Goal: Contribute content: Contribute content

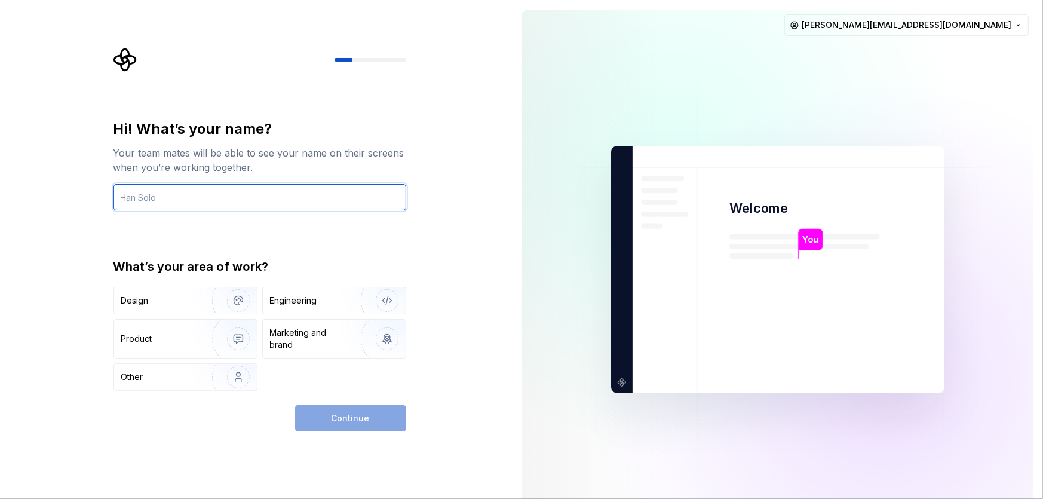
click at [214, 198] on input "text" at bounding box center [260, 197] width 293 height 26
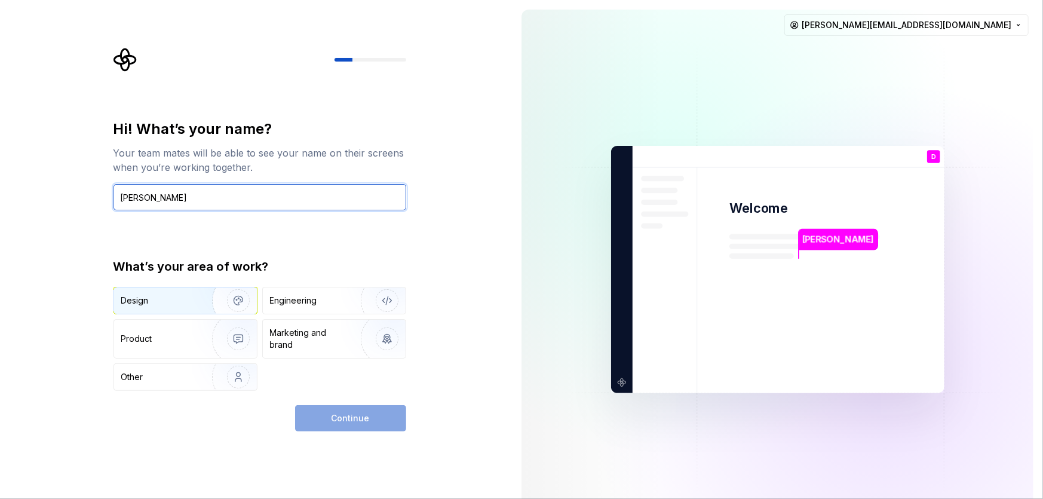
type input "[PERSON_NAME]"
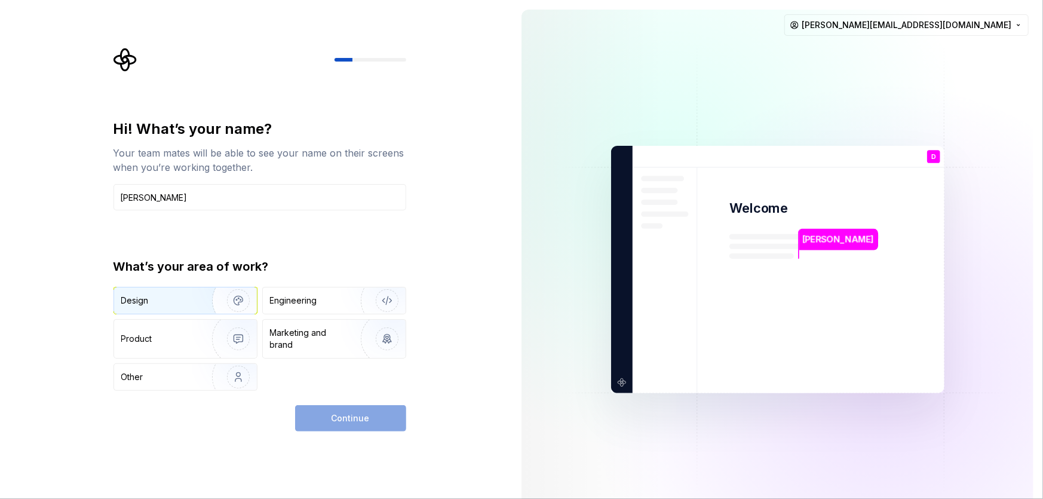
click at [177, 299] on div "Design" at bounding box center [158, 301] width 75 height 12
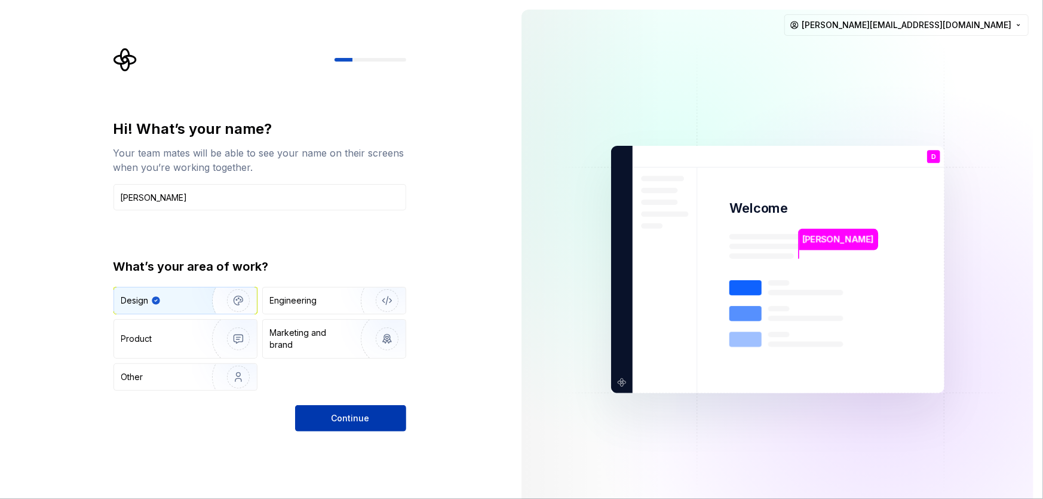
click at [346, 416] on span "Continue" at bounding box center [351, 418] width 38 height 12
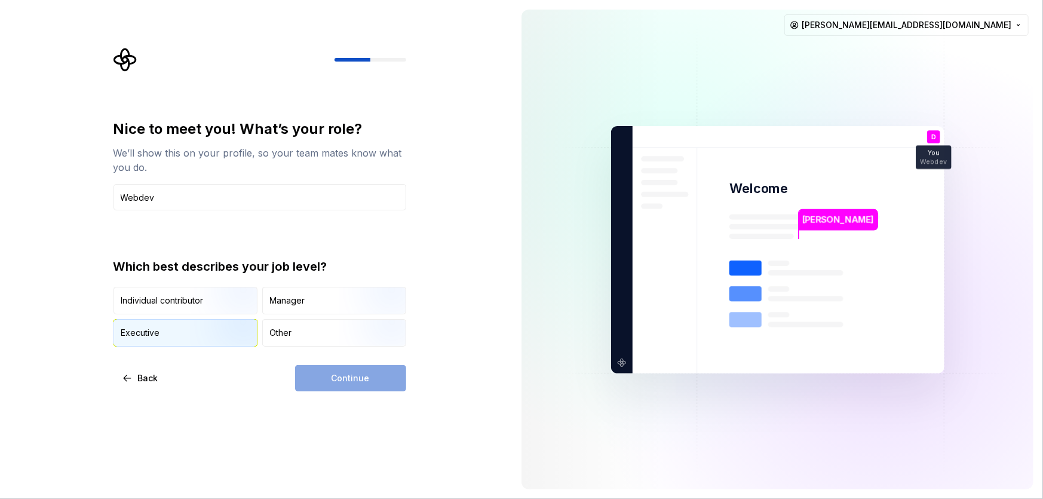
type input "Webdev"
click at [213, 333] on img "button" at bounding box center [228, 348] width 76 height 80
click at [387, 381] on button "Continue" at bounding box center [350, 378] width 111 height 26
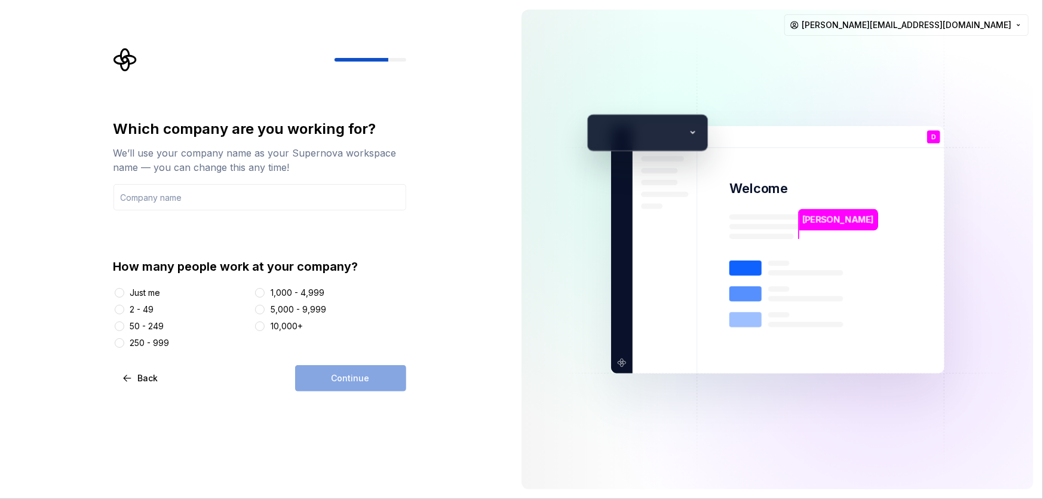
click at [137, 311] on div "2 - 49" at bounding box center [142, 309] width 24 height 12
click at [124, 311] on button "2 - 49" at bounding box center [120, 310] width 10 height 10
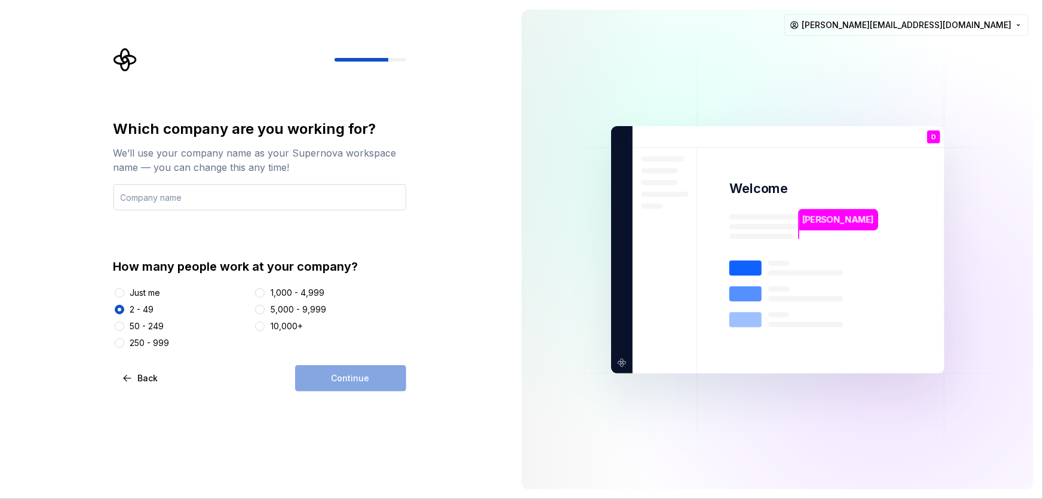
click at [243, 202] on input "text" at bounding box center [260, 197] width 293 height 26
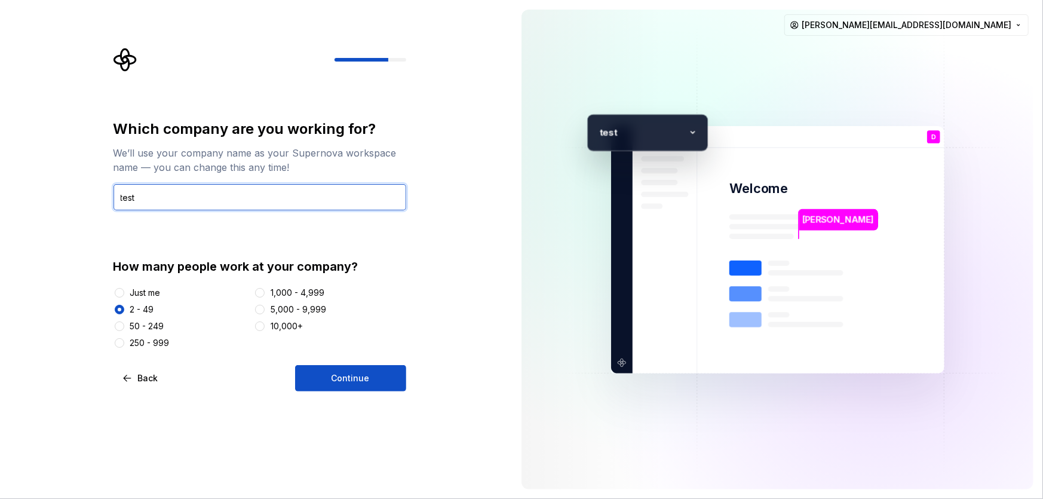
click at [261, 201] on input "test" at bounding box center [260, 197] width 293 height 26
type input "[DOMAIN_NAME]"
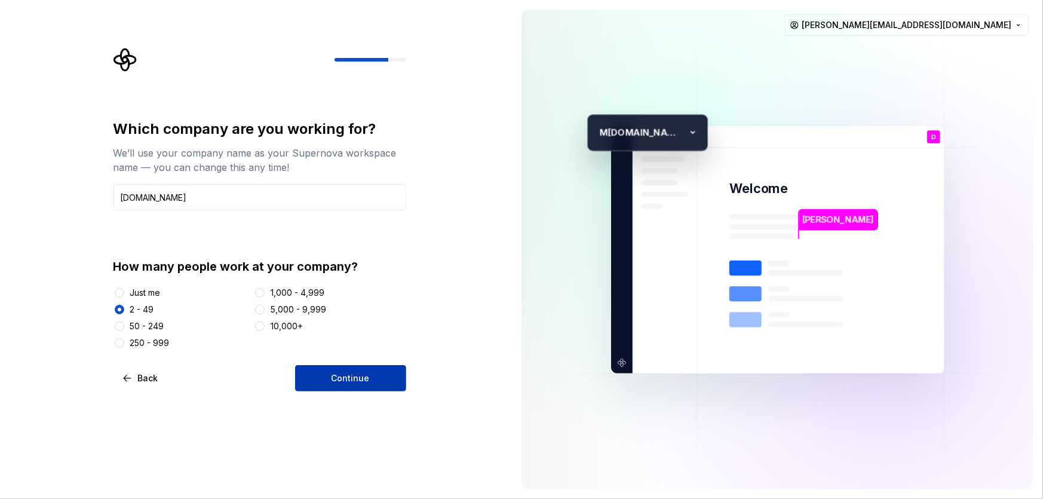
click at [362, 377] on span "Continue" at bounding box center [351, 378] width 38 height 12
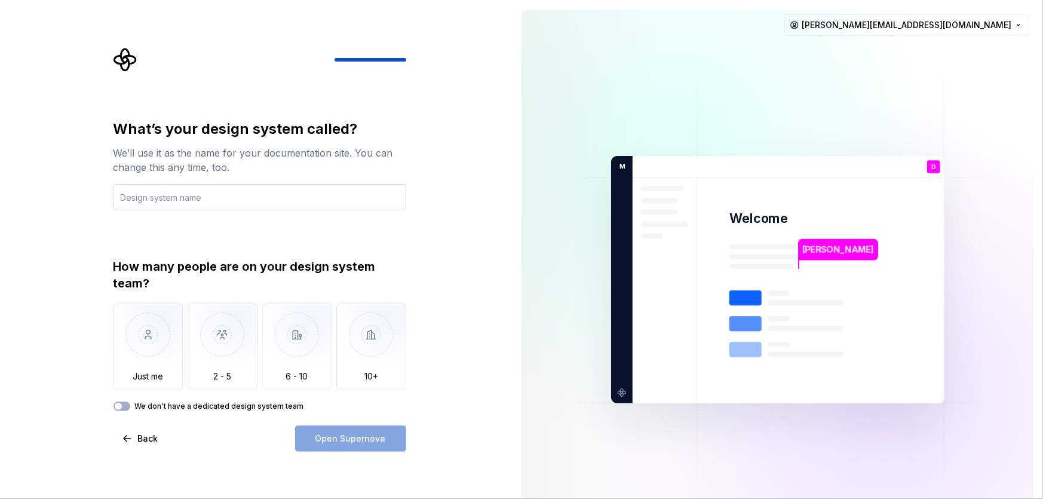
click at [321, 201] on input "text" at bounding box center [260, 197] width 293 height 26
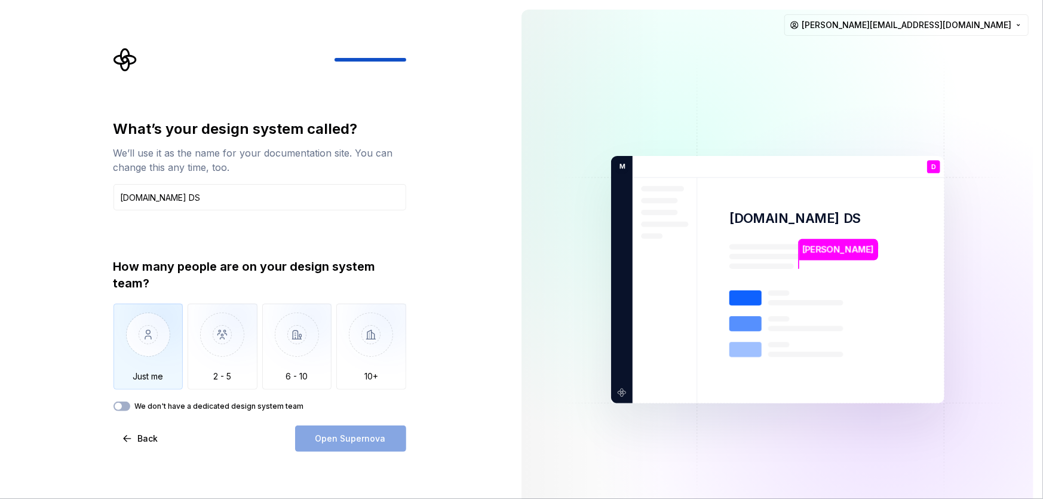
type input "[DOMAIN_NAME] DS"
click at [153, 360] on img "button" at bounding box center [149, 343] width 70 height 80
click at [149, 404] on label "We don't have a dedicated design system team" at bounding box center [219, 406] width 169 height 10
click at [130, 404] on button "We don't have a dedicated design system team" at bounding box center [122, 406] width 17 height 10
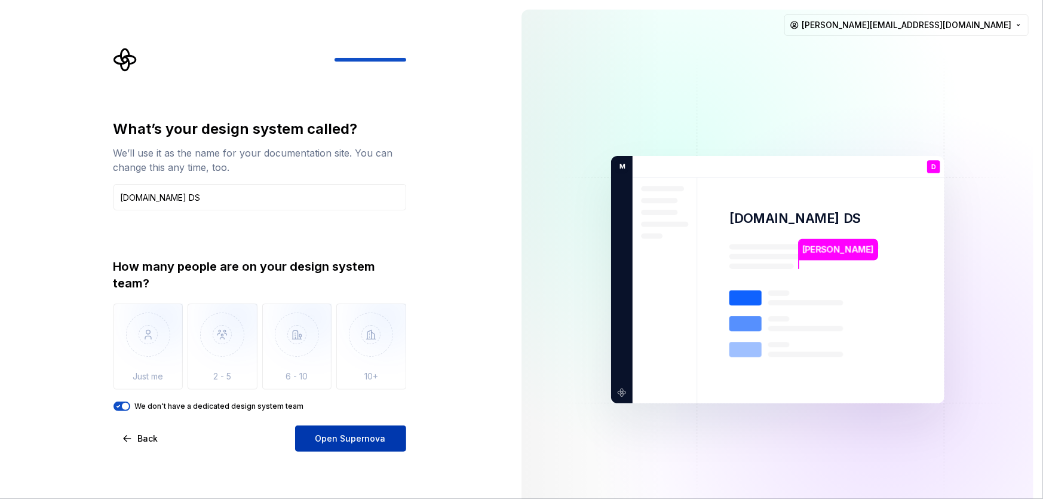
click at [365, 441] on span "Open Supernova" at bounding box center [350, 439] width 70 height 12
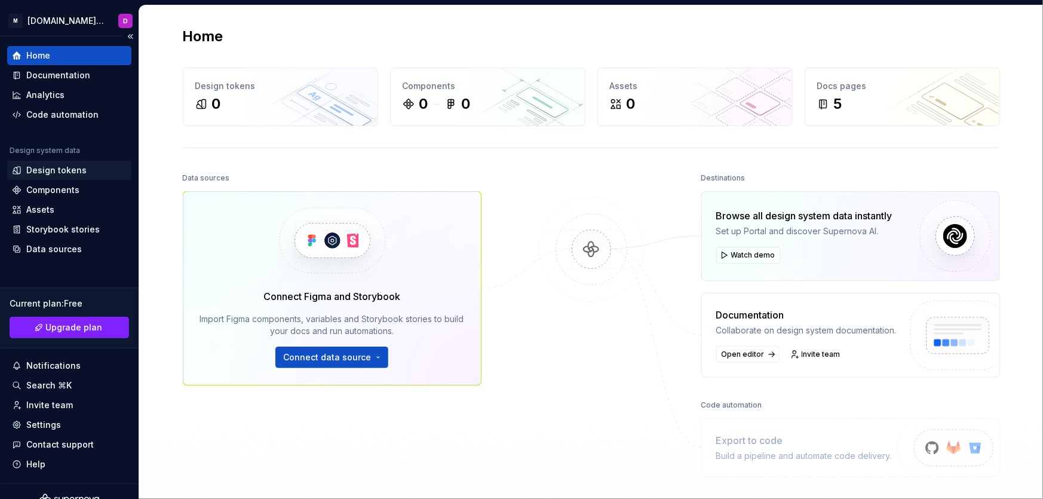
click at [77, 171] on div "Design tokens" at bounding box center [56, 170] width 60 height 12
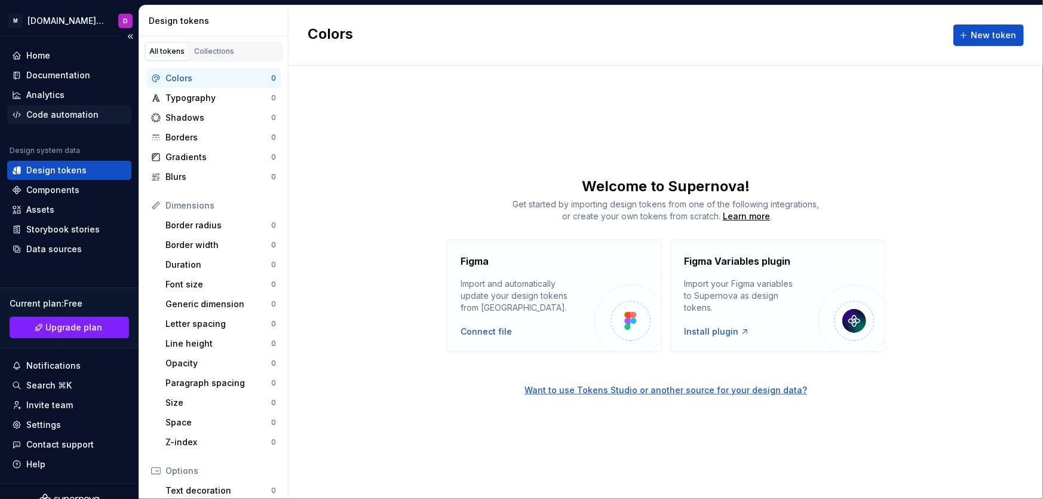
click at [54, 115] on div "Code automation" at bounding box center [62, 115] width 72 height 12
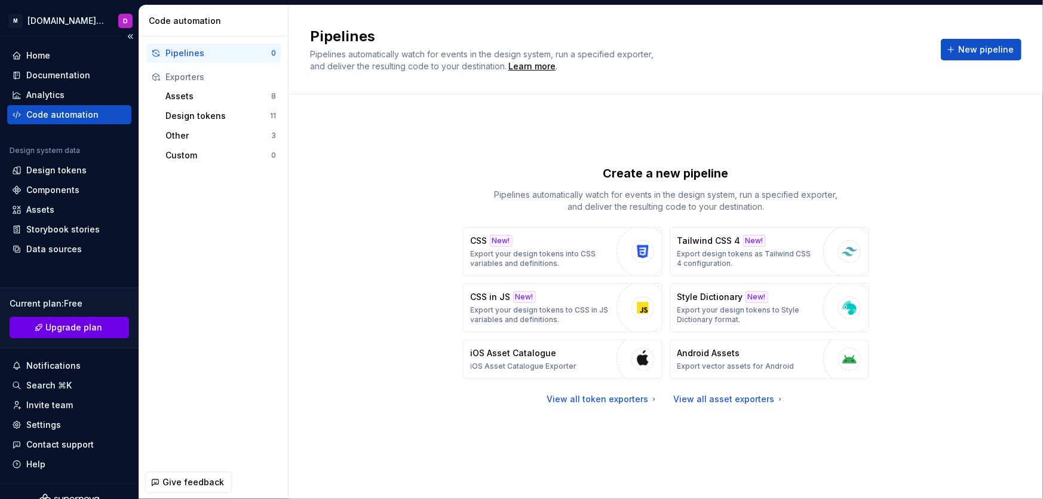
click at [86, 330] on span "Upgrade plan" at bounding box center [74, 327] width 57 height 12
click at [45, 68] on div "Documentation" at bounding box center [69, 75] width 124 height 19
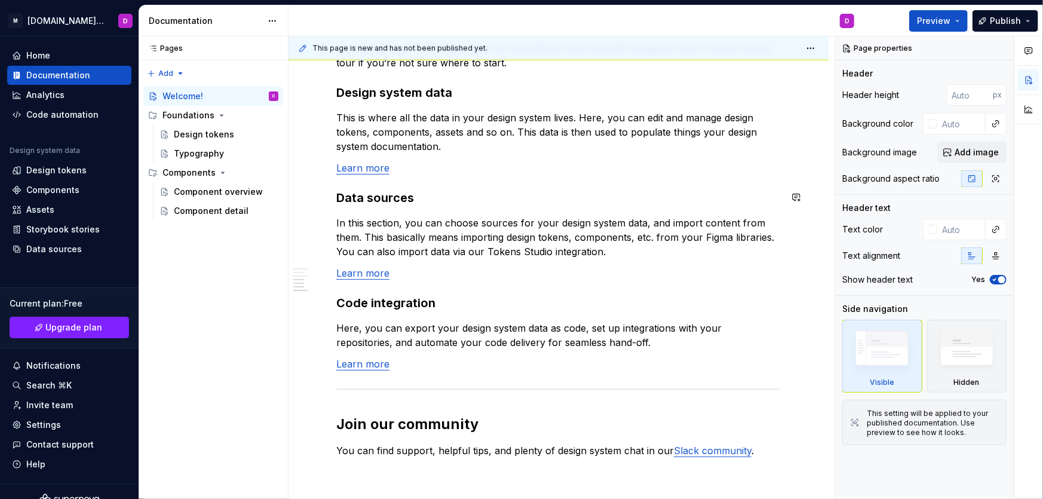
scroll to position [1001, 0]
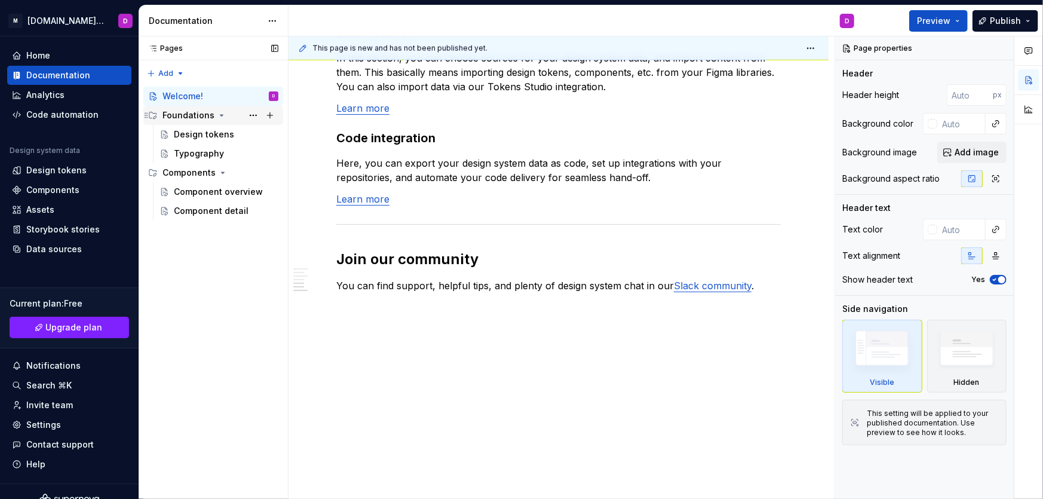
click at [183, 111] on div "Foundations" at bounding box center [188, 115] width 52 height 12
click at [183, 115] on div "Foundations" at bounding box center [188, 115] width 52 height 12
click at [183, 136] on div "Design tokens" at bounding box center [204, 134] width 60 height 12
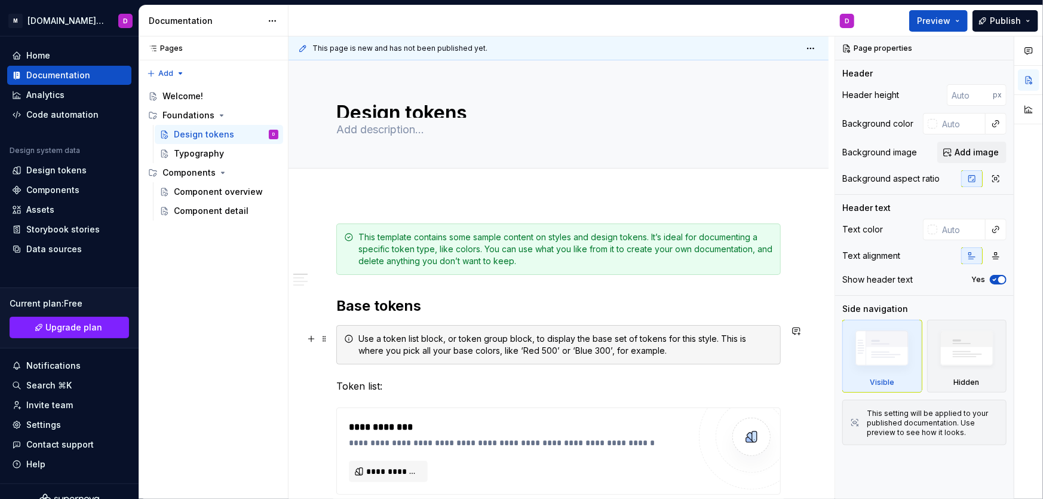
scroll to position [239, 0]
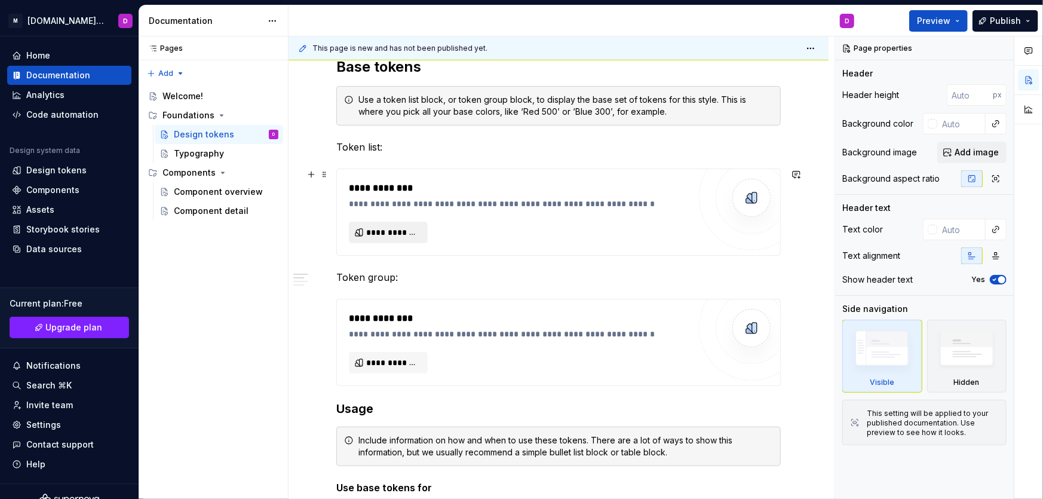
click at [412, 232] on span "**********" at bounding box center [393, 232] width 54 height 12
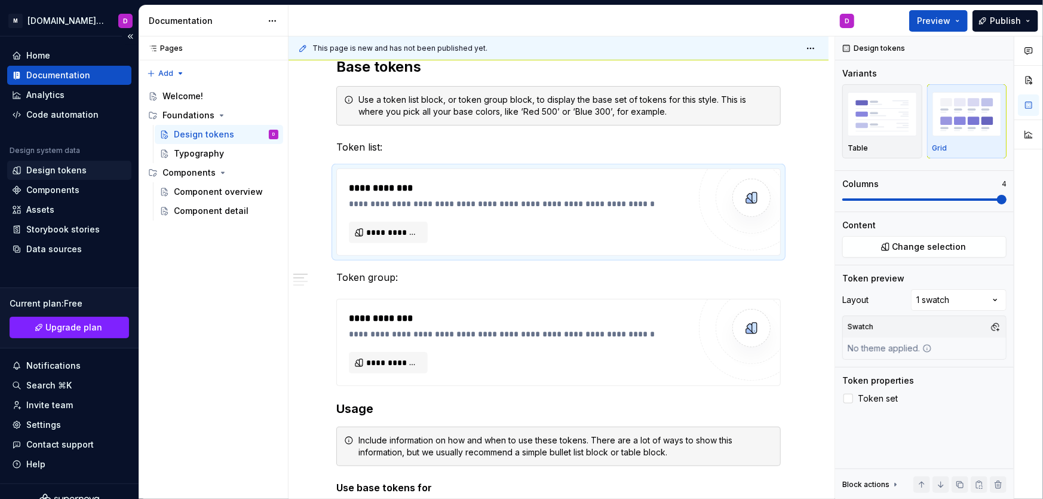
click at [68, 168] on div "Design tokens" at bounding box center [56, 170] width 60 height 12
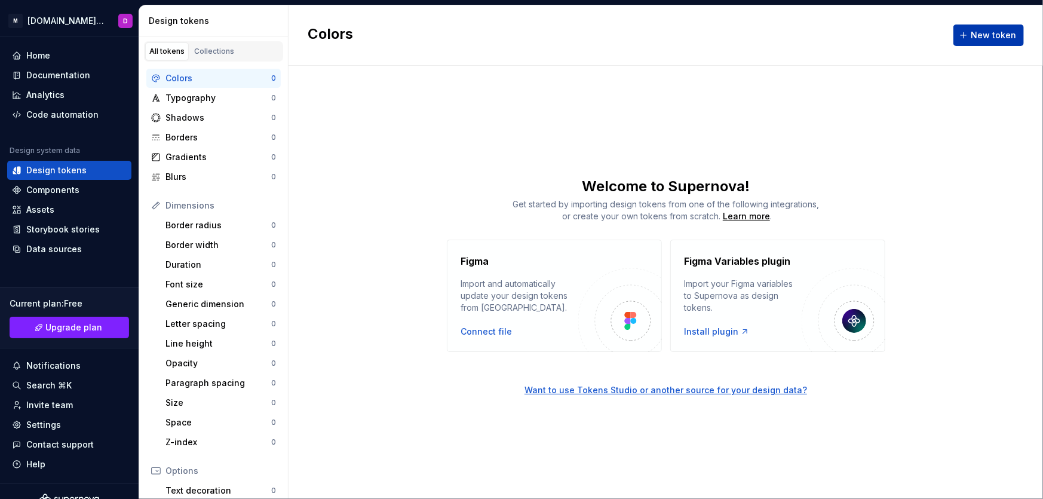
click at [986, 35] on span "New token" at bounding box center [993, 35] width 45 height 12
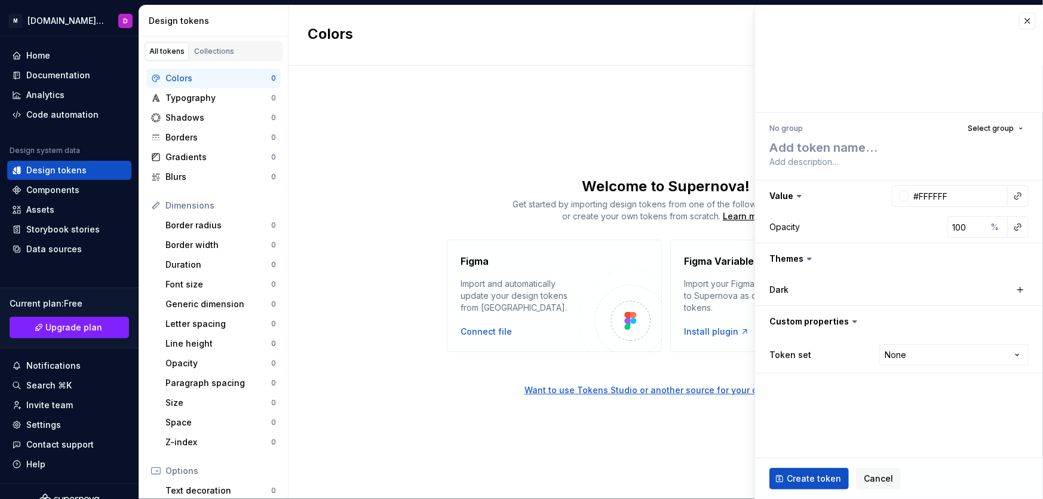
click at [554, 145] on div "Colors New token Welcome to Supernova! Get started by importing design tokens f…" at bounding box center [666, 251] width 755 height 493
click at [888, 484] on button "Cancel" at bounding box center [878, 479] width 45 height 22
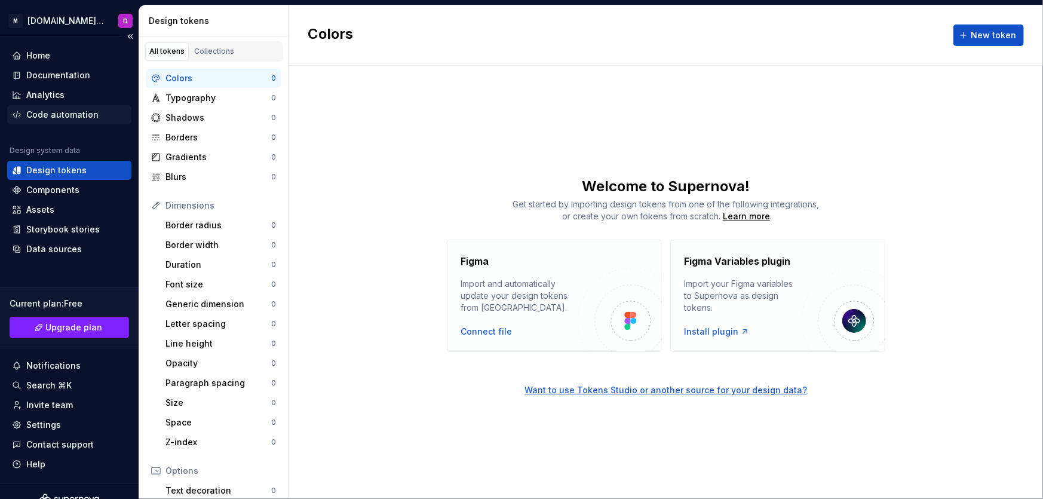
click at [44, 110] on div "Code automation" at bounding box center [62, 115] width 72 height 12
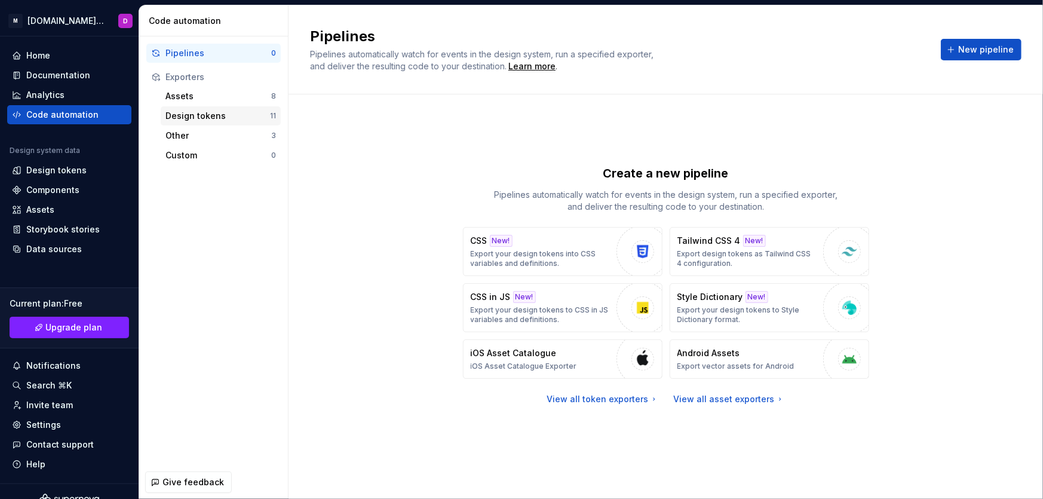
click at [204, 113] on div "Design tokens" at bounding box center [217, 116] width 105 height 12
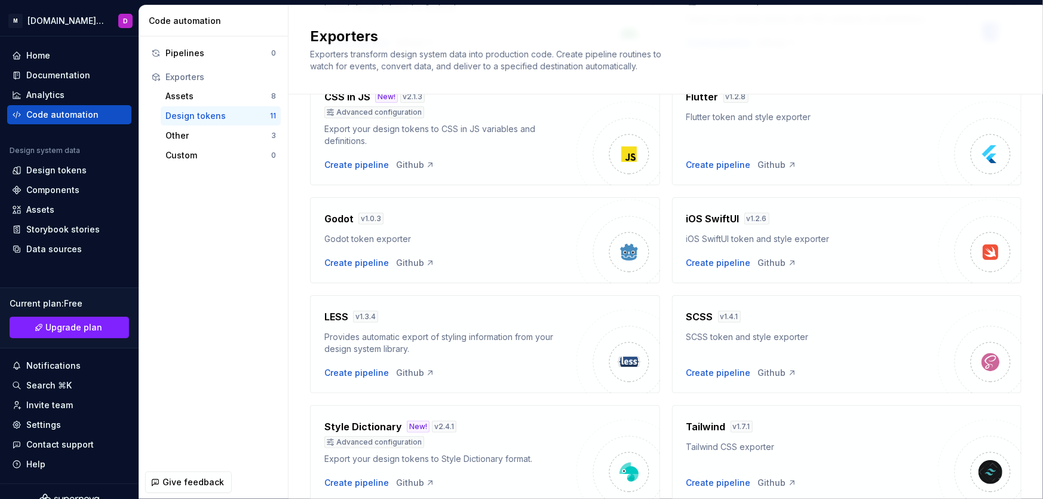
scroll to position [339, 0]
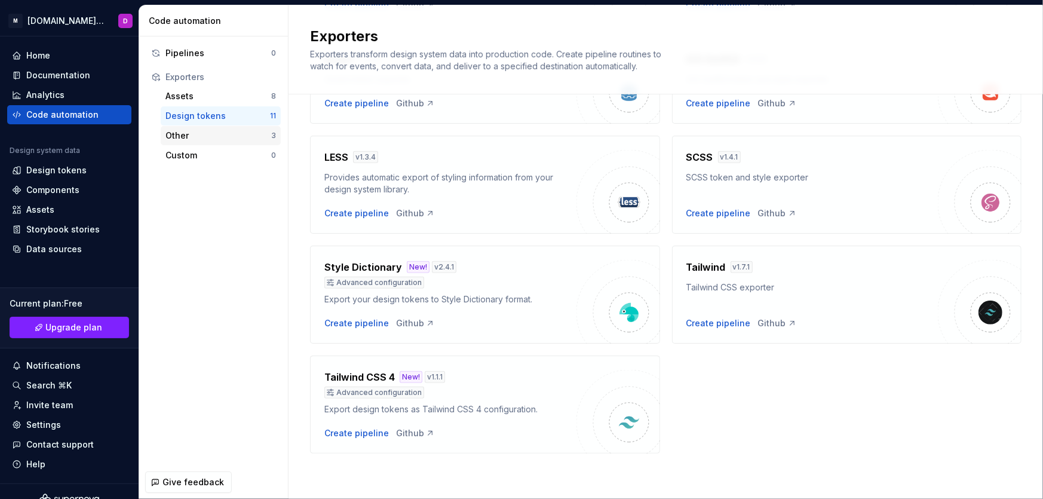
click at [186, 134] on div "Other" at bounding box center [218, 136] width 106 height 12
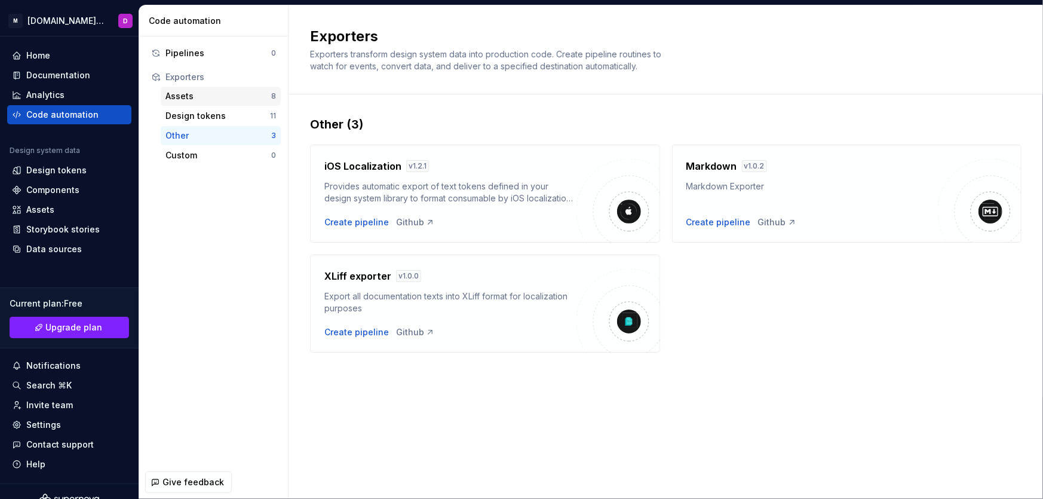
click at [203, 97] on div "Assets" at bounding box center [218, 96] width 106 height 12
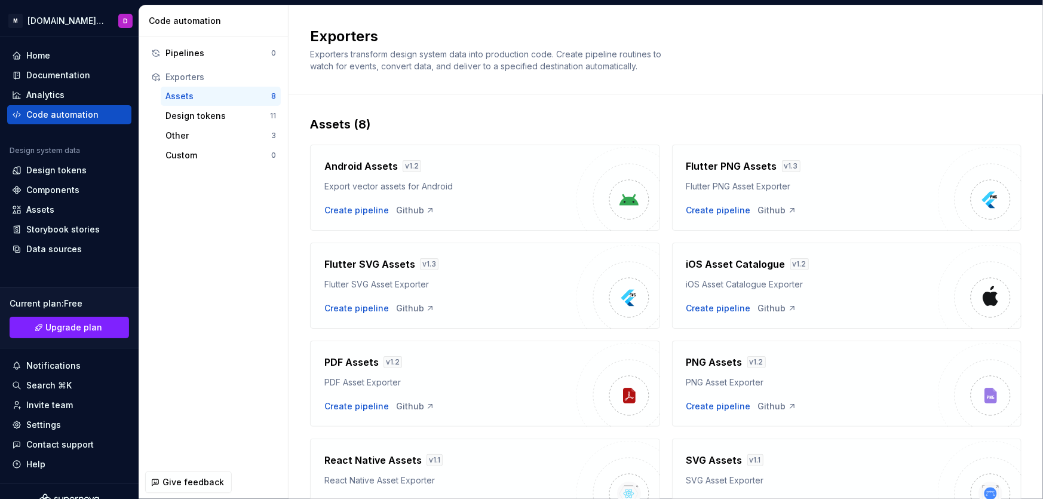
scroll to position [71, 0]
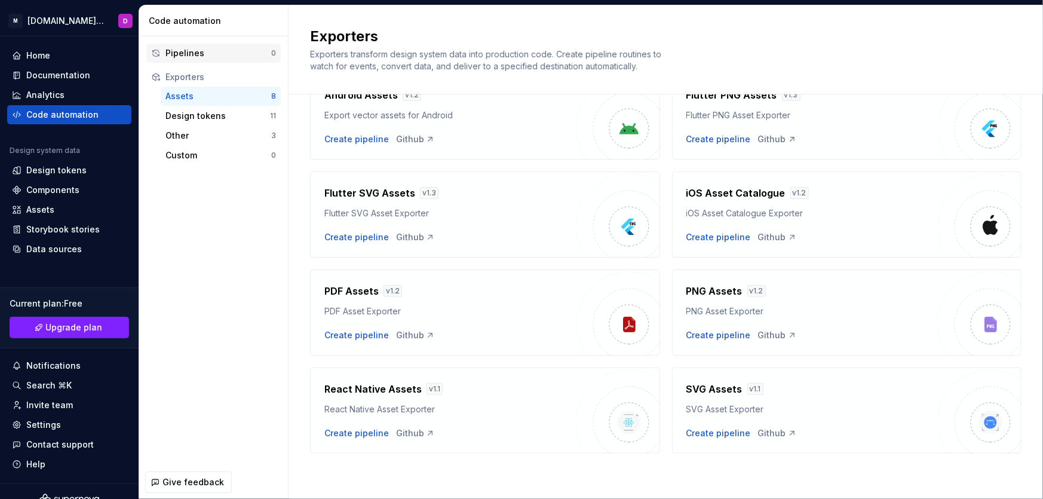
click at [207, 56] on div "Pipelines" at bounding box center [218, 53] width 106 height 12
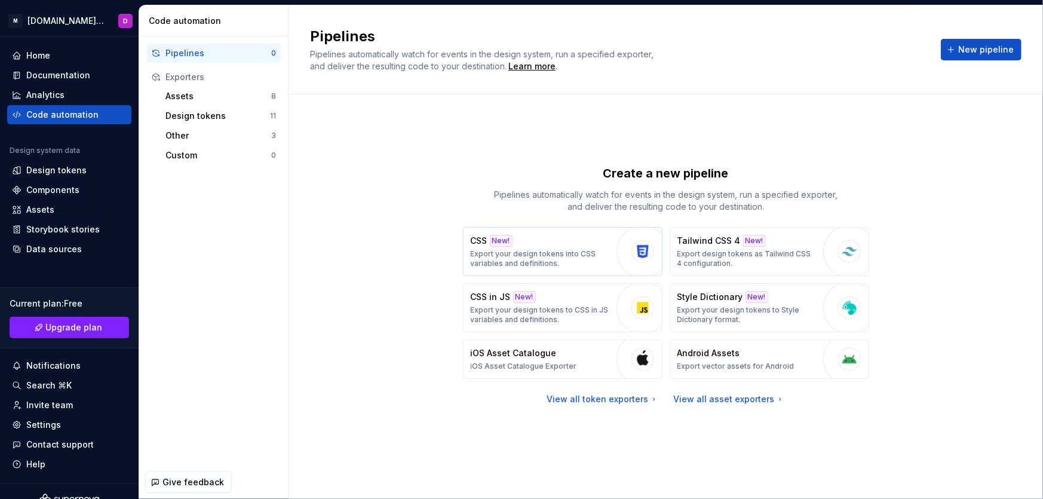
click at [579, 259] on p "Export your design tokens into CSS variables and definitions." at bounding box center [541, 258] width 140 height 19
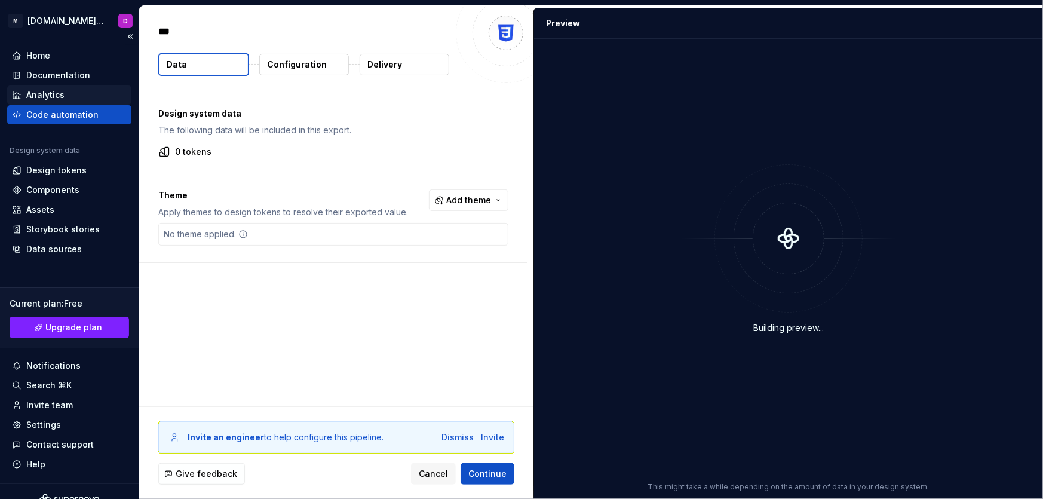
click at [62, 97] on div "Analytics" at bounding box center [45, 95] width 38 height 12
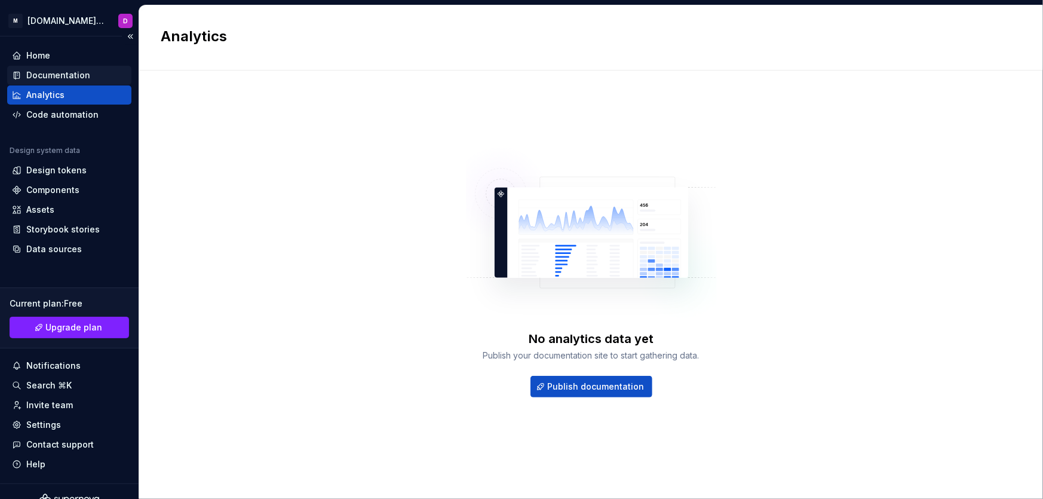
click at [42, 74] on div "Documentation" at bounding box center [58, 75] width 64 height 12
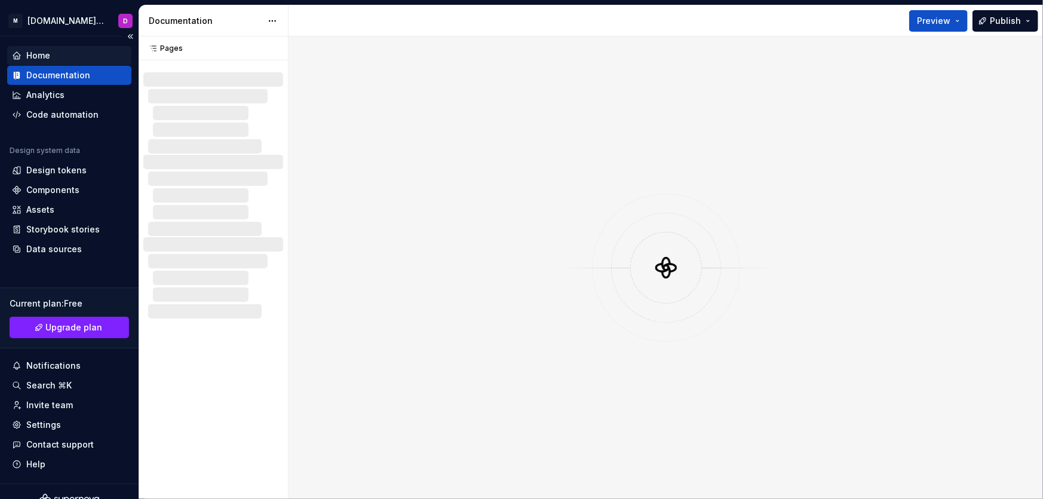
click at [38, 56] on div "Home" at bounding box center [38, 56] width 24 height 12
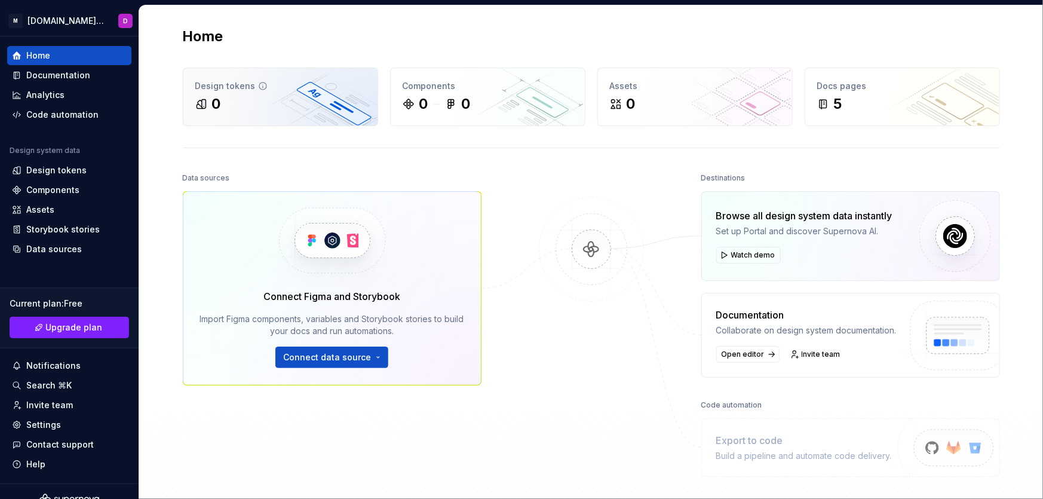
click at [242, 99] on div "0" at bounding box center [280, 103] width 170 height 19
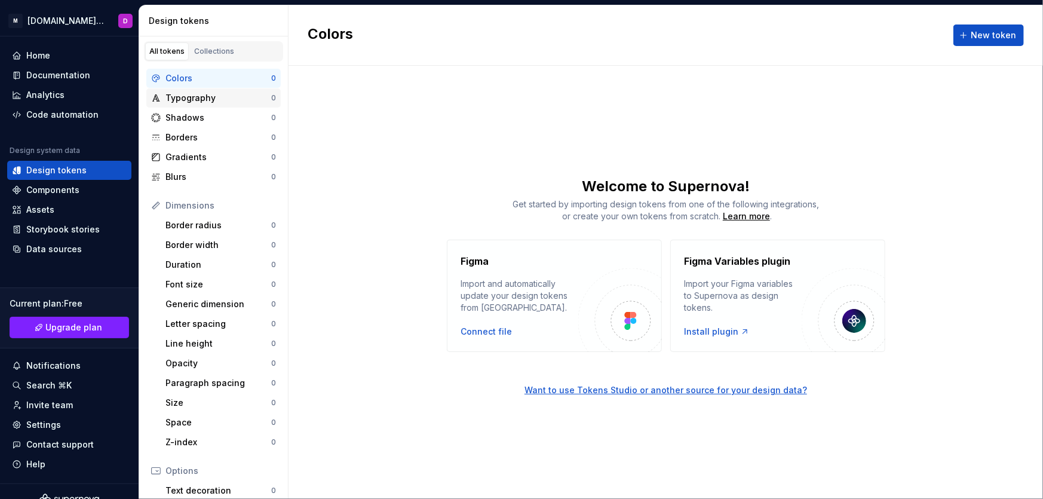
click at [180, 100] on div "Typography" at bounding box center [218, 98] width 106 height 12
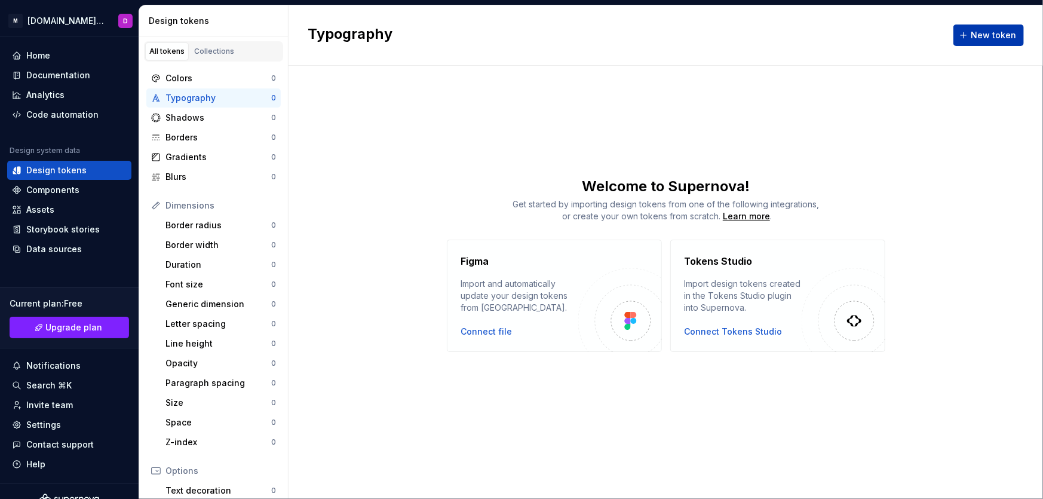
click at [994, 37] on span "New token" at bounding box center [993, 35] width 45 height 12
type textarea "*"
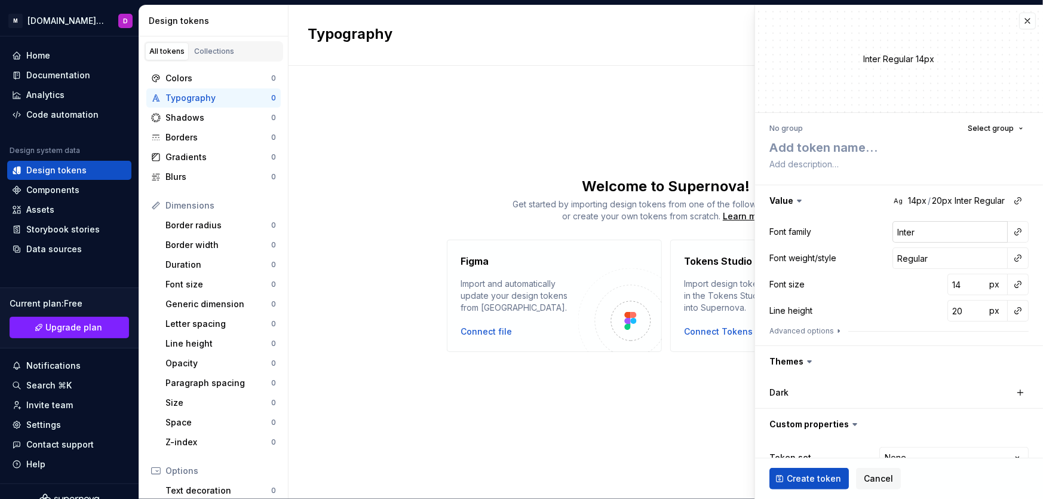
click at [950, 237] on input "Inter" at bounding box center [950, 232] width 115 height 22
type input "N"
type textarea "*"
type input "Na"
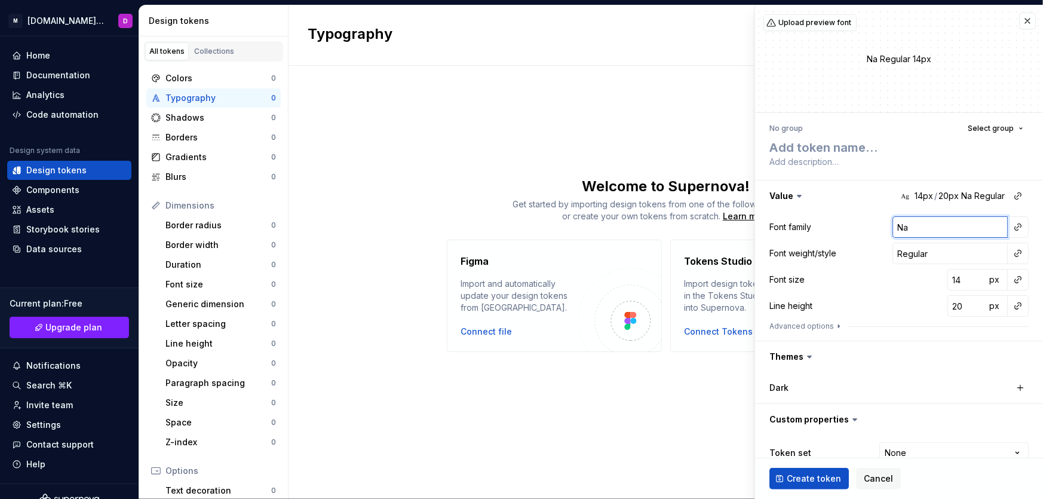
type textarea "*"
type input "Nat"
type textarea "*"
type input "Nata"
type textarea "*"
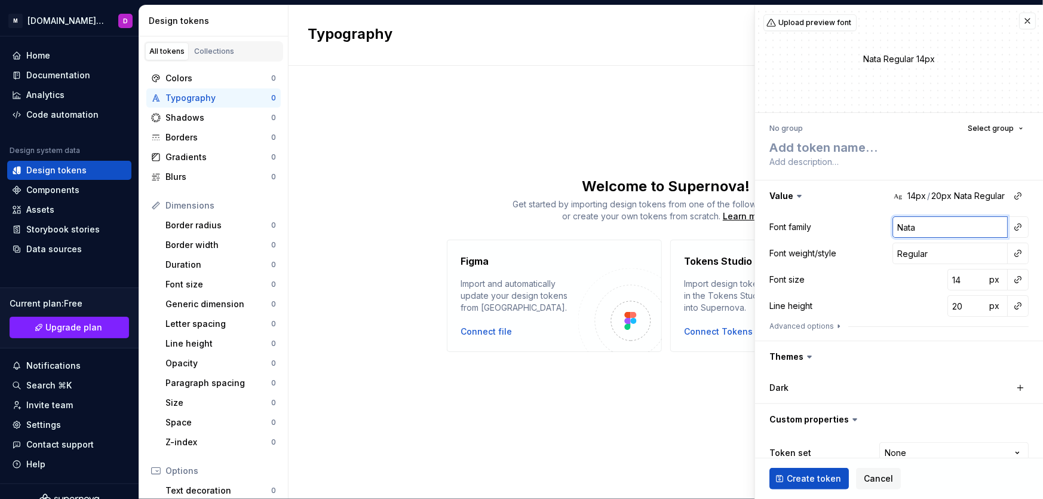
type input "Nata"
type textarea "*"
type input "Nata S"
type textarea "*"
type input "[PERSON_NAME]"
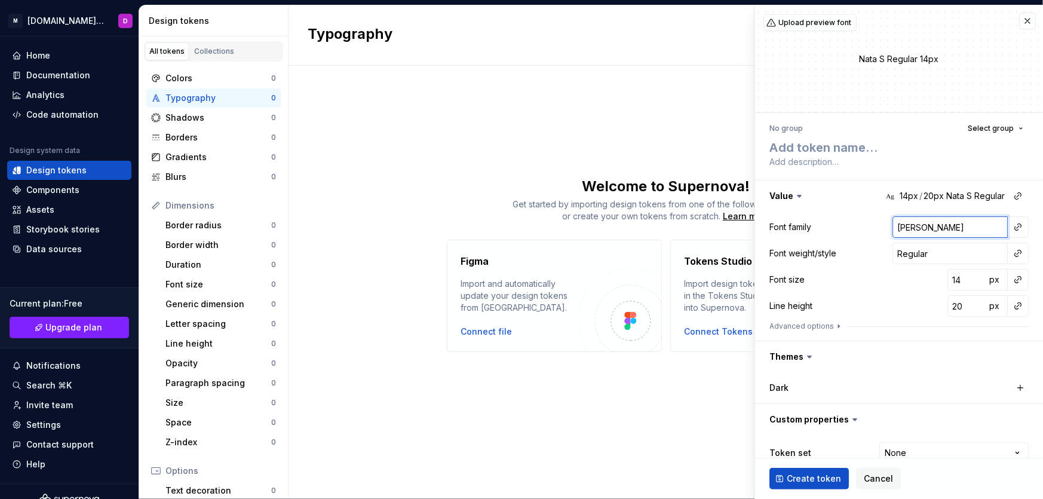
type textarea "*"
type input "Nata San"
type textarea "*"
type input "Nata Sans"
click at [934, 252] on input "Regular" at bounding box center [950, 254] width 115 height 22
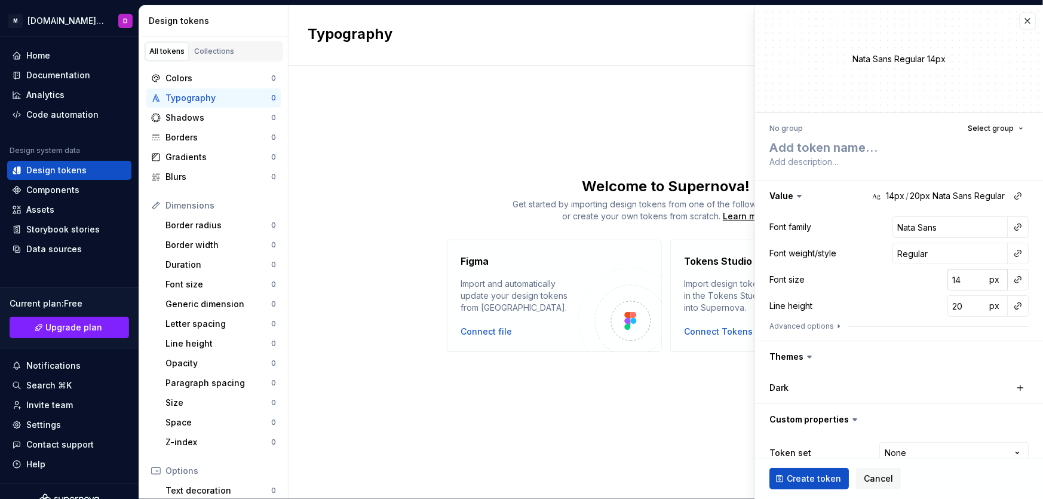
click at [954, 278] on input "14" at bounding box center [966, 280] width 39 height 22
type textarea "*"
type input "15"
click at [968, 276] on input "15" at bounding box center [966, 280] width 39 height 22
type textarea "*"
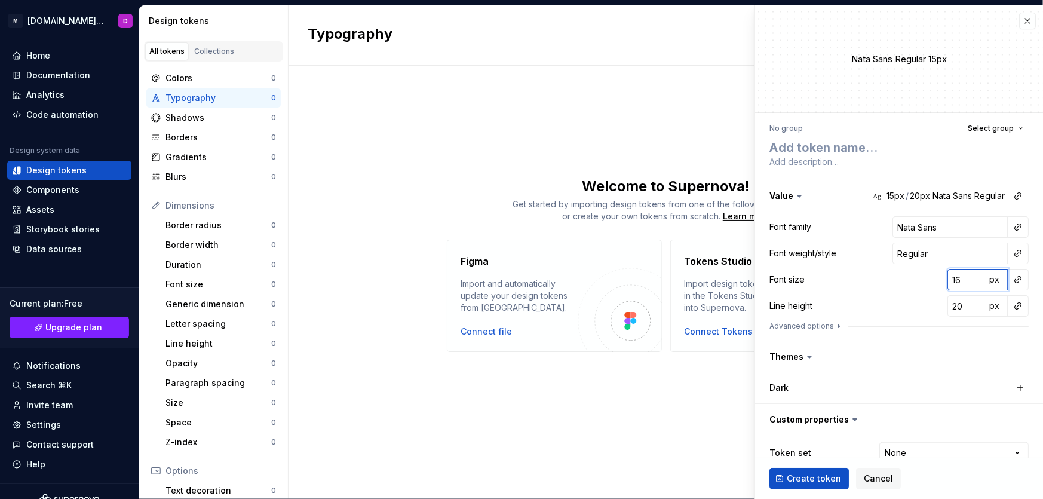
type input "16"
click at [968, 276] on input "16" at bounding box center [966, 280] width 39 height 22
click at [863, 148] on textarea at bounding box center [896, 145] width 259 height 17
type textarea "*"
type textarea "N"
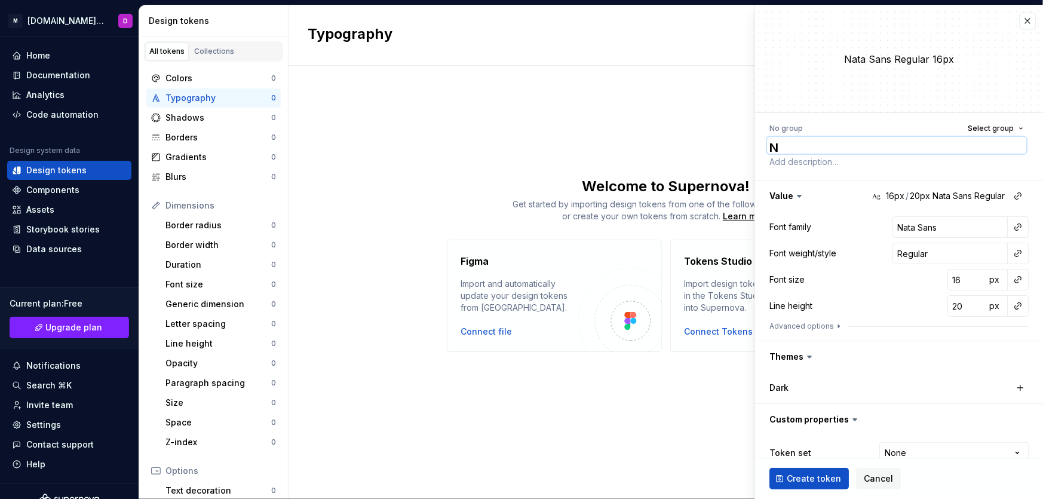
type textarea "*"
type textarea "Na"
type textarea "*"
type textarea "Nat"
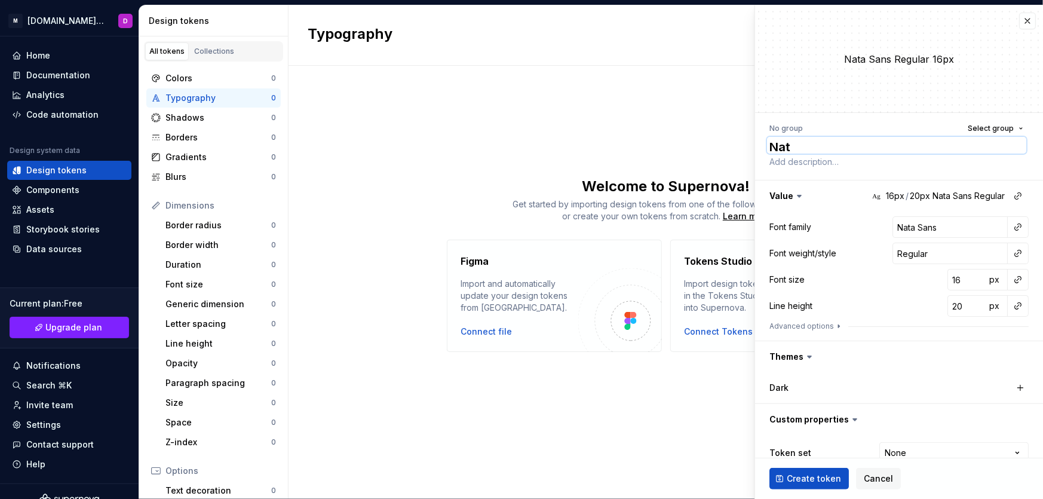
type textarea "*"
type textarea "Nata"
type textarea "*"
type textarea "Nata S"
type textarea "*"
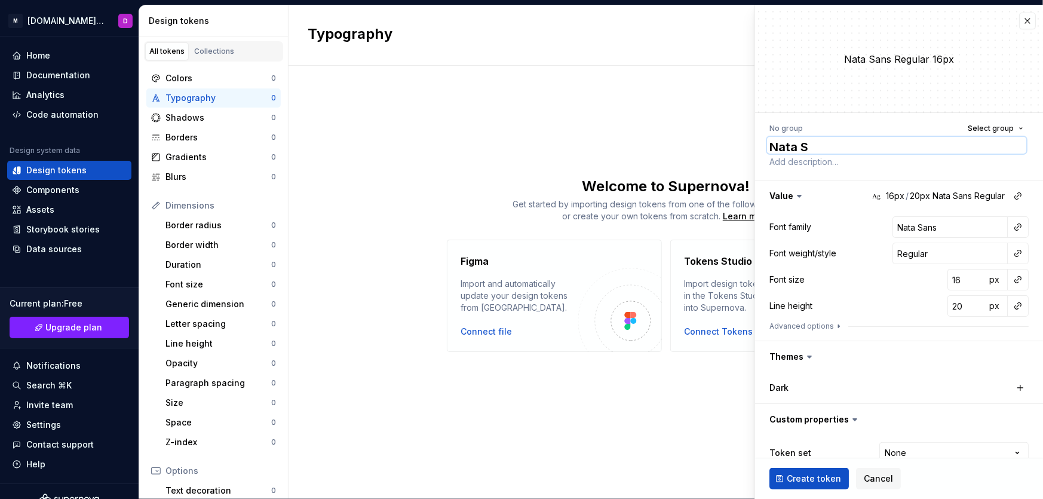
type textarea "[PERSON_NAME]"
type textarea "*"
type textarea "Nata San"
type textarea "*"
type textarea "Nata Sans"
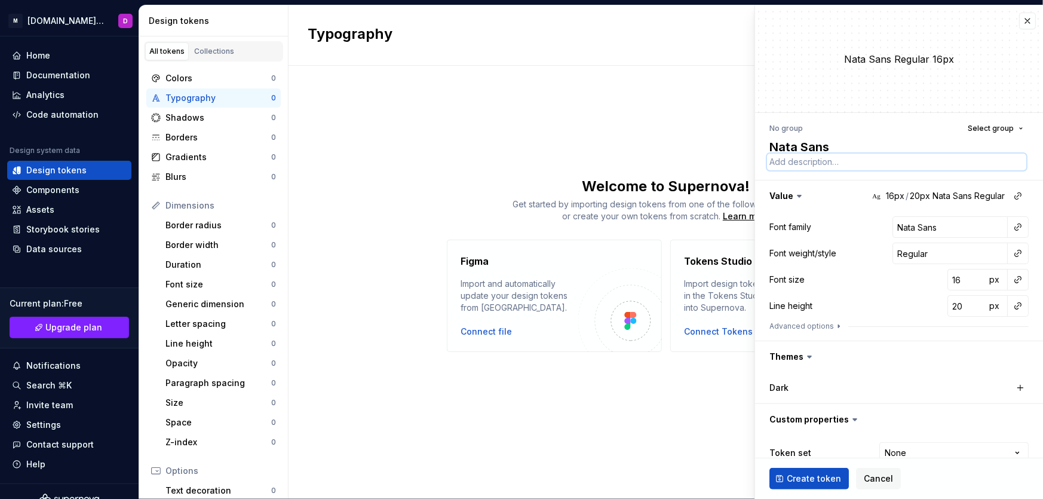
click at [847, 162] on textarea at bounding box center [896, 162] width 259 height 17
type textarea "*"
type textarea "F"
type textarea "*"
type textarea "Fo"
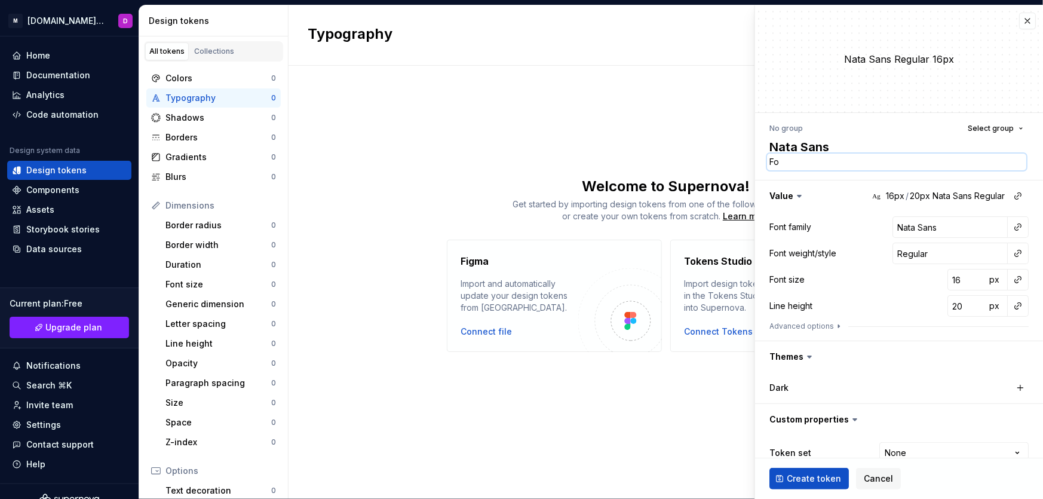
type textarea "*"
type textarea "Fon"
type textarea "*"
type textarea "Font"
type textarea "*"
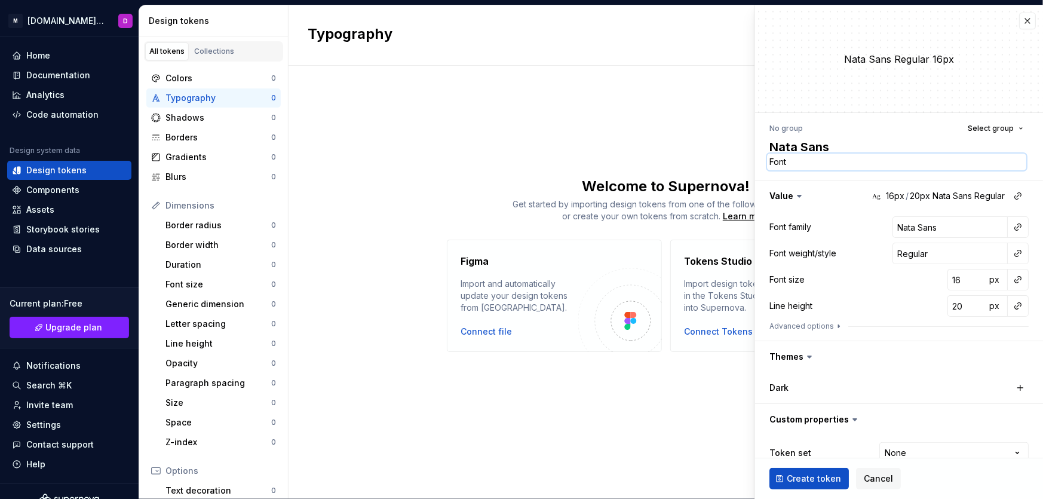
type textarea "Font"
type textarea "*"
type textarea "Font p"
type textarea "*"
type textarea "Font pr"
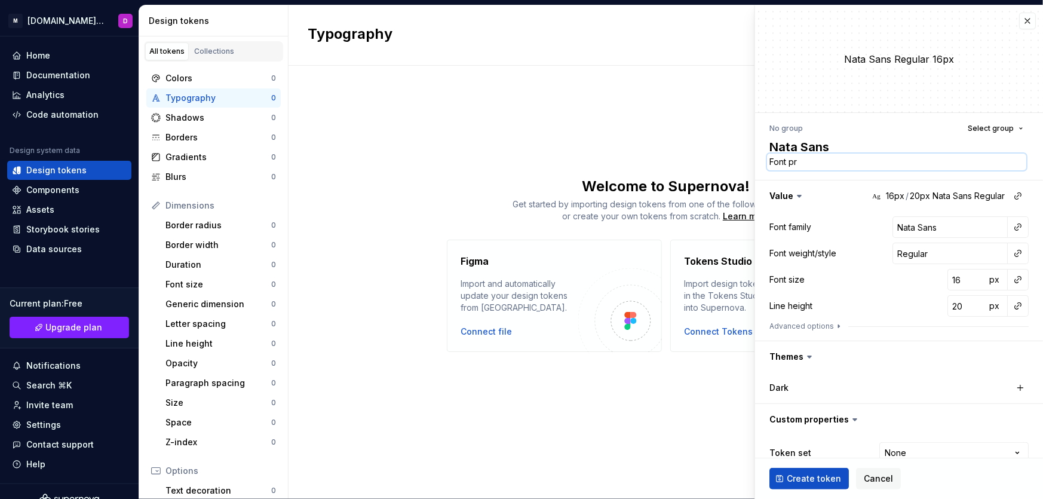
type textarea "*"
type textarea "Font pri"
type textarea "*"
type textarea "Font prin"
type textarea "*"
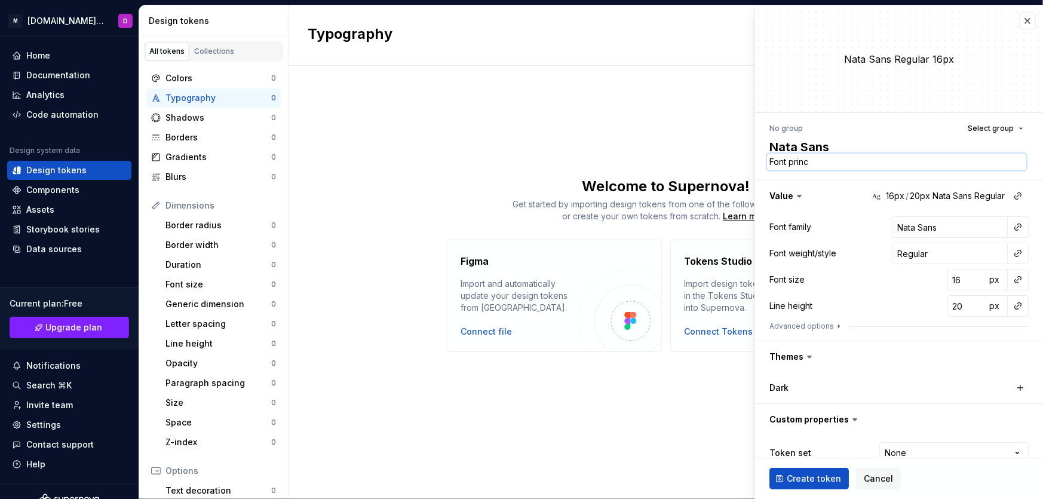
type textarea "Font princi"
type textarea "*"
type textarea "Font princip"
type textarea "*"
type textarea "Font principa"
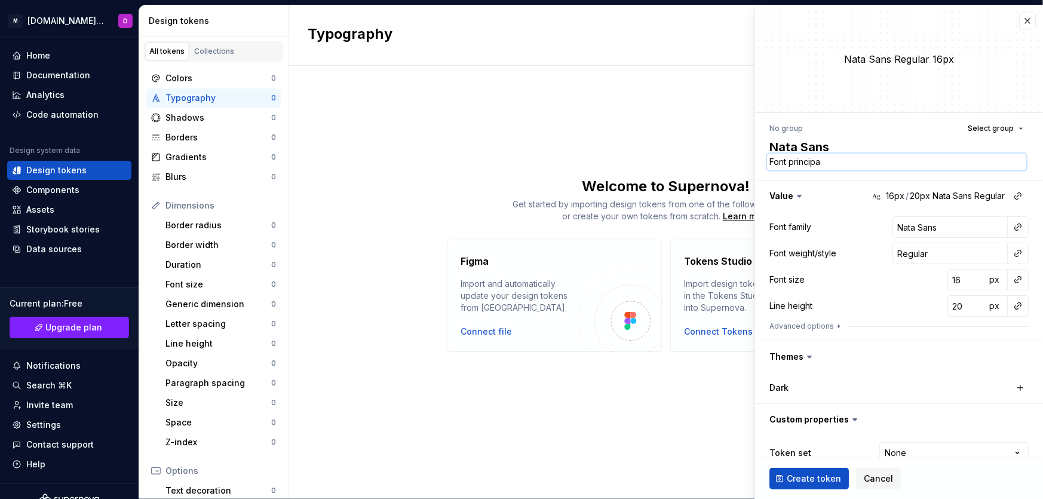
type textarea "*"
type textarea "Font principal"
type textarea "*"
type textarea "Font principale"
type textarea "*"
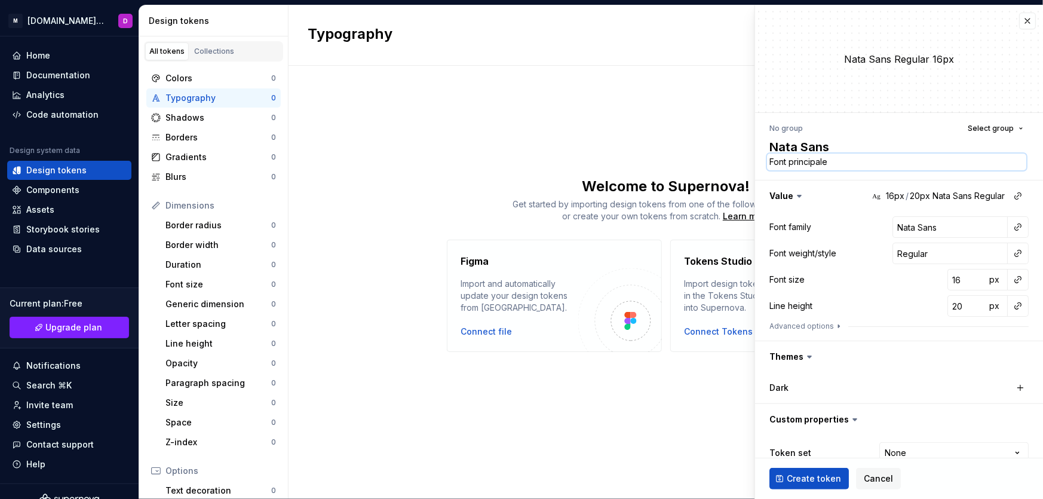
type textarea "Font principale"
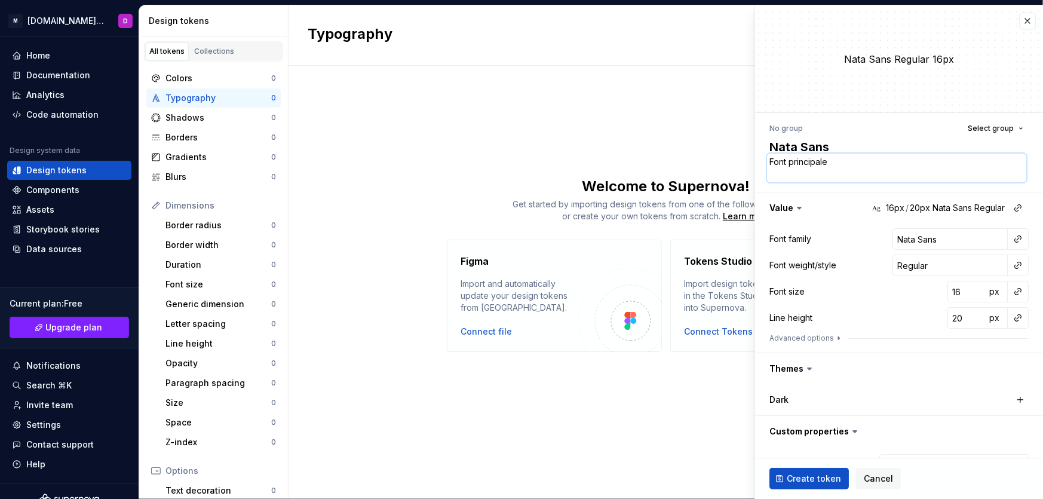
scroll to position [0, 0]
type textarea "*"
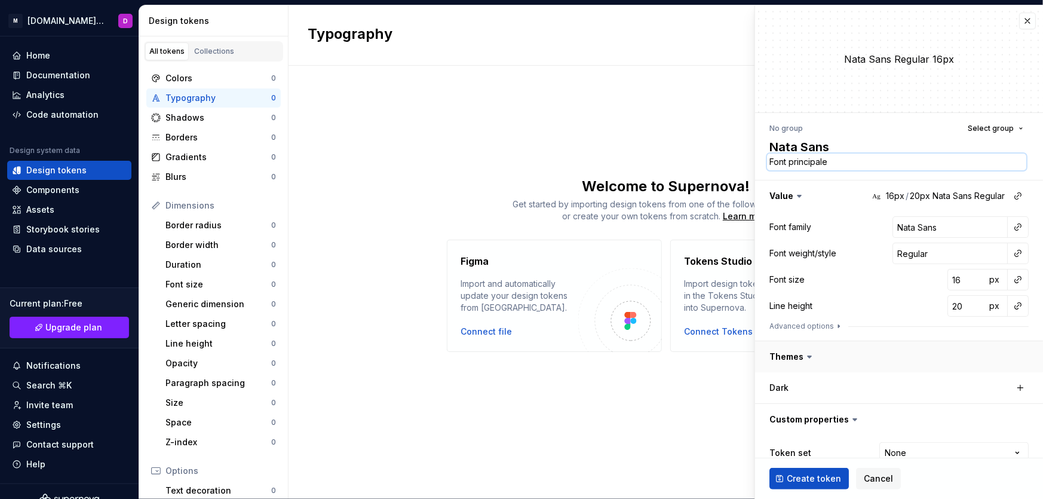
scroll to position [20, 0]
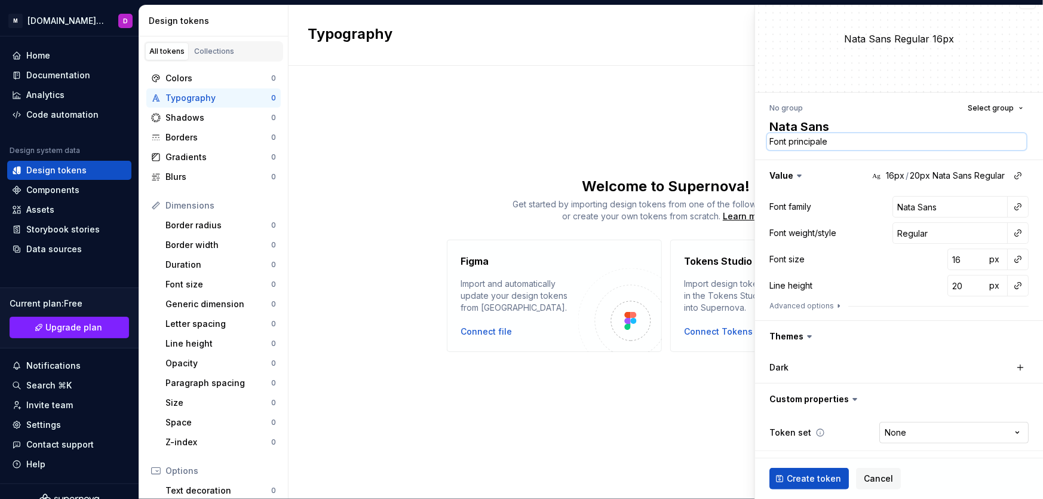
type textarea "Font principale"
click at [945, 436] on html "M [DOMAIN_NAME] DS D Home Documentation Analytics Code automation Design system…" at bounding box center [521, 249] width 1043 height 499
select select "**********"
click at [807, 478] on span "Create token" at bounding box center [814, 479] width 54 height 12
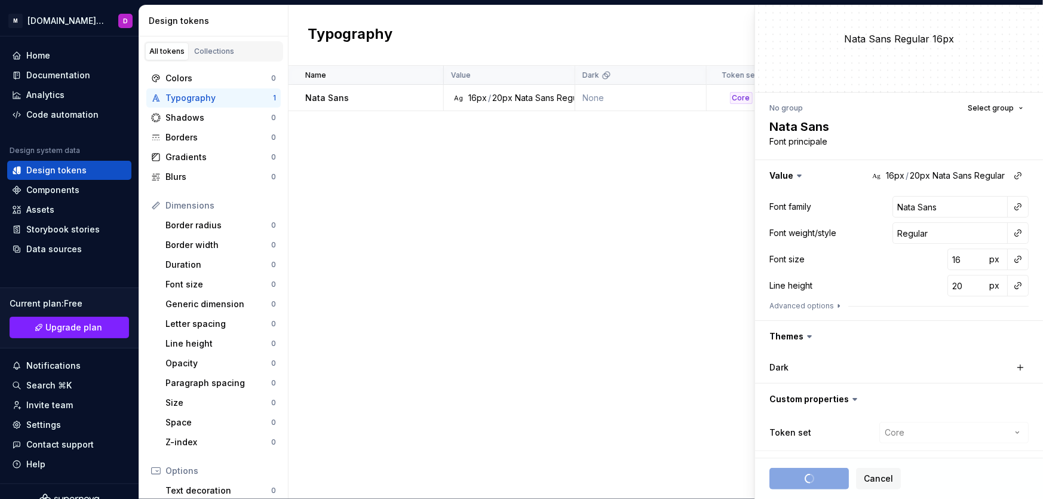
type textarea "*"
type input "Inter"
type input "14"
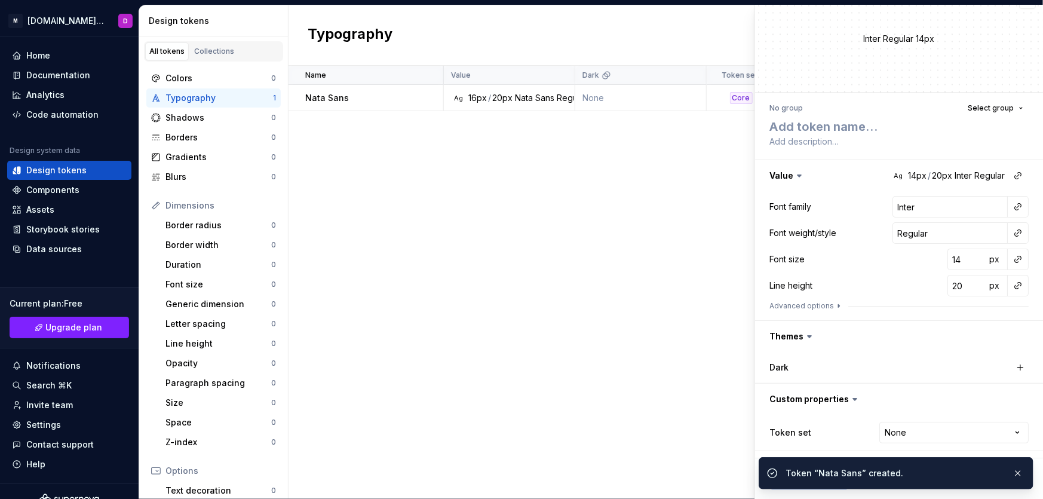
scroll to position [21, 0]
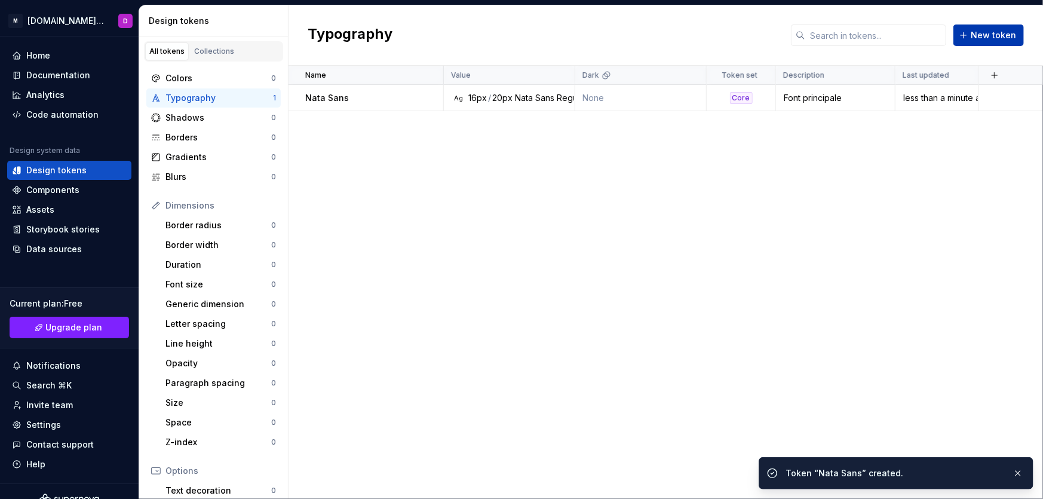
click at [995, 35] on span "New token" at bounding box center [993, 35] width 45 height 12
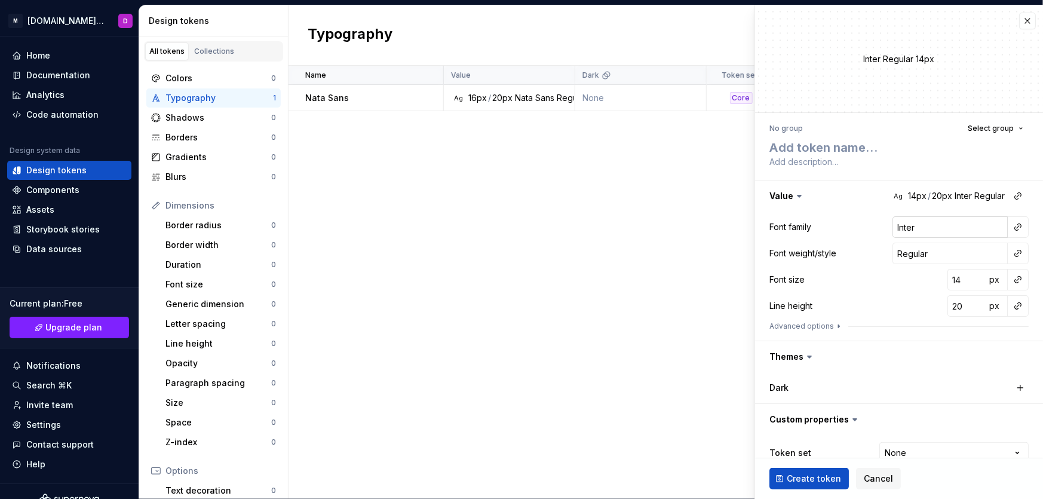
click at [912, 228] on input "Inter" at bounding box center [950, 227] width 115 height 22
type textarea "*"
type input "M"
type textarea "*"
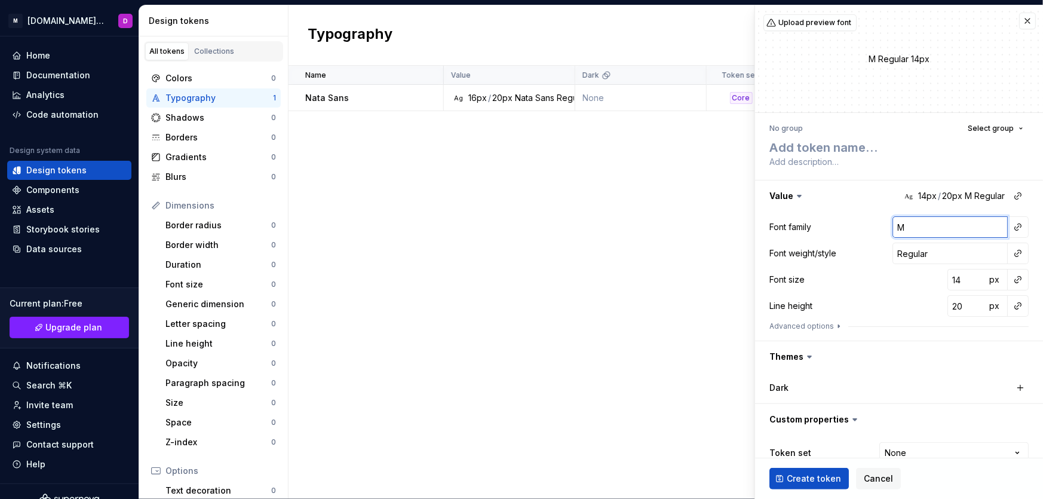
type input "Ma"
type textarea "*"
type input "Man"
type textarea "*"
type input "Manr"
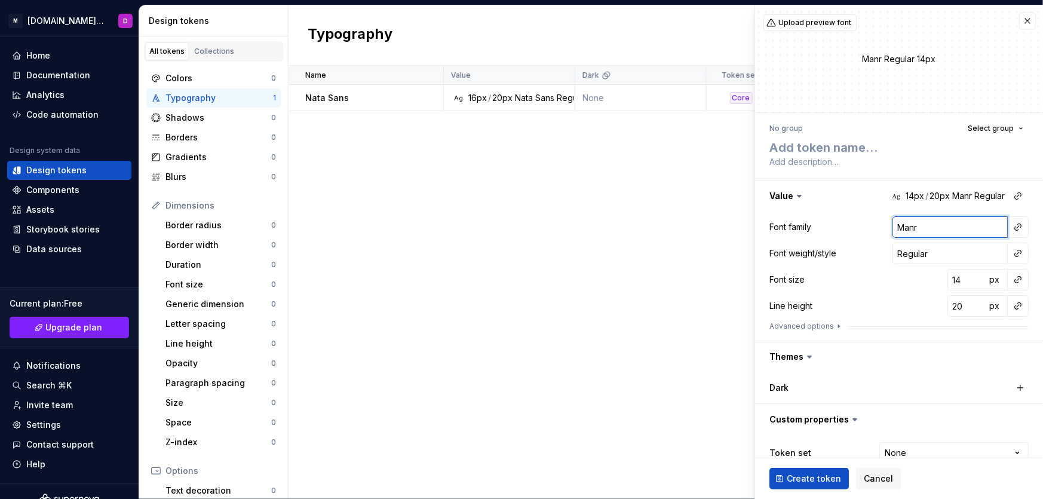
type textarea "*"
type input "[PERSON_NAME]"
type textarea "*"
type input "Manrop"
type textarea "*"
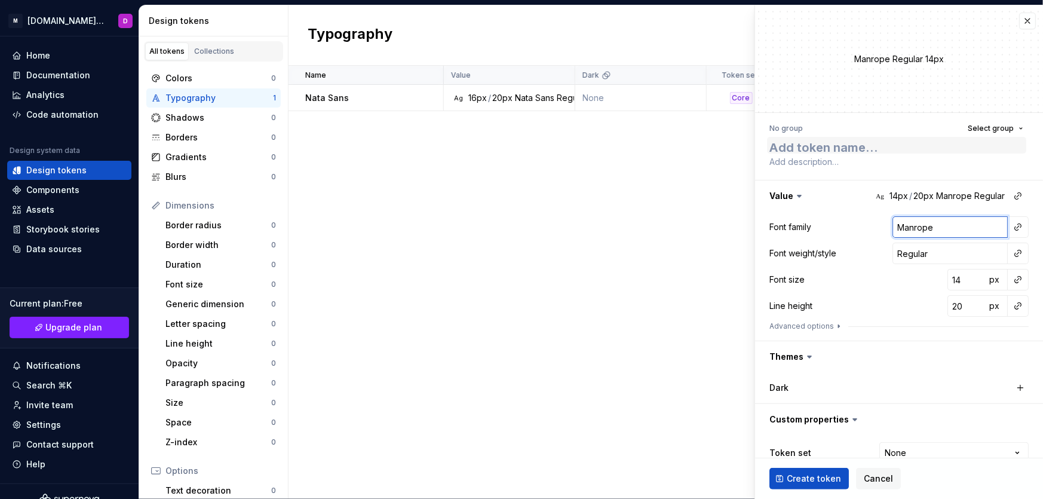
type input "Manrope"
click at [835, 148] on textarea at bounding box center [896, 145] width 259 height 17
type textarea "*"
type textarea "M"
type textarea "*"
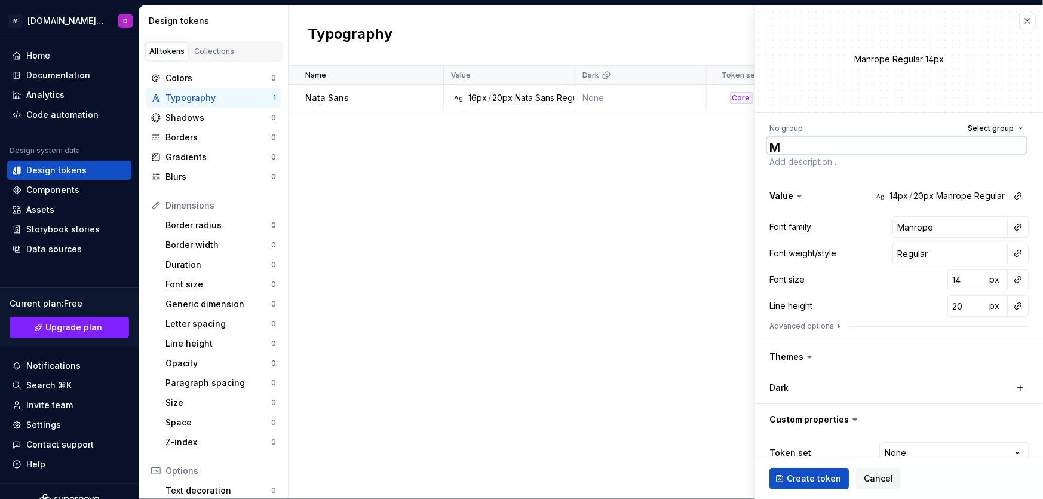
type textarea "Ma"
type textarea "*"
type textarea "Man"
type textarea "*"
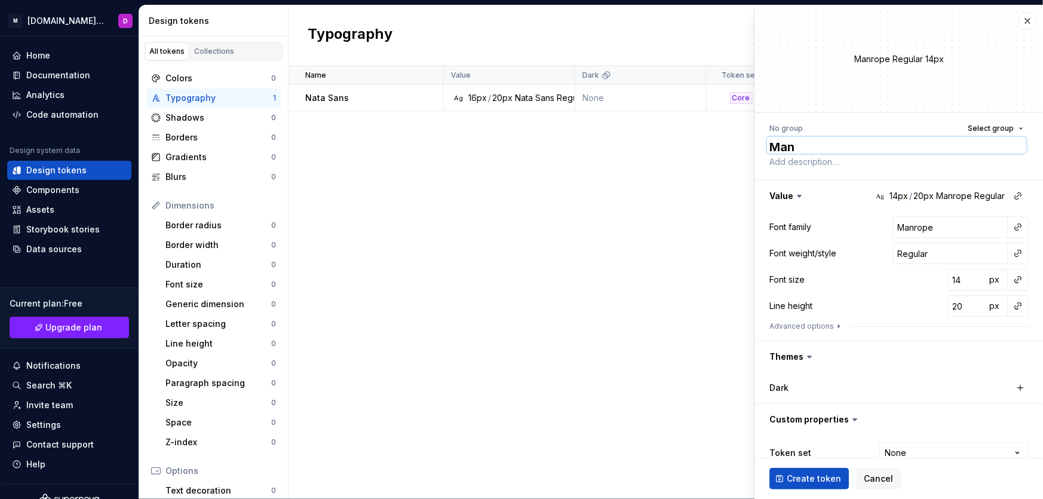
type textarea "Manr"
type textarea "*"
type textarea "[PERSON_NAME]"
type textarea "*"
type textarea "Manrop"
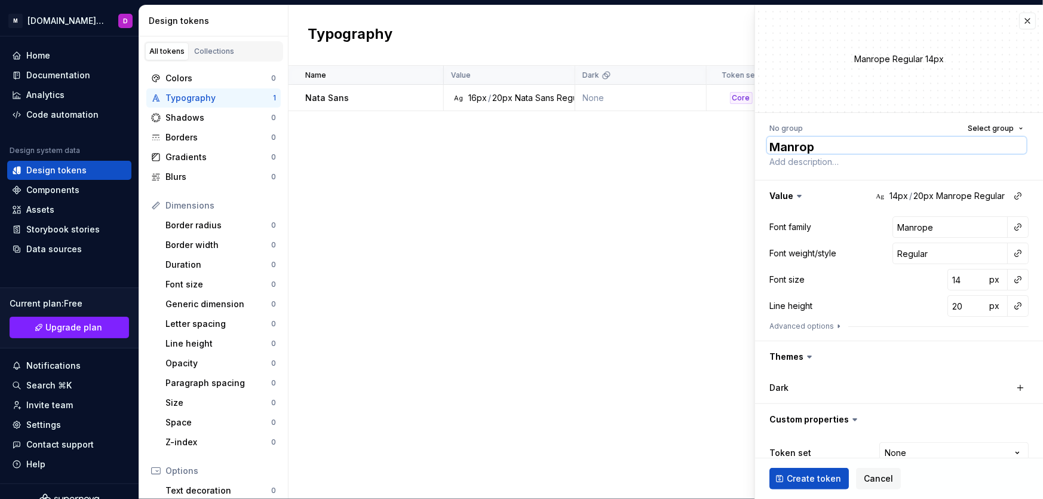
type textarea "*"
type textarea "Manrope"
click at [789, 126] on div "No group" at bounding box center [785, 129] width 33 height 10
click at [970, 127] on span "Select group" at bounding box center [991, 129] width 46 height 10
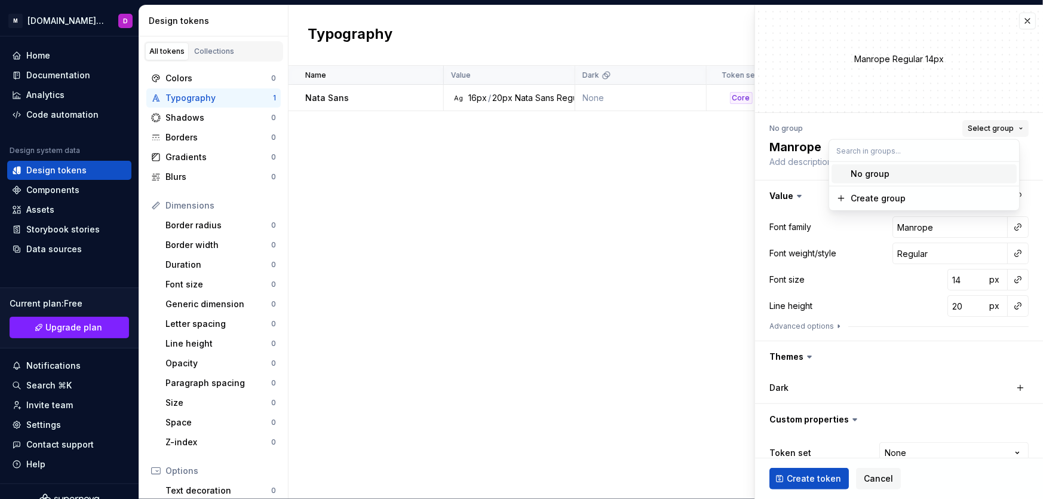
click at [970, 127] on span "Select group" at bounding box center [991, 129] width 46 height 10
click at [794, 161] on textarea at bounding box center [896, 162] width 259 height 17
type textarea "B"
type textarea "*"
type textarea "Bu"
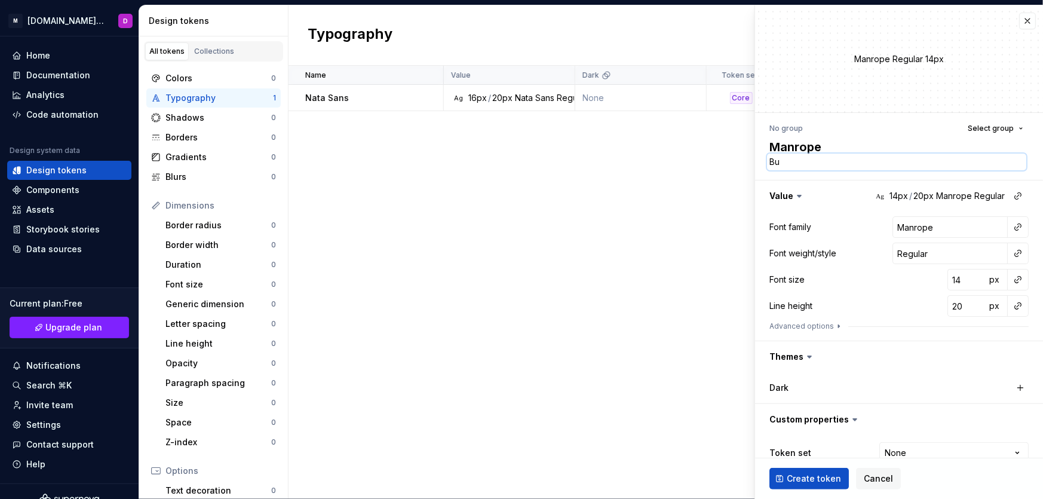
type textarea "*"
type textarea "But"
type textarea "*"
type textarea "Butt"
type textarea "*"
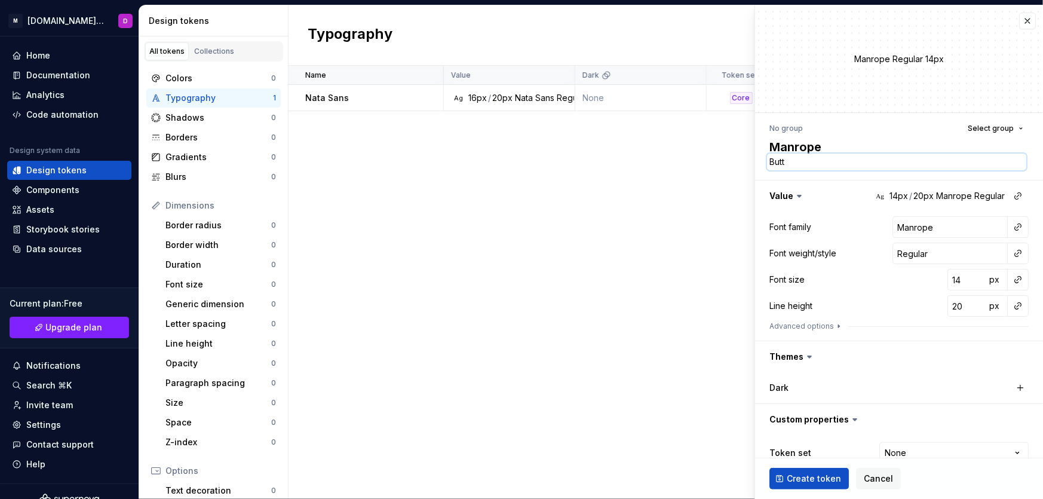
type textarea "Butto"
type textarea "*"
type textarea "Button"
type textarea "*"
type textarea "Button"
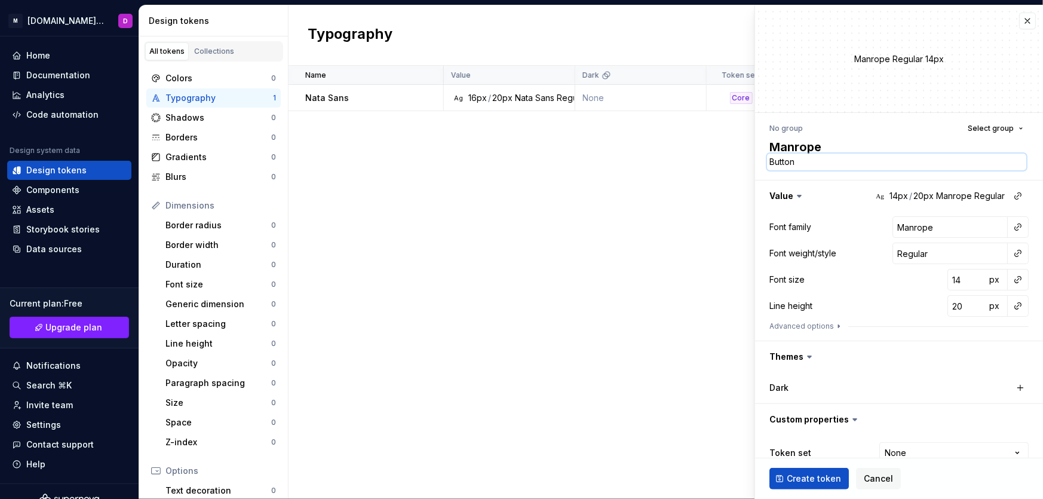
type textarea "*"
type textarea "Button f"
type textarea "*"
type textarea "Button fo"
type textarea "*"
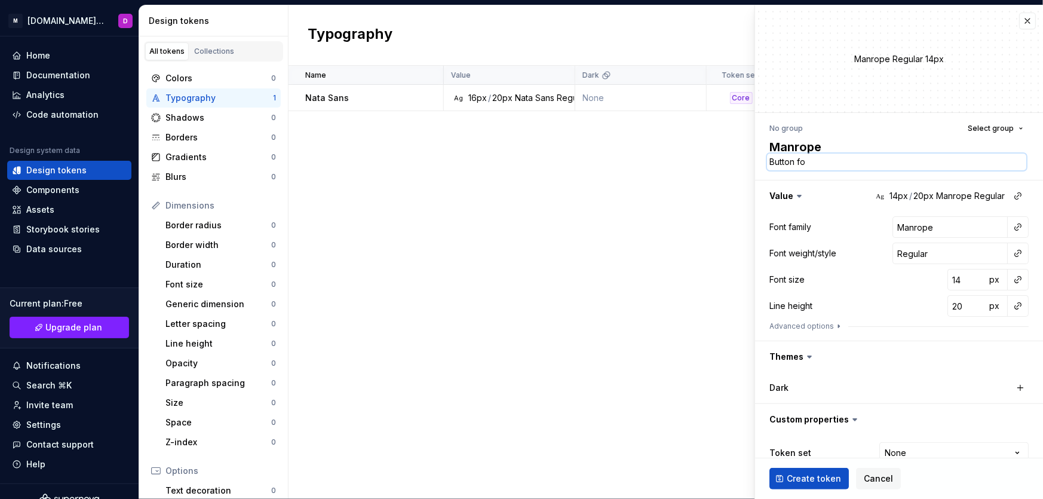
type textarea "Button fon"
type textarea "*"
type textarea "Button font"
click at [998, 447] on html "M [DOMAIN_NAME] DS D Home Documentation Analytics Code automation Design system…" at bounding box center [521, 249] width 1043 height 499
select select "**********"
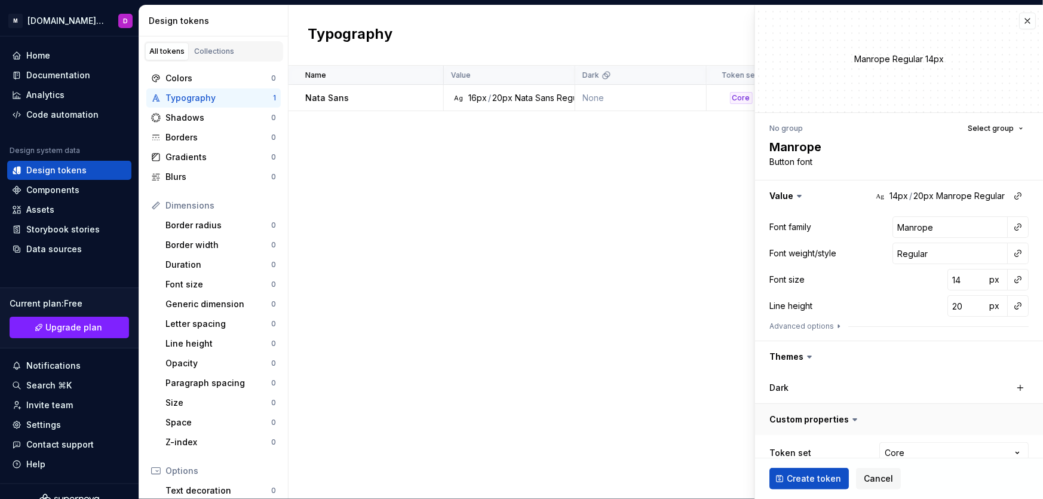
scroll to position [20, 0]
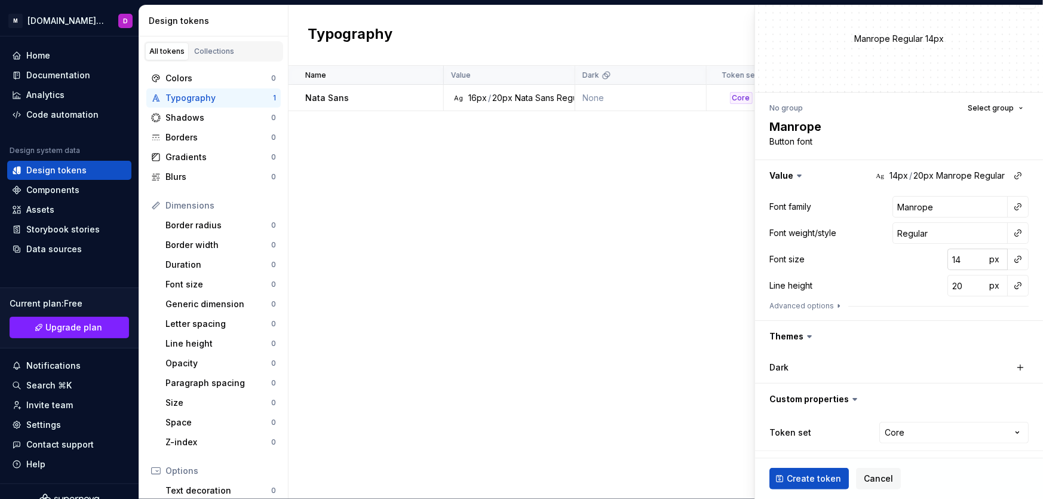
type textarea "*"
type input "15"
click at [967, 257] on input "15" at bounding box center [966, 260] width 39 height 22
type textarea "*"
type input "16"
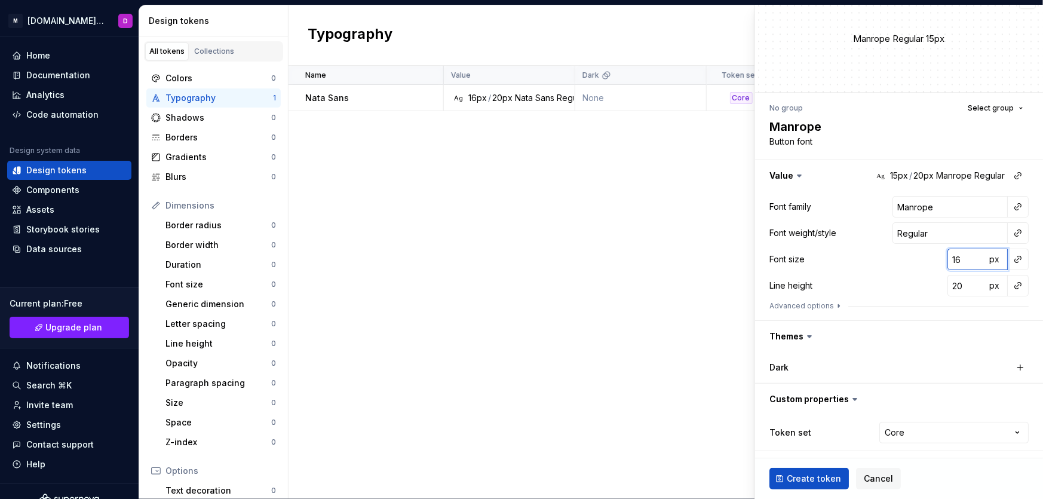
click at [967, 257] on input "16" at bounding box center [966, 260] width 39 height 22
click at [808, 483] on span "Create token" at bounding box center [814, 479] width 54 height 12
type textarea "*"
type input "Inter"
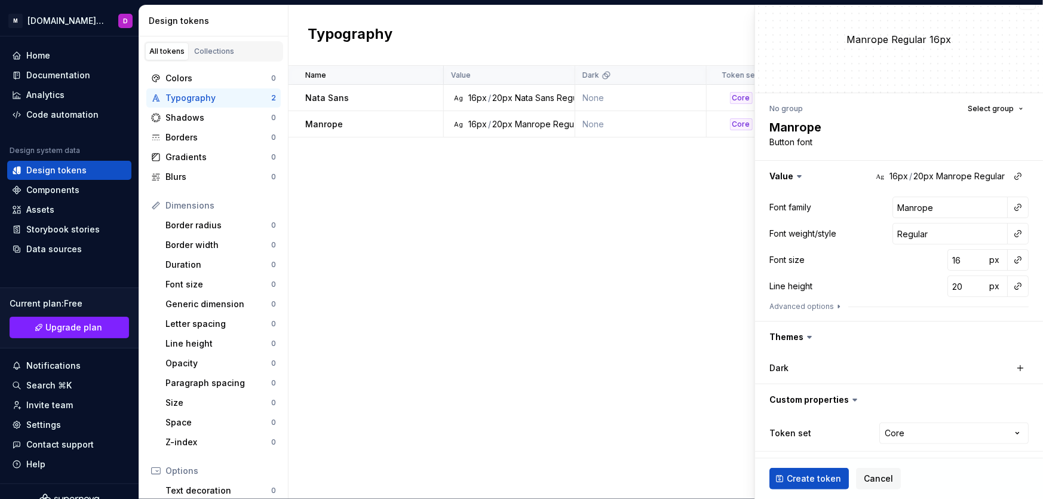
type input "14"
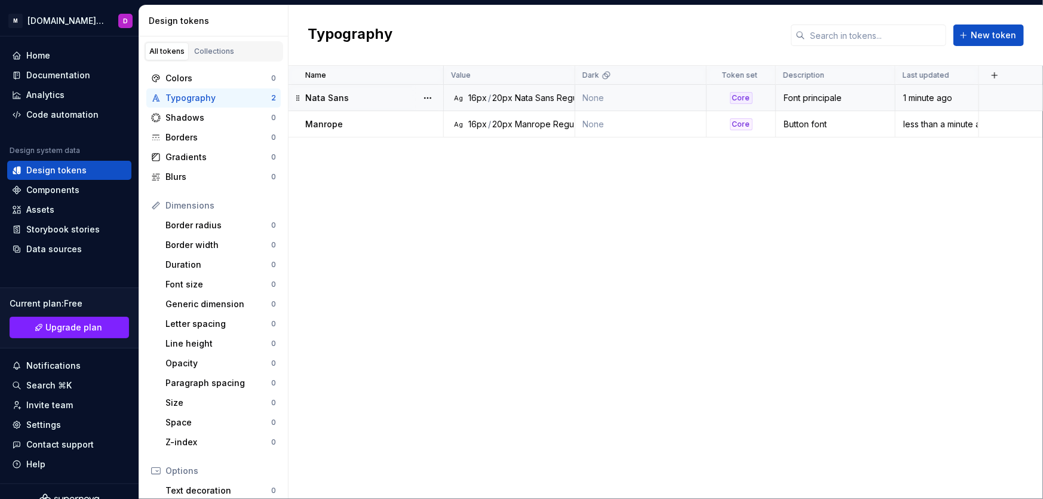
click at [835, 95] on div "Font principale" at bounding box center [836, 98] width 118 height 12
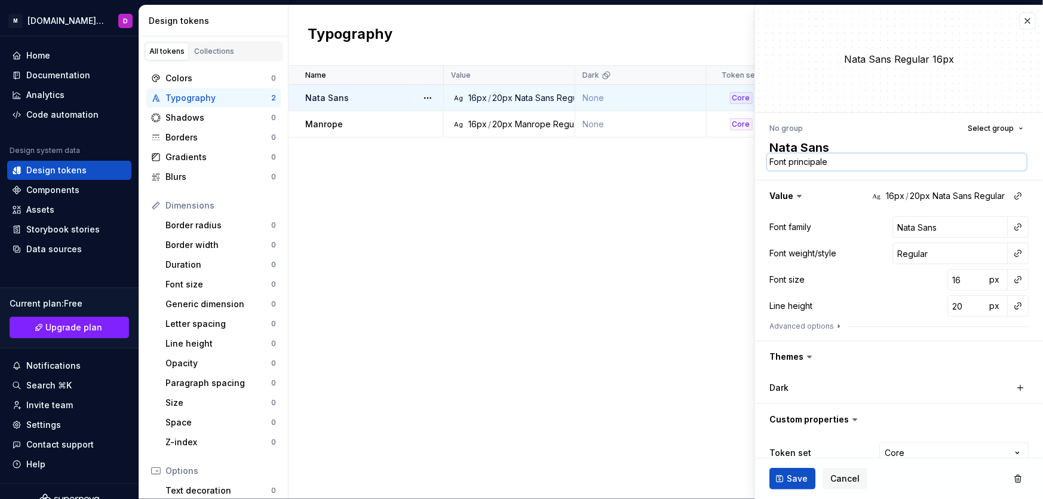
click at [817, 166] on textarea "Font principale" at bounding box center [896, 162] width 259 height 17
type textarea "*"
type textarea "M"
type textarea "*"
type textarea "Ma"
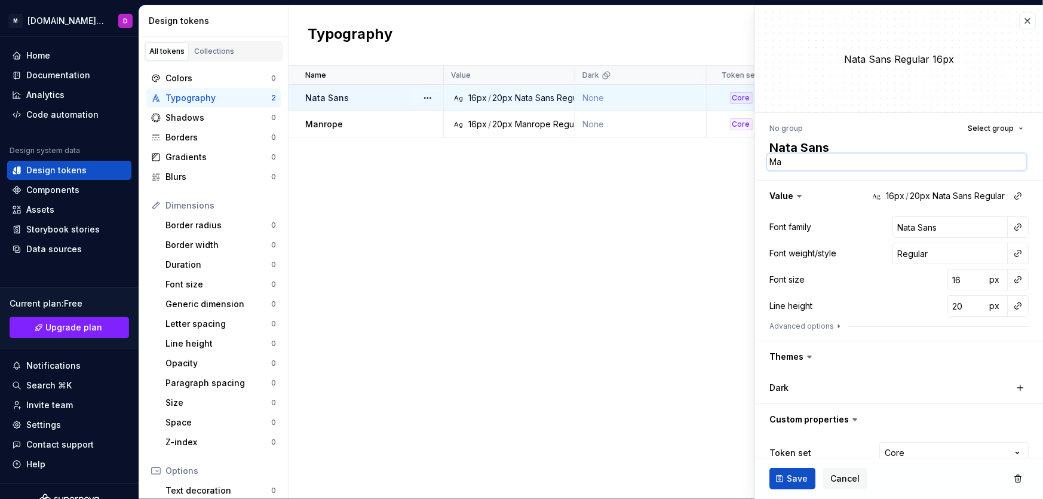
type textarea "*"
type textarea "Mai"
type textarea "*"
type textarea "Main"
type textarea "*"
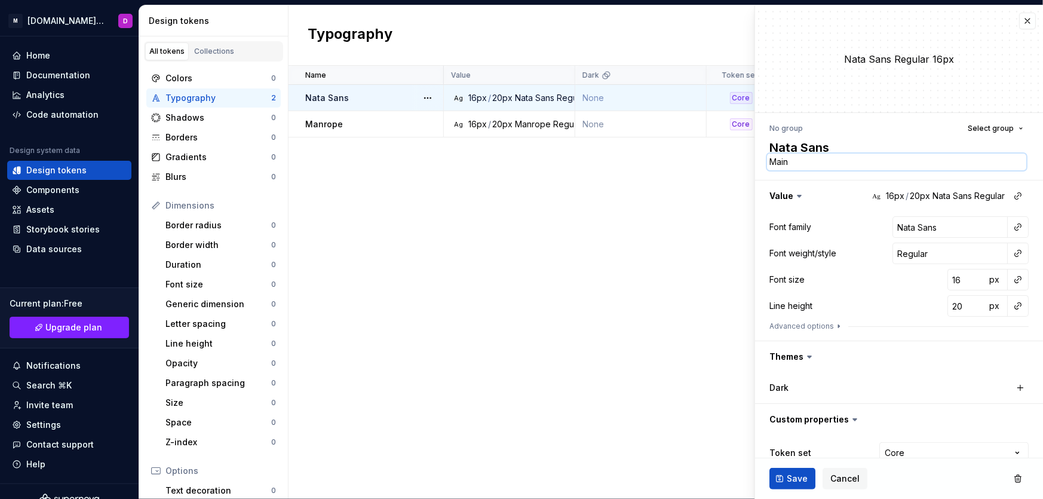
type textarea "Main"
type textarea "*"
type textarea "Main f"
type textarea "*"
type textarea "Main fo"
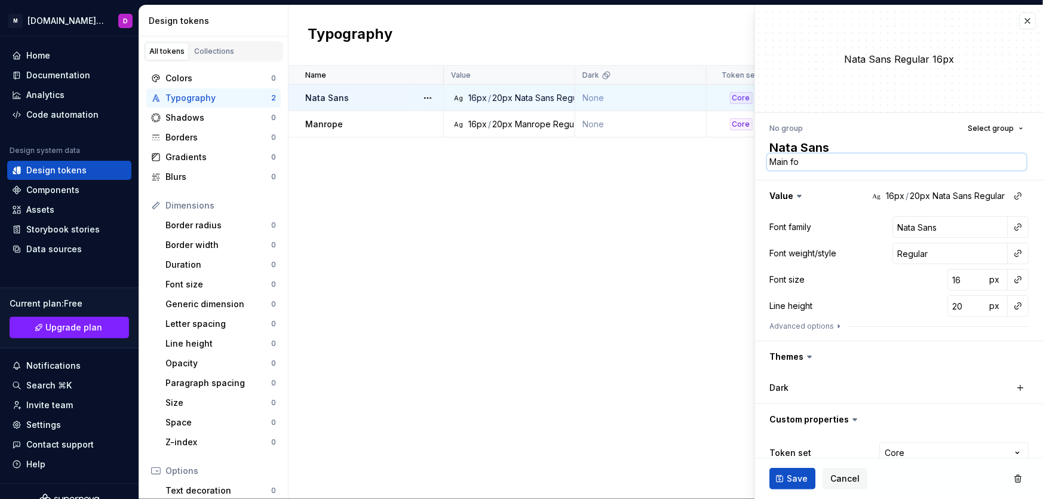
type textarea "*"
type textarea "Main fon"
type textarea "*"
type textarea "Main font"
type textarea "*"
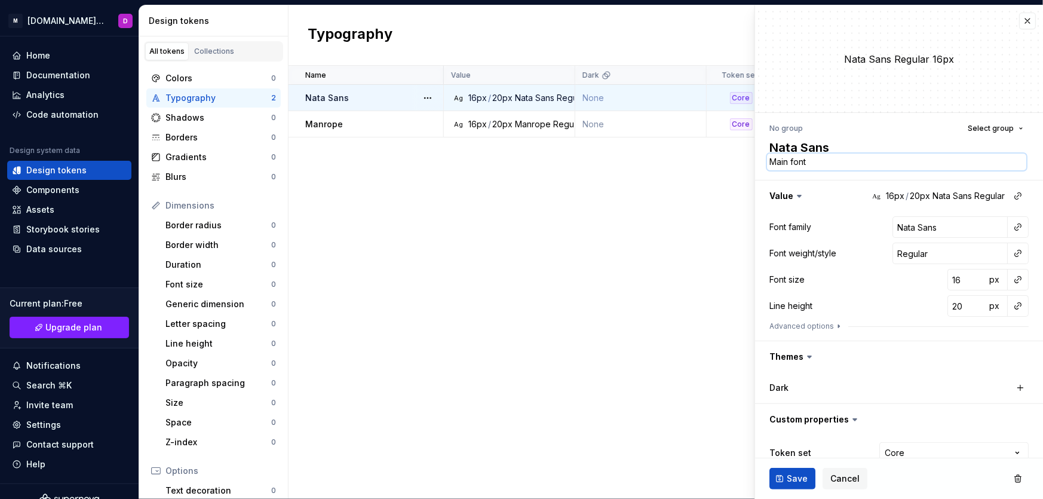
type textarea "Main font"
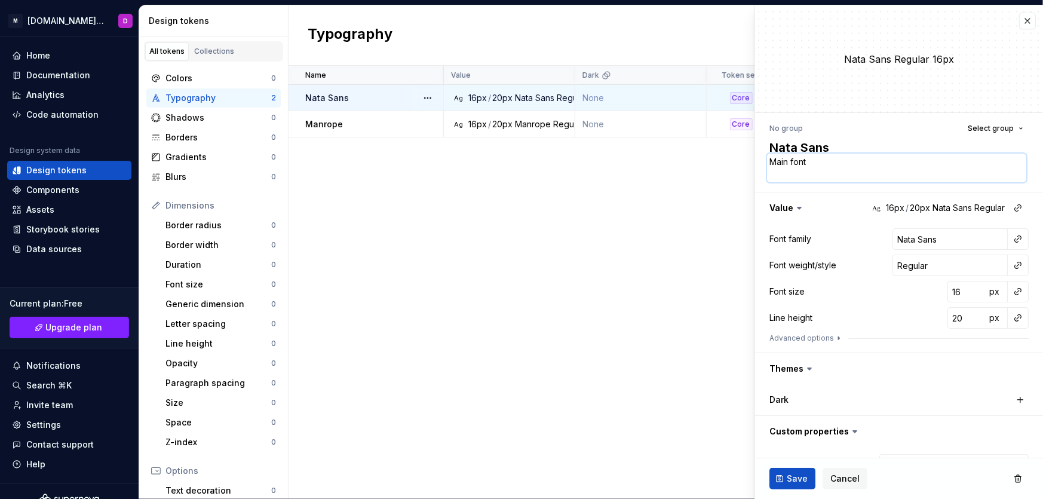
type textarea "*"
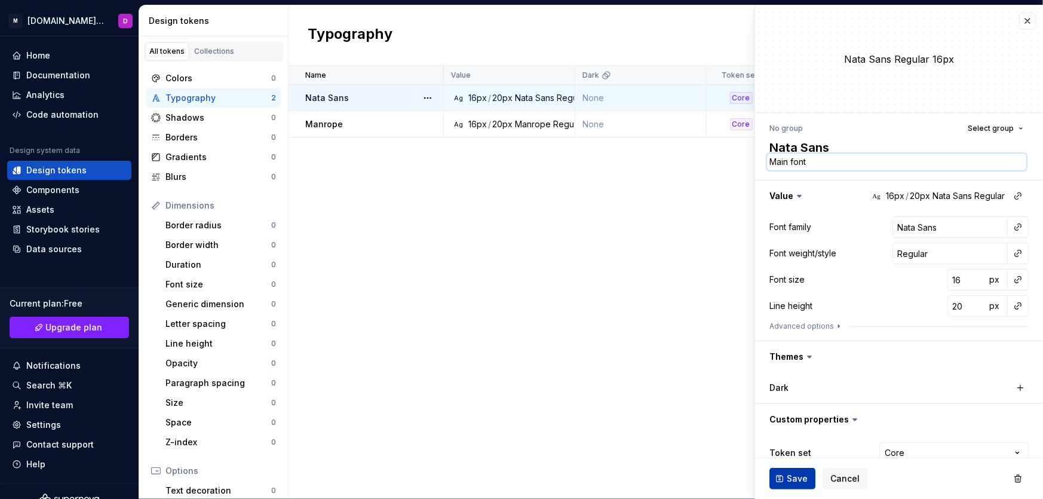
type textarea "Main font"
click at [799, 479] on span "Save" at bounding box center [797, 479] width 21 height 12
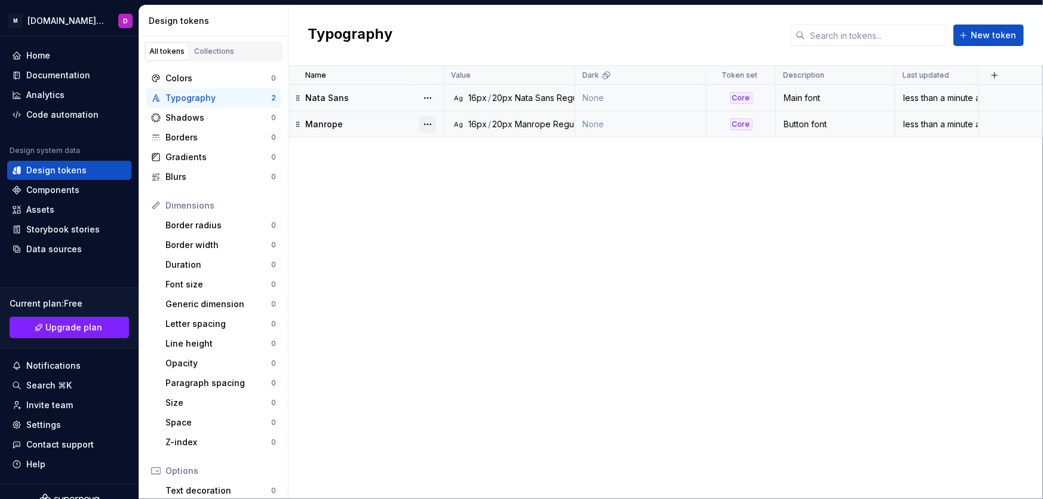
click at [428, 122] on button "button" at bounding box center [427, 124] width 17 height 17
click at [470, 195] on div "Delete token" at bounding box center [480, 191] width 78 height 12
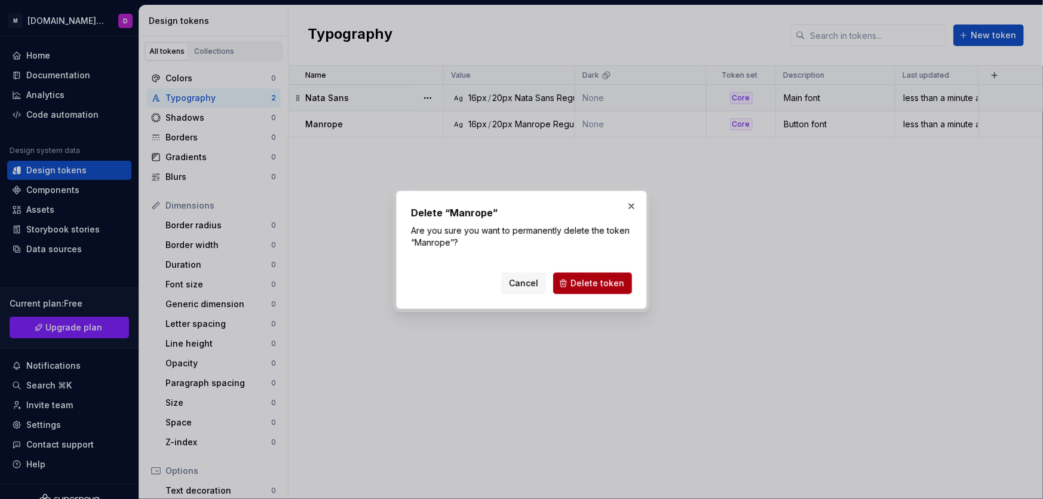
click at [608, 277] on span "Delete token" at bounding box center [598, 283] width 54 height 12
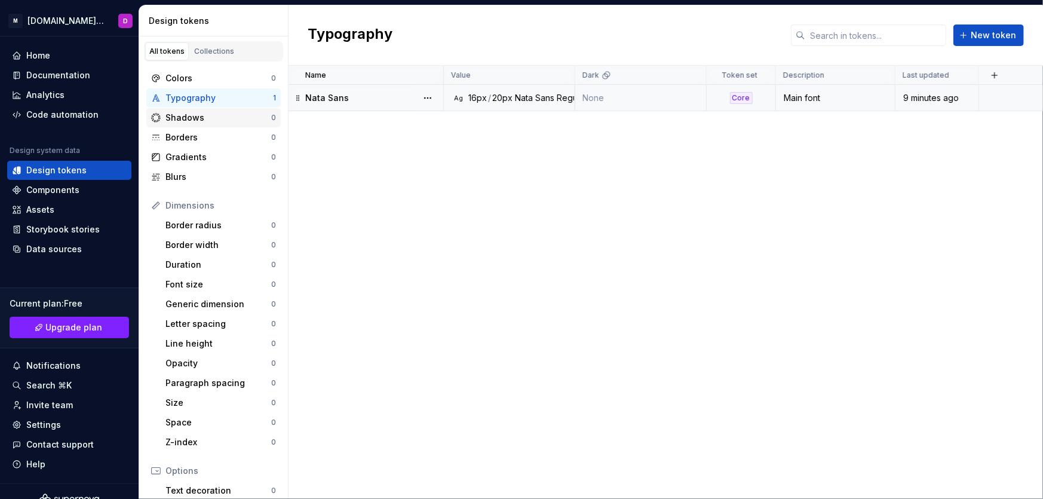
click at [204, 117] on div "Shadows" at bounding box center [218, 118] width 106 height 12
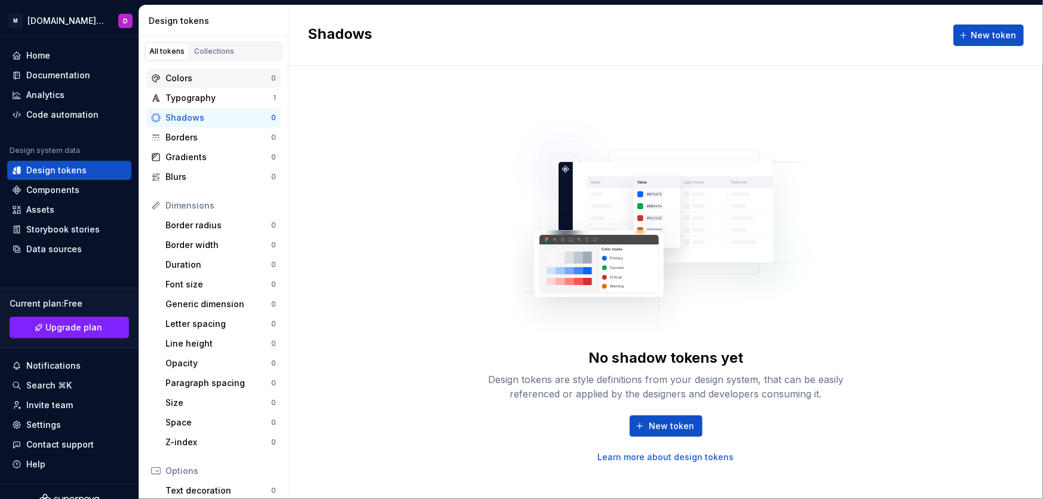
click at [207, 73] on div "Colors" at bounding box center [218, 78] width 106 height 12
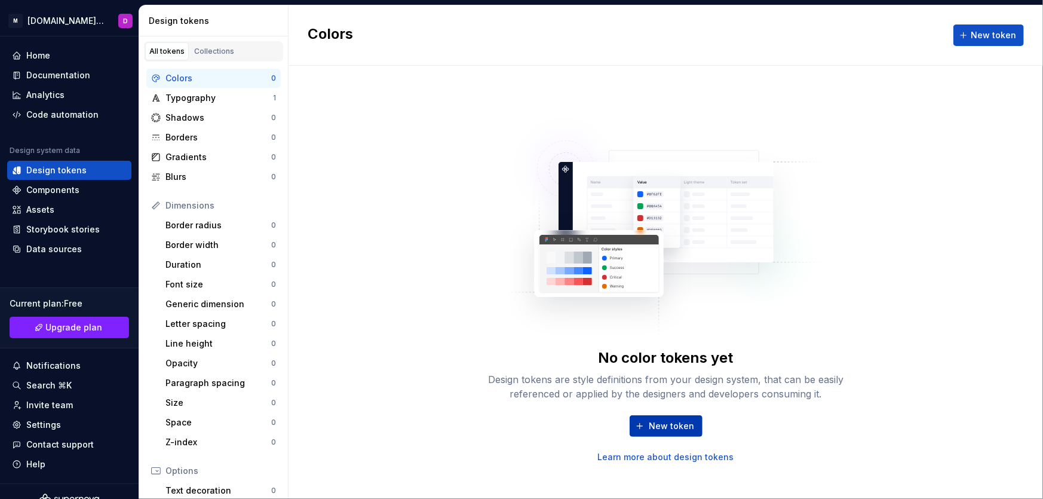
click at [668, 424] on span "New token" at bounding box center [671, 426] width 45 height 12
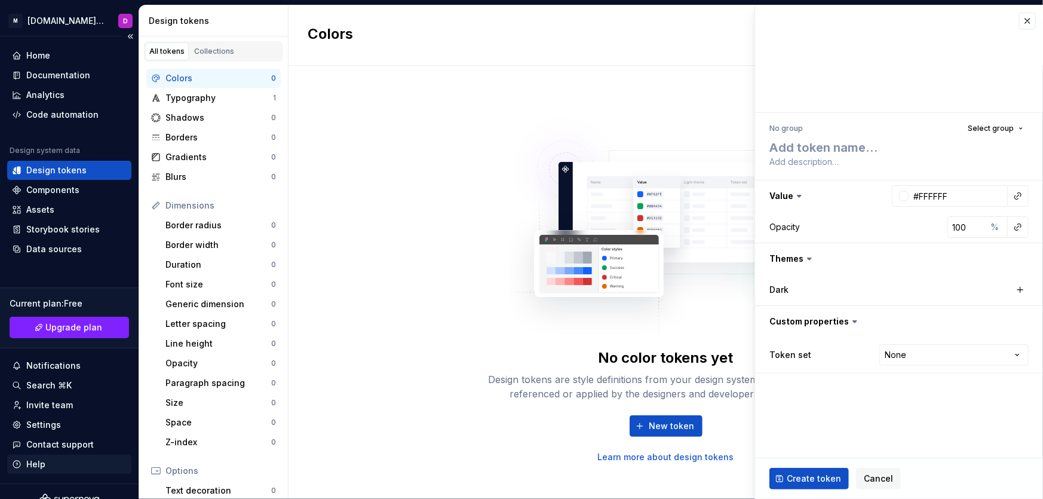
type textarea "*"
click at [966, 192] on input "#FFFFFF" at bounding box center [958, 196] width 99 height 22
click at [966, 191] on input "#FFFFFF" at bounding box center [958, 196] width 99 height 22
paste input "DA6729"
type input "DA6729"
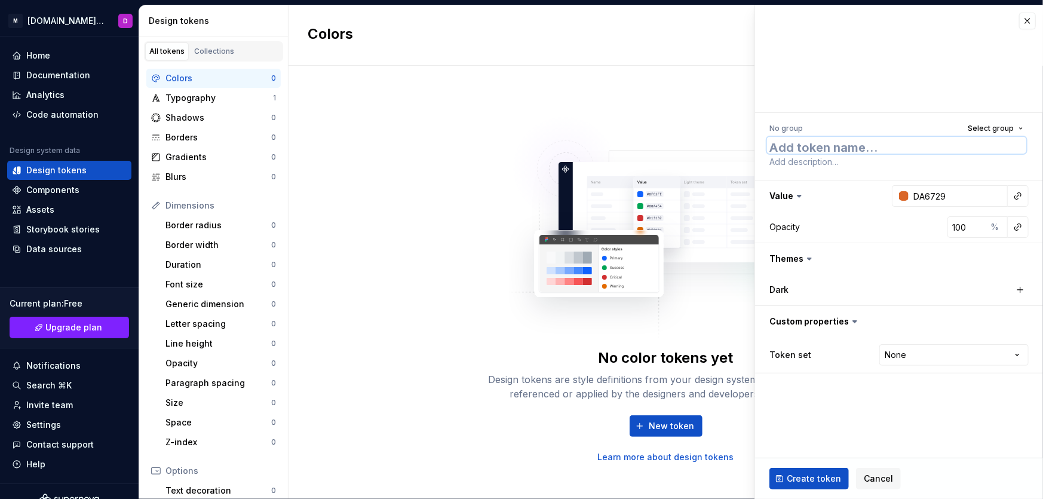
type textarea "*"
type input "#DA6729"
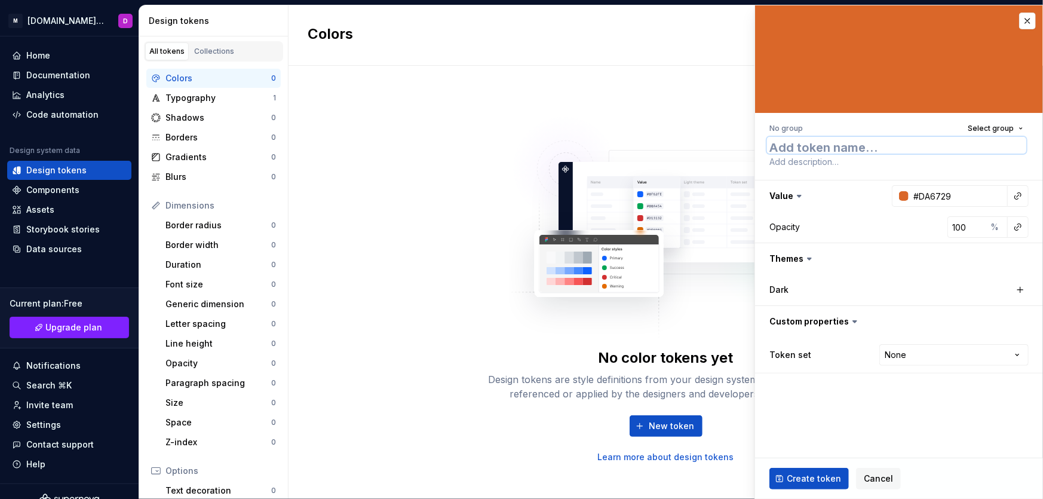
click at [925, 143] on textarea at bounding box center [896, 145] width 259 height 17
type textarea "*"
type textarea "M"
type textarea "*"
type textarea "Ms"
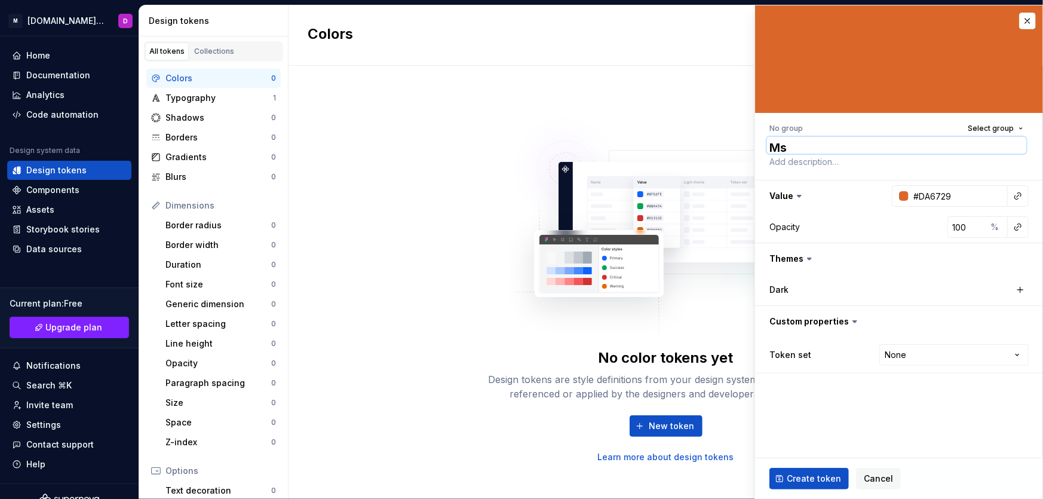
scroll to position [1, 0]
type textarea "*"
type textarea "Mso"
type textarea "*"
type textarea "Msof"
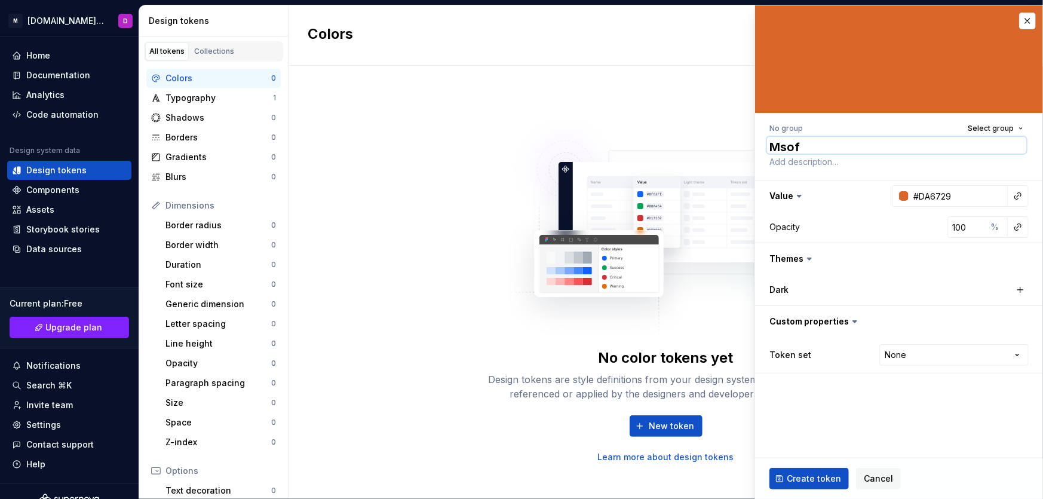
type textarea "*"
type textarea "Msoft"
type textarea "*"
type textarea "Msoft"
type textarea "*"
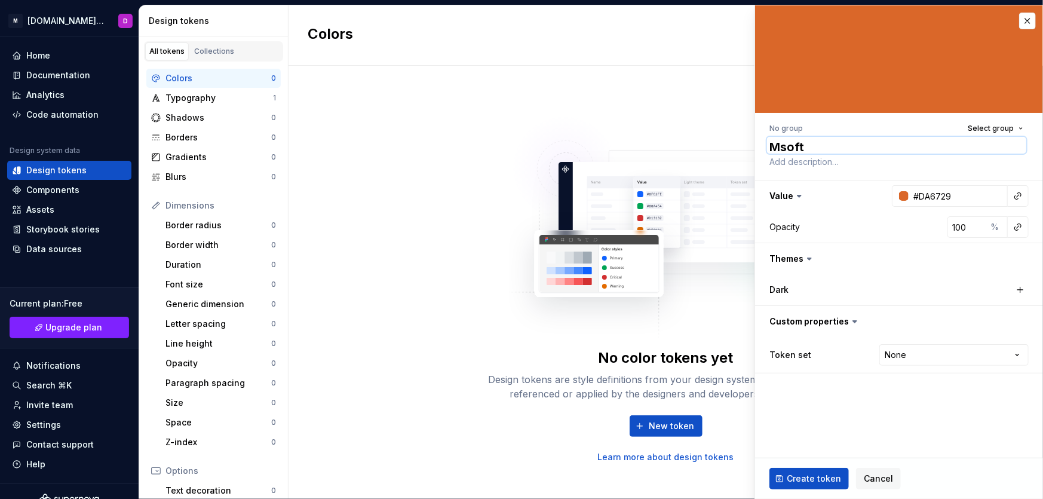
type textarea "Msoft S"
type textarea "*"
type textarea "Msoft St"
type textarea "*"
type textarea "Msoft Stu"
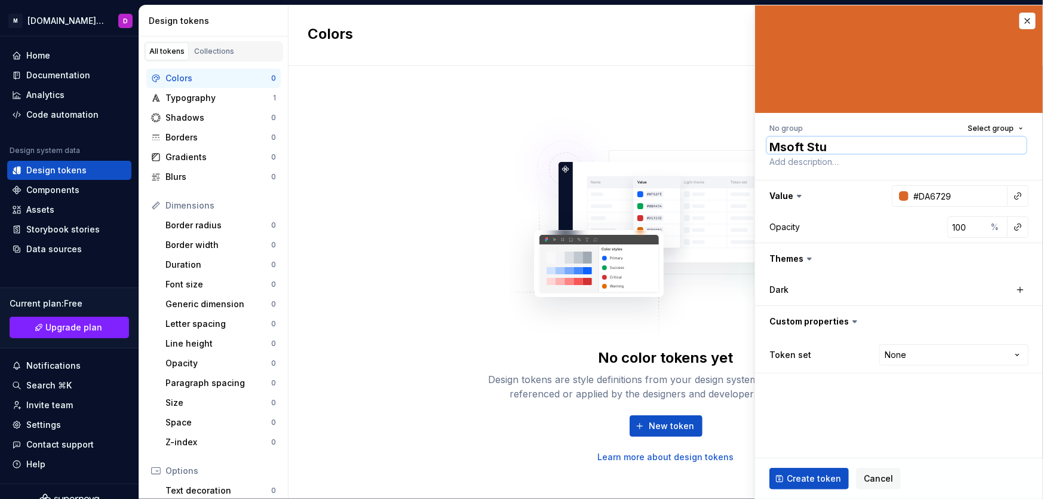
type textarea "*"
type textarea "Msoft Stud"
type textarea "*"
type textarea "Msoft Studi"
type textarea "*"
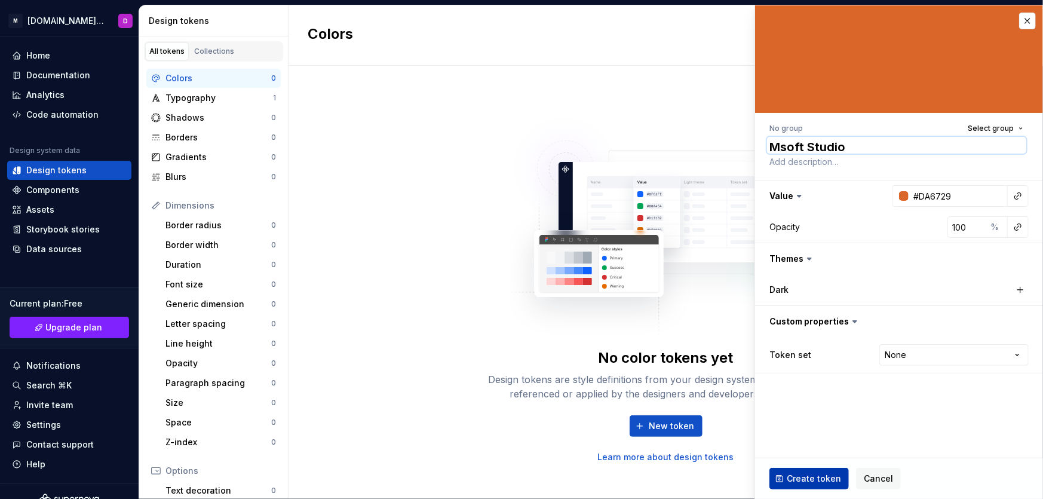
type textarea "Msoft Studio"
click at [818, 473] on span "Create token" at bounding box center [814, 479] width 54 height 12
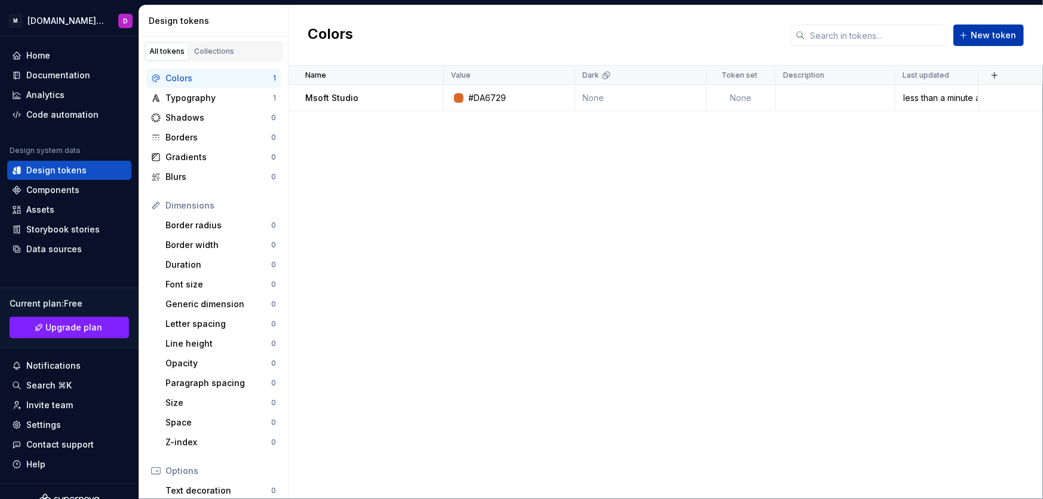
click at [986, 37] on span "New token" at bounding box center [993, 35] width 45 height 12
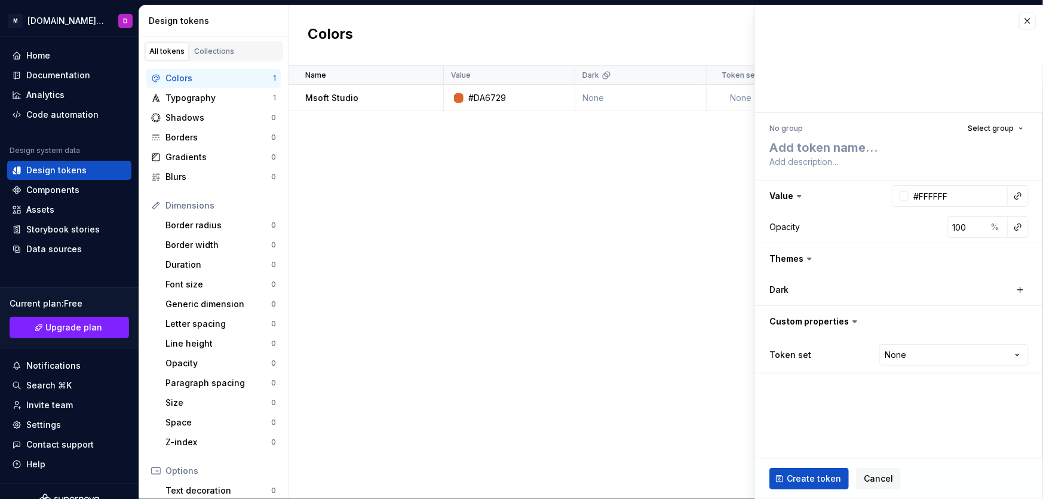
type textarea "*"
type textarea "M"
type textarea "*"
type textarea "Ms"
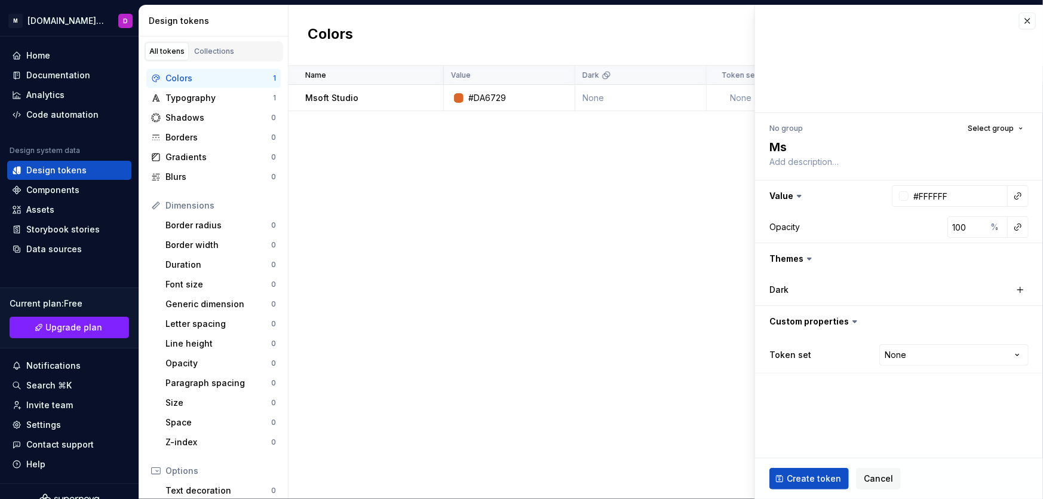
type textarea "*"
type textarea "Mso"
type textarea "*"
type textarea "Msof"
type textarea "*"
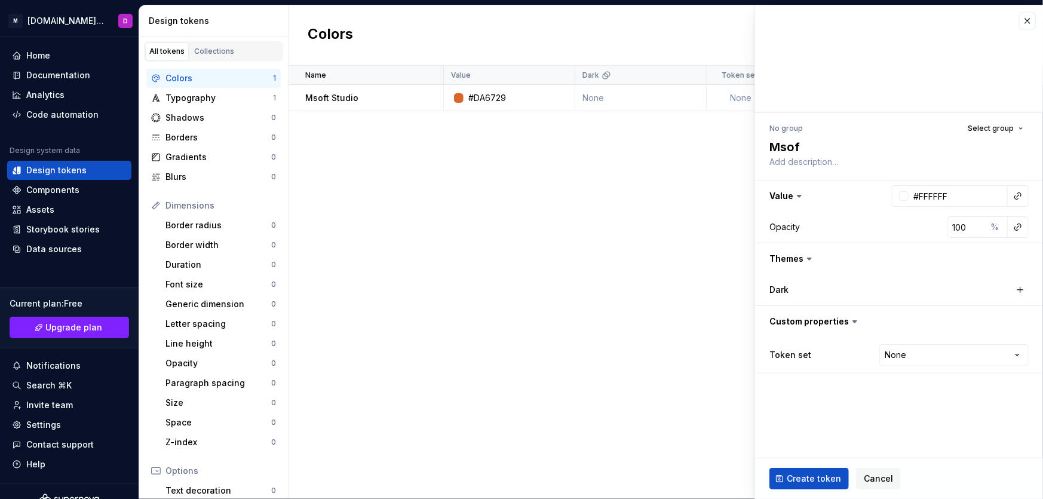
type textarea "Msoft"
type textarea "*"
click at [927, 191] on input "#FFFFFF" at bounding box center [958, 196] width 99 height 22
paste input "700A7E"
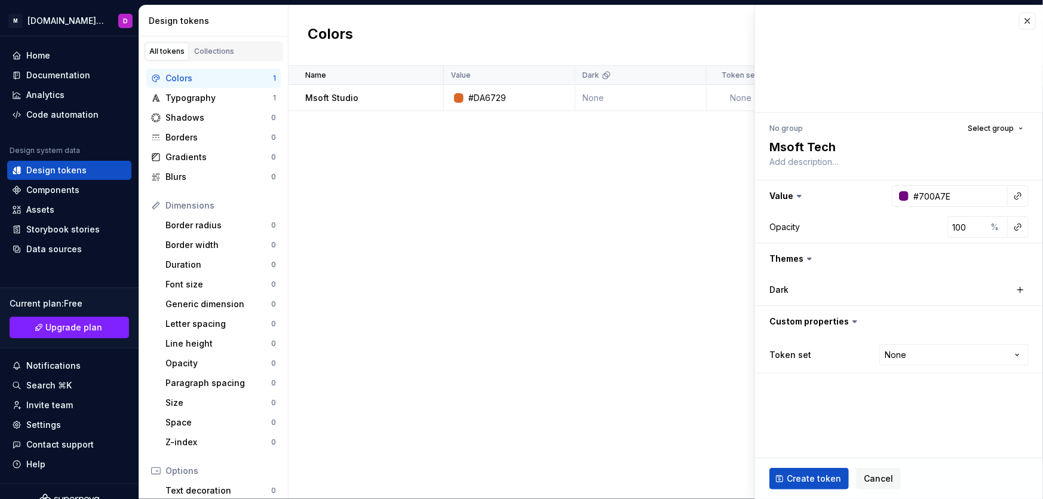
click at [924, 220] on div "Opacity 100 %" at bounding box center [898, 227] width 259 height 22
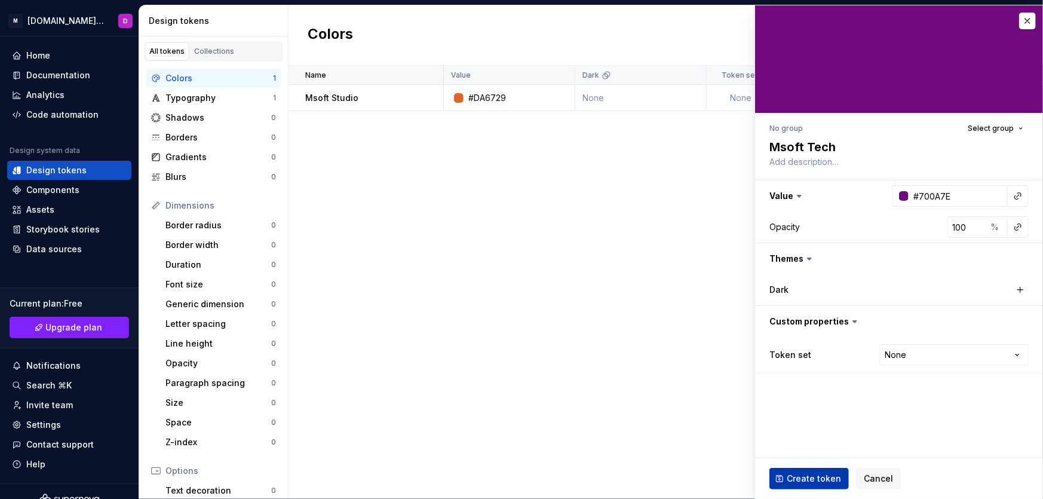
click at [812, 477] on span "Create token" at bounding box center [814, 479] width 54 height 12
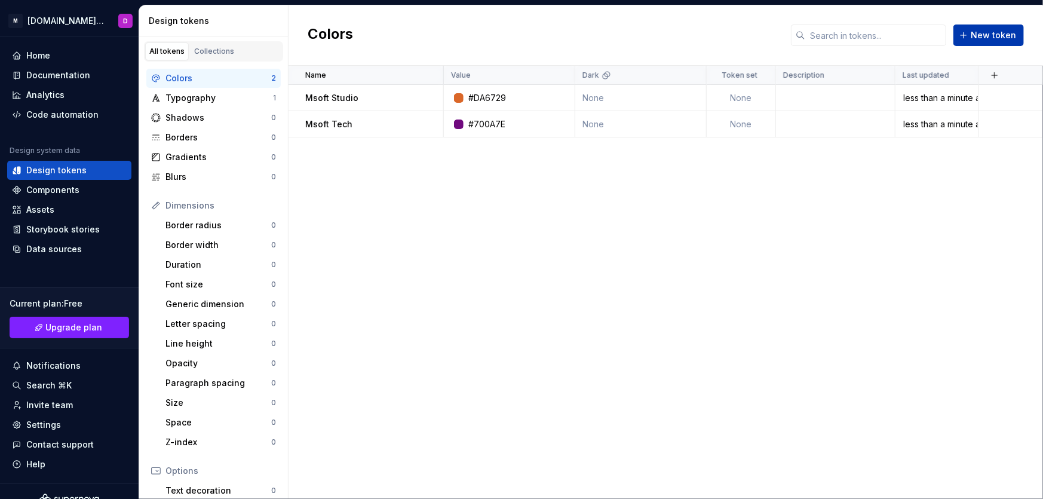
click at [984, 32] on span "New token" at bounding box center [993, 35] width 45 height 12
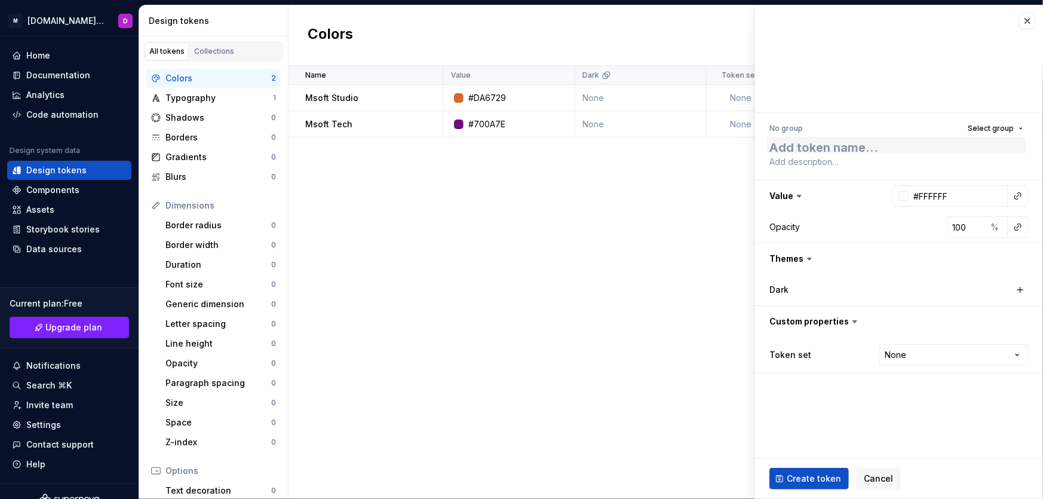
click at [847, 146] on textarea at bounding box center [896, 145] width 259 height 17
click at [944, 193] on input "#FFFFFF" at bounding box center [958, 196] width 99 height 22
paste input "212121"
click at [912, 146] on textarea at bounding box center [896, 145] width 259 height 17
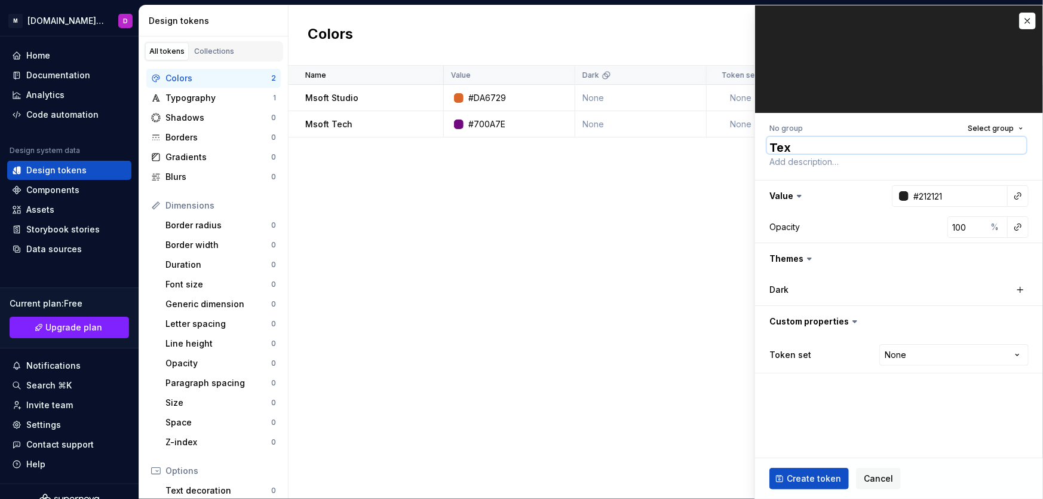
scroll to position [1, 0]
click at [816, 474] on span "Create token" at bounding box center [814, 479] width 54 height 12
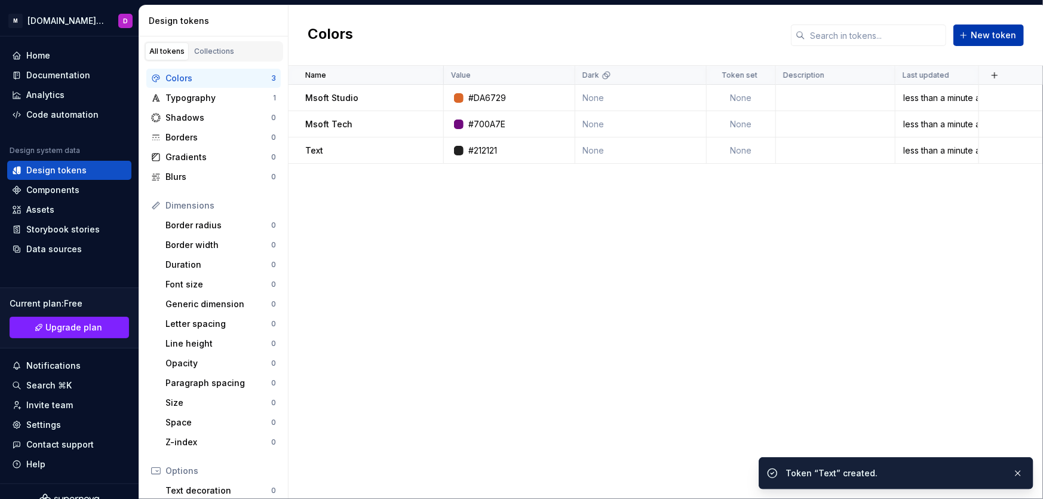
click at [1001, 39] on span "New token" at bounding box center [993, 35] width 45 height 12
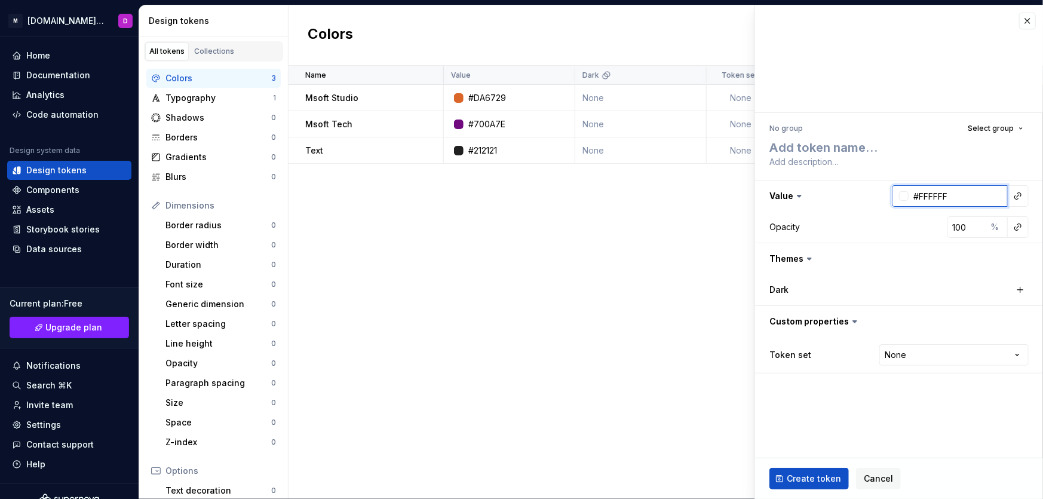
click at [946, 194] on input "#FFFFFF" at bounding box center [958, 196] width 99 height 22
paste input "151515"
click at [902, 148] on textarea at bounding box center [896, 145] width 259 height 17
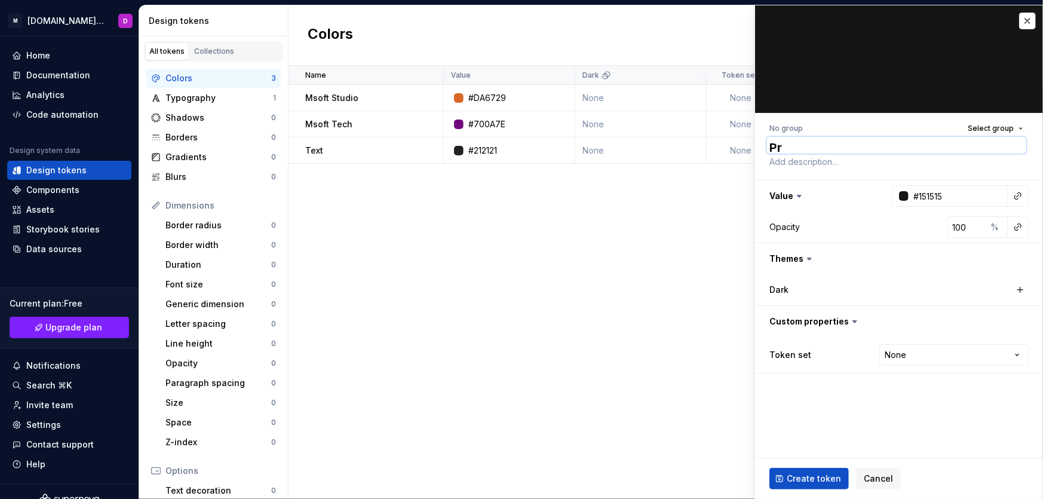
scroll to position [1, 0]
click at [828, 473] on span "Create token" at bounding box center [814, 479] width 54 height 12
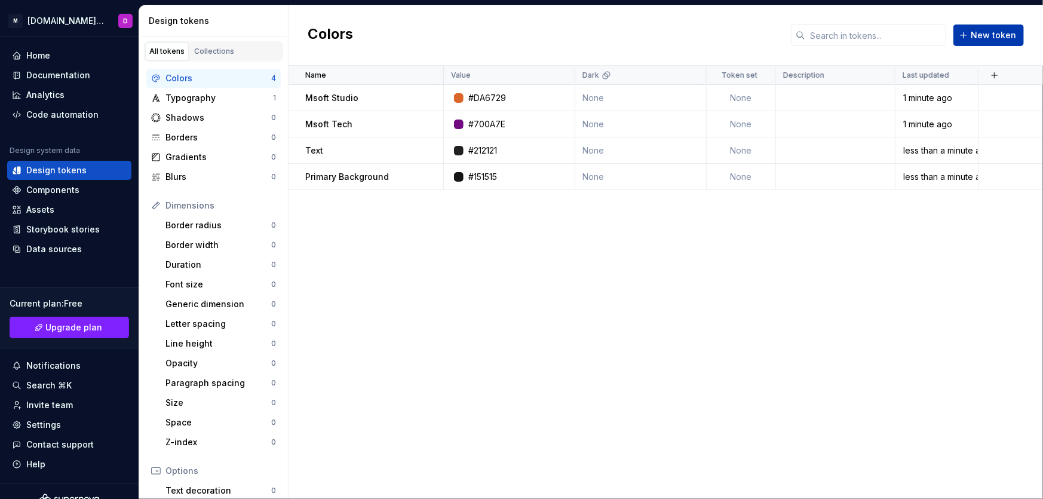
click at [995, 38] on span "New token" at bounding box center [993, 35] width 45 height 12
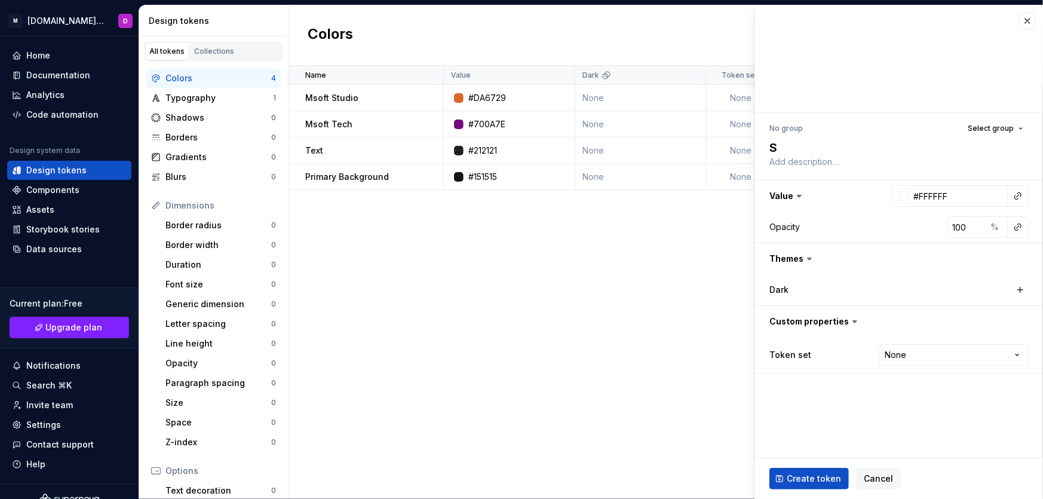
scroll to position [1, 0]
click at [945, 204] on input "#FFFFFF" at bounding box center [958, 196] width 99 height 22
click at [948, 197] on input "#FFFFFF" at bounding box center [958, 196] width 99 height 22
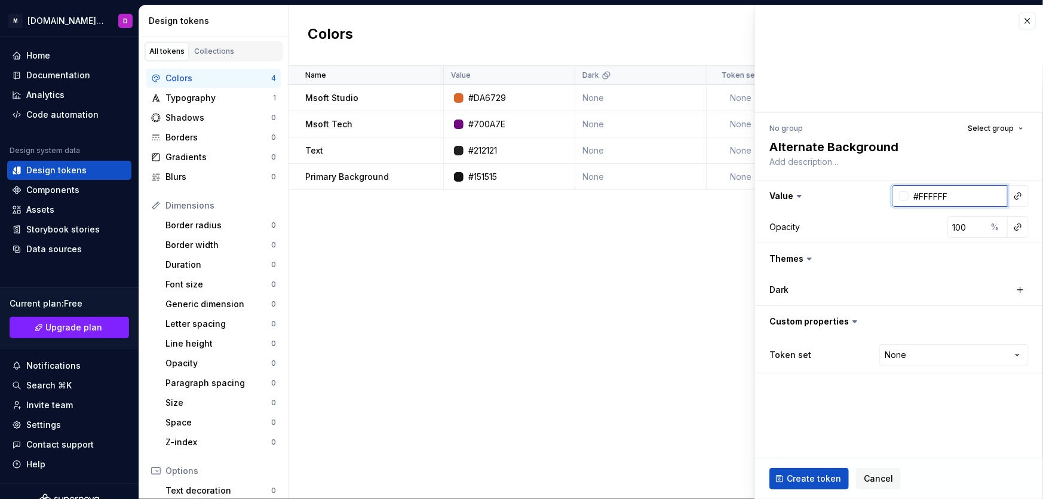
paste input "A8A8A8"
click at [798, 479] on span "Create token" at bounding box center [814, 479] width 54 height 12
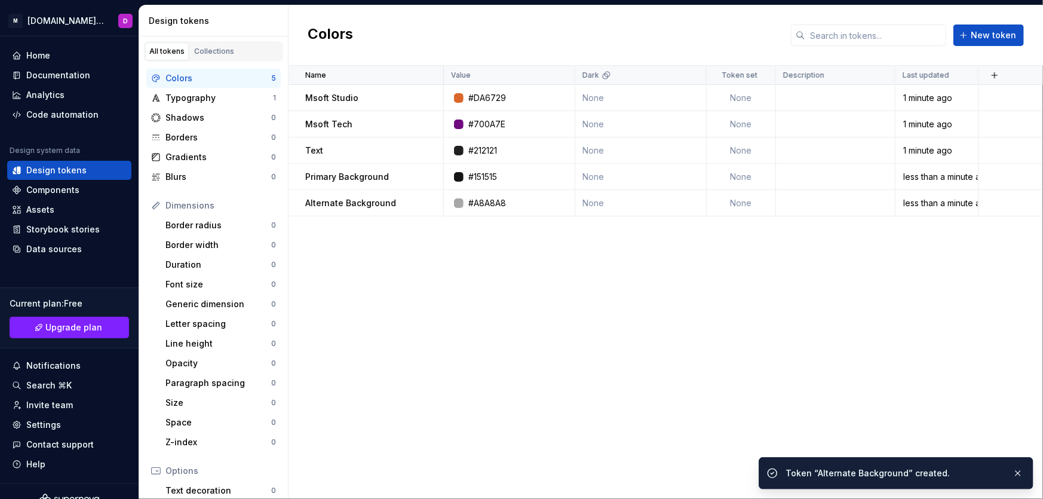
click at [695, 320] on div "Name Value Dark Token set Description Last updated Msoft Studio #DA6729 None No…" at bounding box center [666, 282] width 755 height 433
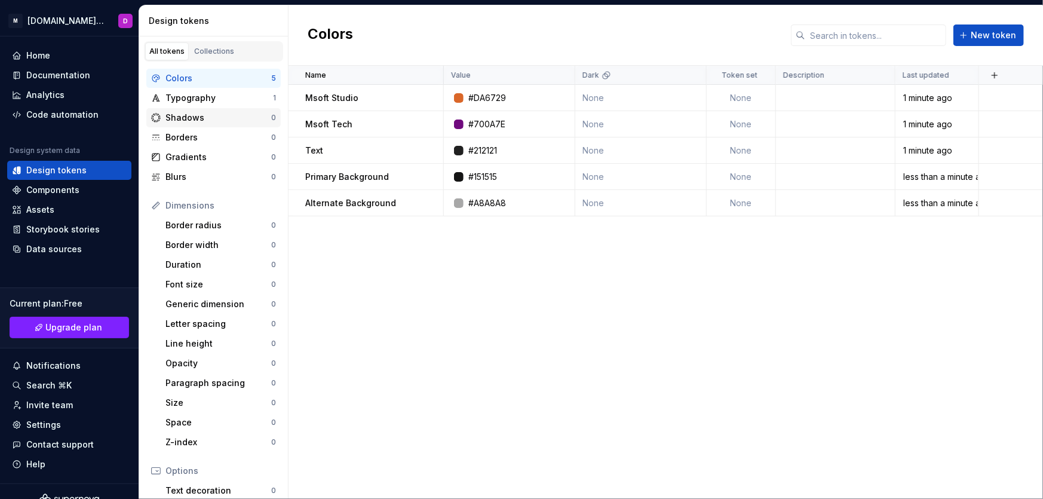
click at [192, 119] on div "Shadows" at bounding box center [218, 118] width 106 height 12
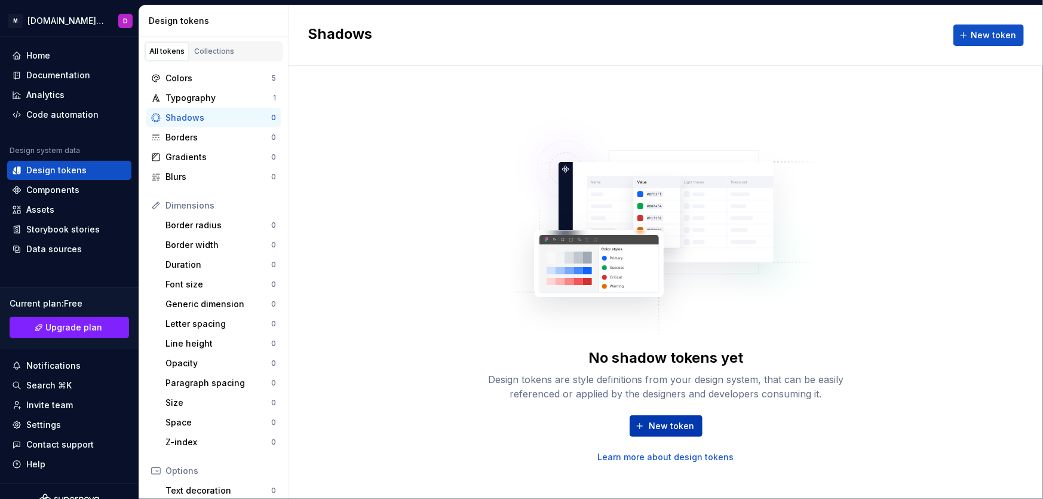
click at [657, 429] on span "New token" at bounding box center [671, 426] width 45 height 12
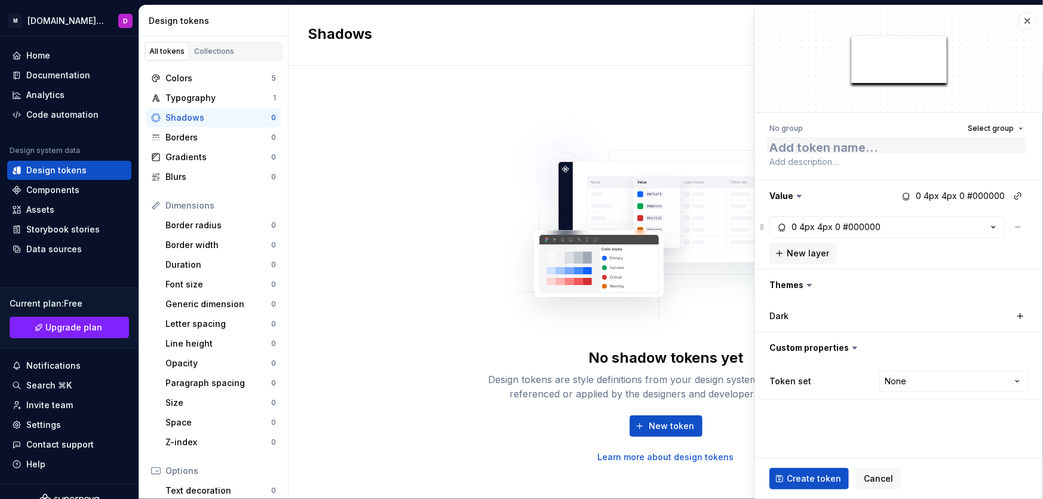
click at [890, 147] on textarea at bounding box center [896, 145] width 259 height 17
click at [984, 226] on button "0 4px 4px 0 #000000" at bounding box center [886, 227] width 235 height 22
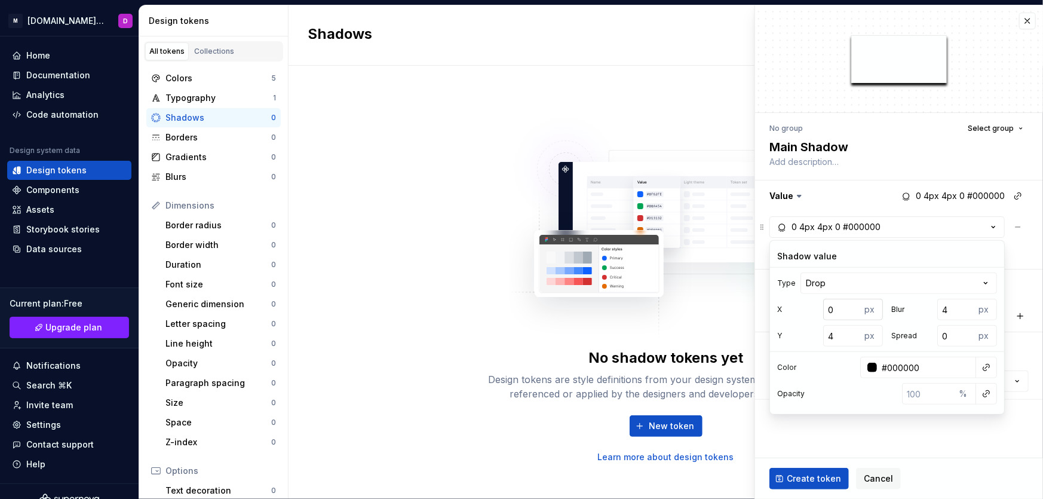
click at [843, 311] on input "0" at bounding box center [842, 310] width 38 height 22
click at [954, 339] on input "0" at bounding box center [956, 336] width 38 height 22
click at [961, 307] on input "4" at bounding box center [956, 310] width 38 height 22
click at [849, 333] on input "5" at bounding box center [842, 336] width 38 height 22
click at [952, 334] on input "4" at bounding box center [956, 336] width 38 height 22
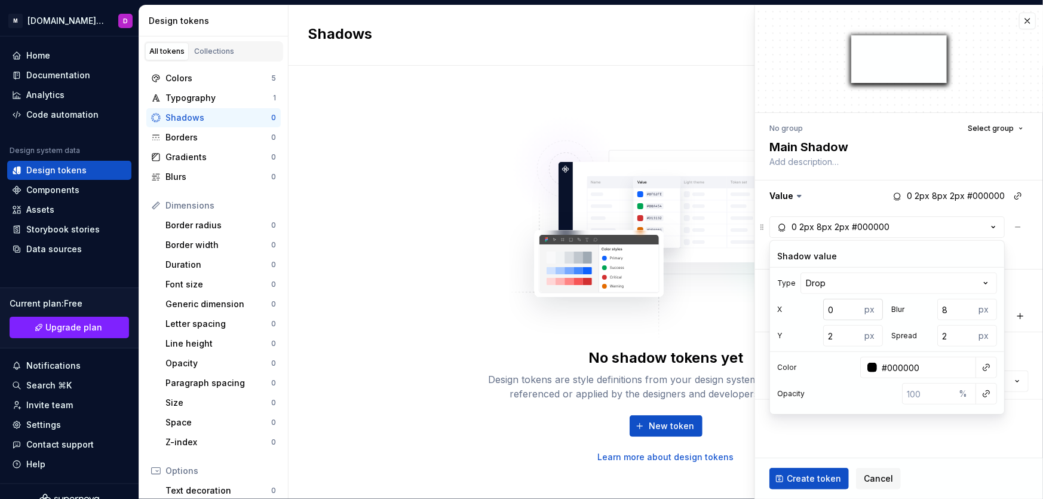
click at [847, 310] on input "0" at bounding box center [842, 310] width 38 height 22
click at [847, 333] on input "2" at bounding box center [842, 336] width 38 height 22
click at [962, 308] on input "9" at bounding box center [956, 310] width 38 height 22
click at [948, 370] on input "#000000" at bounding box center [926, 368] width 99 height 22
click at [934, 395] on input "number" at bounding box center [928, 394] width 53 height 22
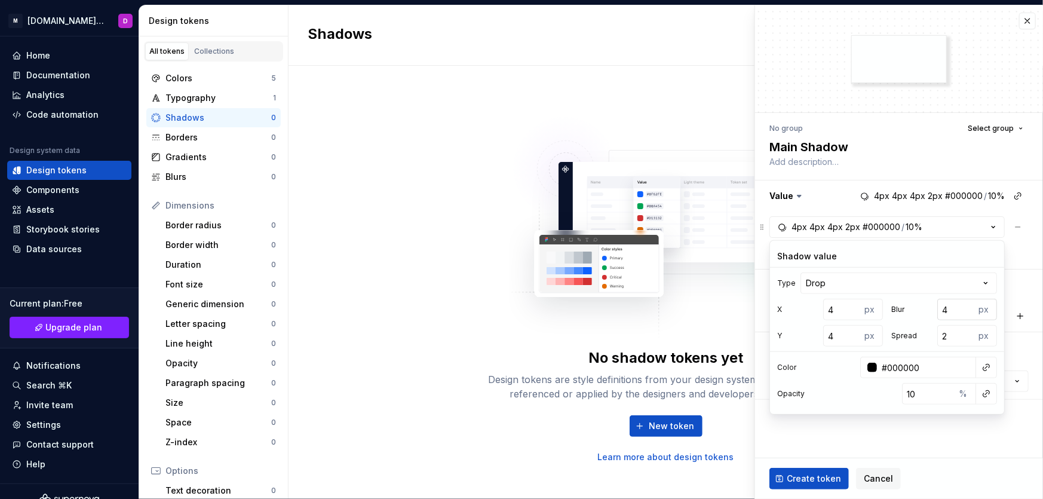
click at [955, 307] on input "4" at bounding box center [956, 310] width 38 height 22
click at [952, 334] on input "2" at bounding box center [956, 336] width 38 height 22
click at [949, 311] on input "4" at bounding box center [956, 310] width 38 height 22
click at [842, 312] on input "4" at bounding box center [842, 310] width 38 height 22
click at [841, 335] on input "4" at bounding box center [842, 336] width 38 height 22
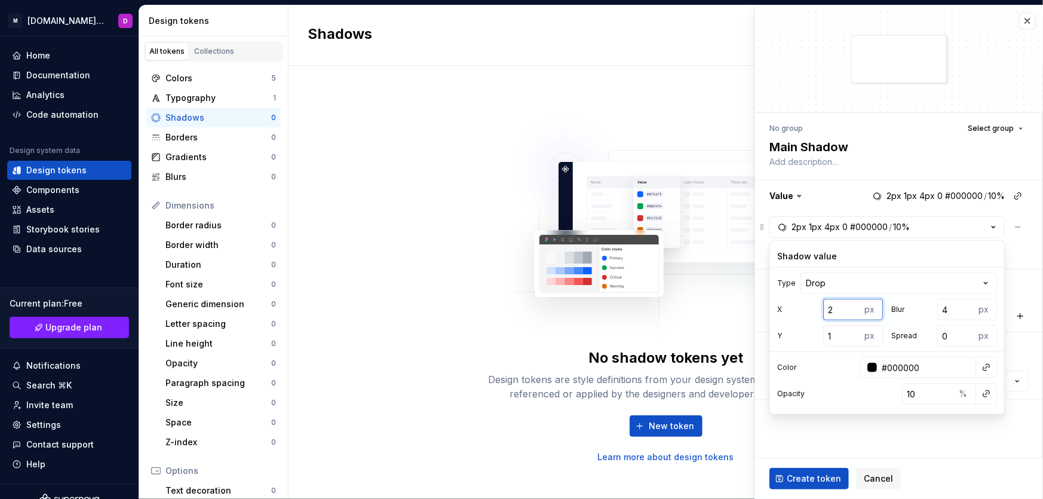
click at [840, 313] on input "2" at bounding box center [842, 310] width 38 height 22
click at [922, 394] on input "10" at bounding box center [928, 394] width 53 height 22
click at [956, 307] on input "4" at bounding box center [956, 310] width 38 height 22
click at [836, 309] on input "1" at bounding box center [842, 310] width 38 height 22
click at [837, 332] on input "1" at bounding box center [842, 336] width 38 height 22
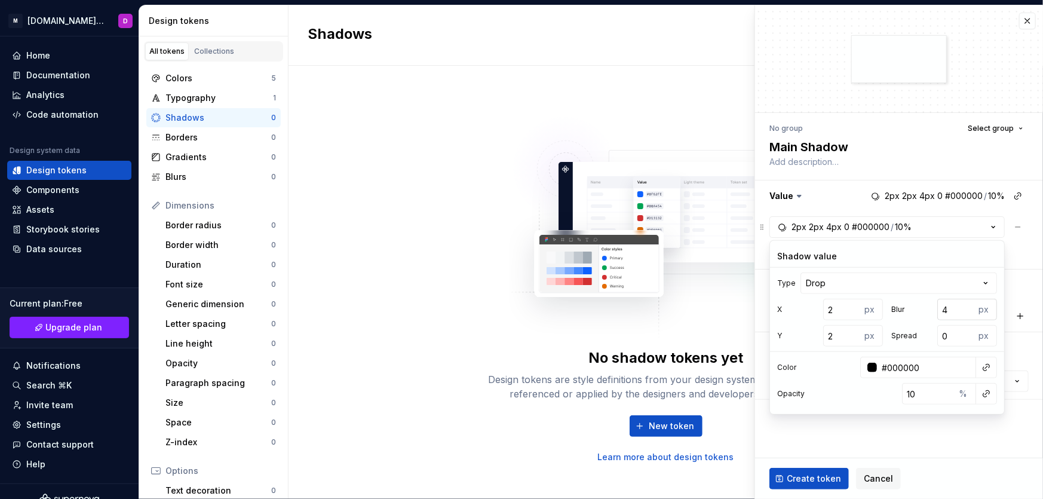
click at [957, 308] on input "4" at bounding box center [956, 310] width 38 height 22
click at [919, 281] on html "M [DOMAIN_NAME] DS D Home Documentation Analytics Code automation Design system…" at bounding box center [521, 249] width 1043 height 499
click at [889, 284] on html "M [DOMAIN_NAME] DS D Home Documentation Analytics Code automation Design system…" at bounding box center [521, 249] width 1043 height 499
click at [838, 447] on fieldset "No group Select group Main Shadow Value 2px 2px 3px 0 #000000 / 10% 2px 2px 3px…" at bounding box center [899, 251] width 288 height 493
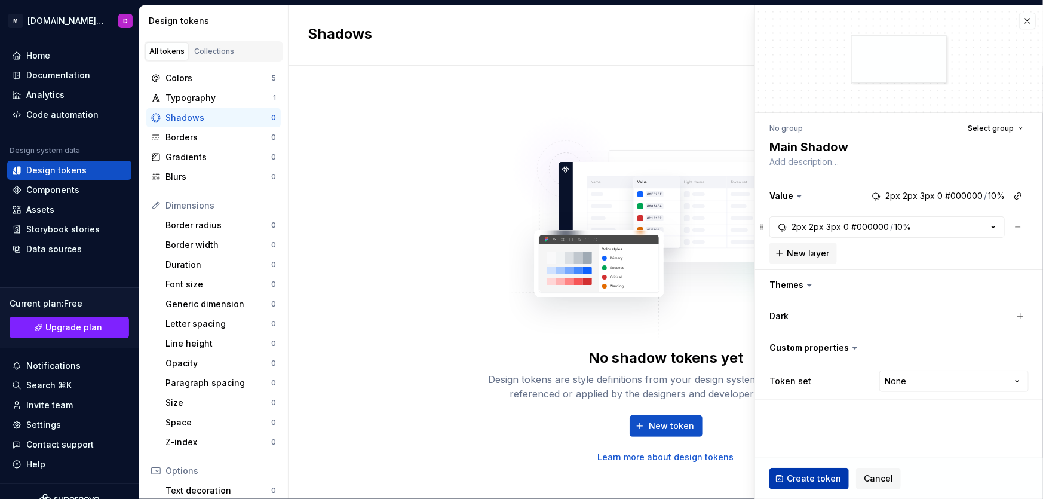
click at [804, 479] on span "Create token" at bounding box center [814, 479] width 54 height 12
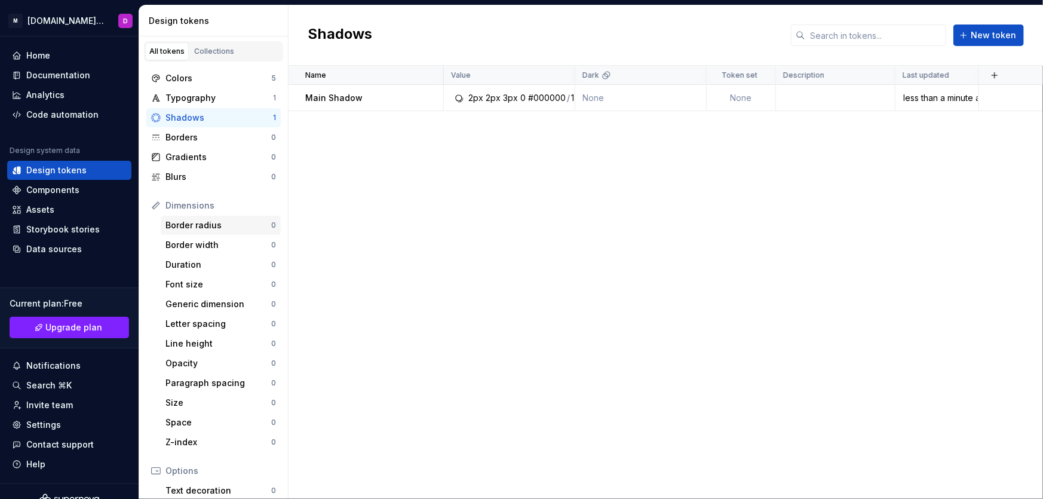
click at [199, 225] on div "Border radius" at bounding box center [218, 225] width 106 height 12
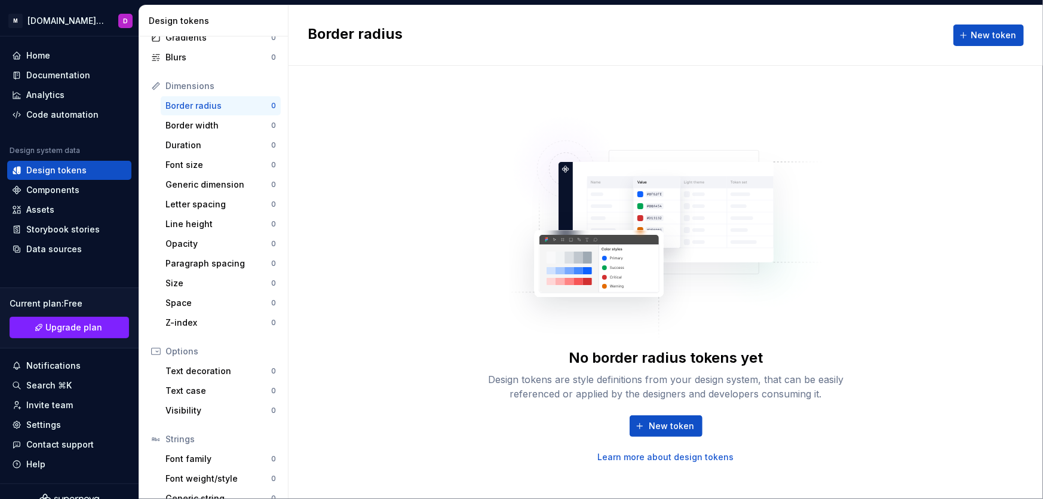
scroll to position [155, 0]
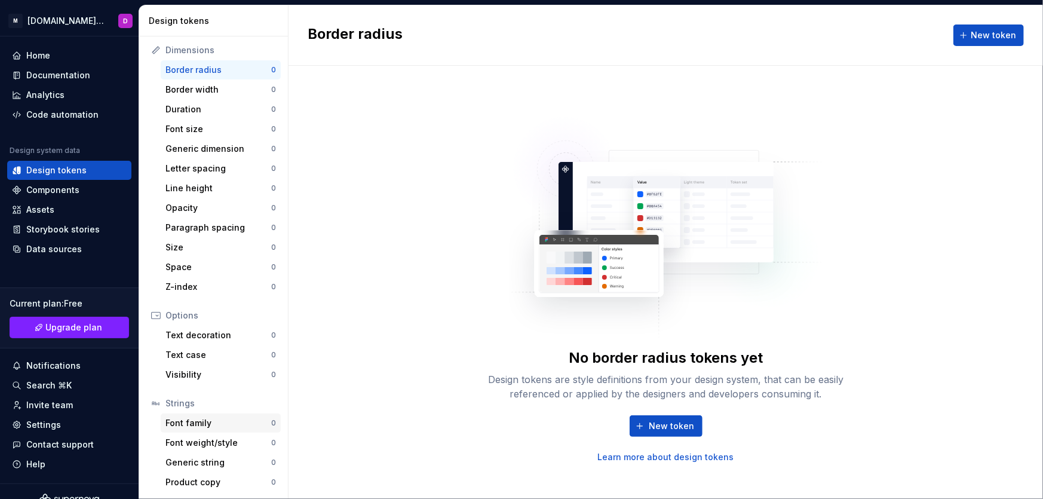
click at [219, 423] on div "Font family" at bounding box center [218, 423] width 106 height 12
click at [664, 418] on button "New token" at bounding box center [666, 426] width 73 height 22
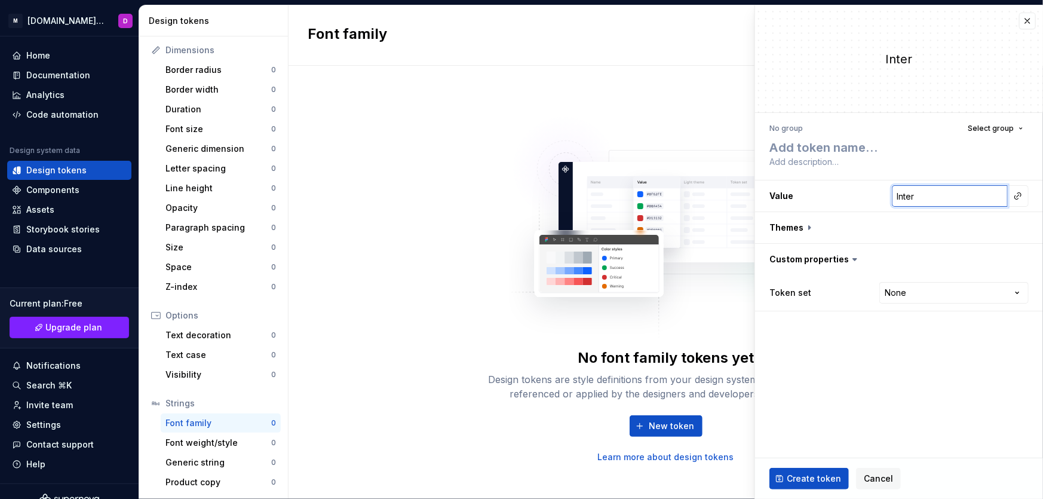
click at [924, 192] on input "Inter" at bounding box center [950, 196] width 116 height 22
click at [829, 223] on button "button" at bounding box center [899, 227] width 288 height 31
click at [927, 195] on input "Inter" at bounding box center [950, 196] width 116 height 22
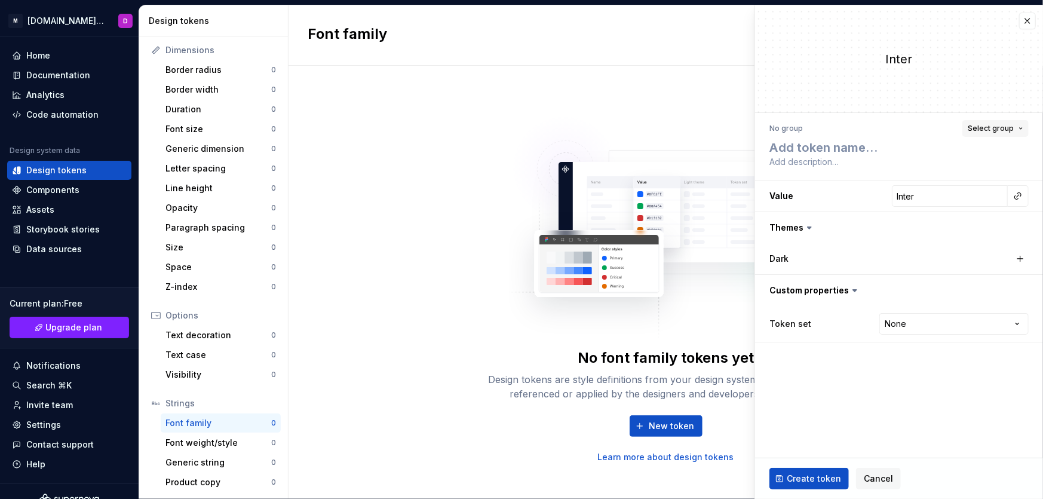
click at [980, 130] on span "Select group" at bounding box center [991, 129] width 46 height 10
click at [921, 129] on div "No group Select group" at bounding box center [898, 128] width 259 height 17
click at [384, 252] on div "No font family tokens yet Design tokens are style definitions from your design …" at bounding box center [666, 282] width 755 height 433
click at [1021, 23] on button "button" at bounding box center [1027, 21] width 17 height 17
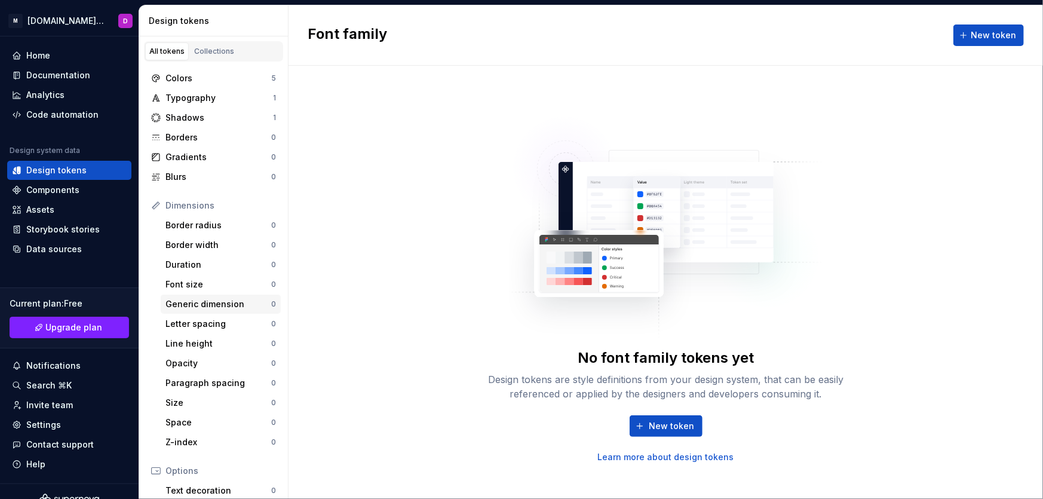
click at [229, 303] on div "Generic dimension" at bounding box center [218, 304] width 106 height 12
click at [214, 59] on link "Collections" at bounding box center [214, 51] width 48 height 18
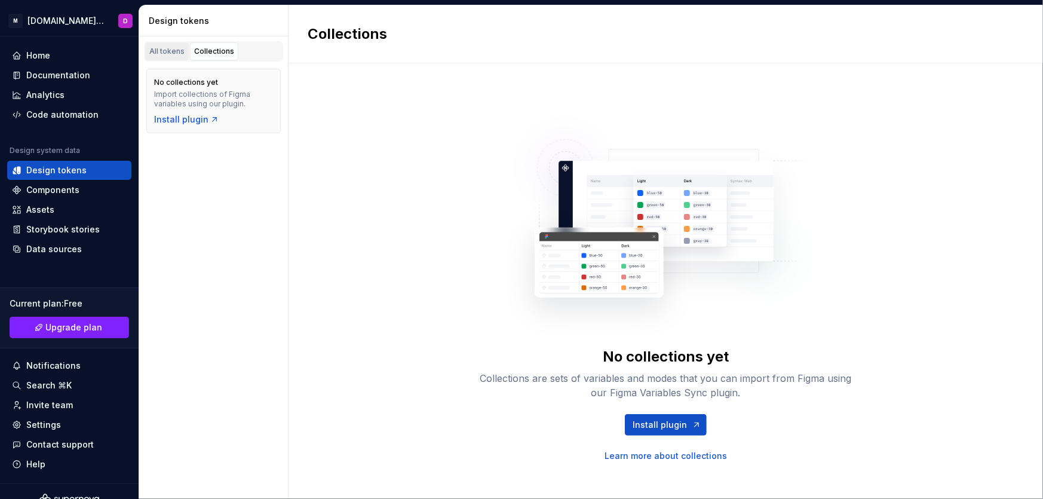
click at [158, 53] on div "All tokens" at bounding box center [166, 52] width 35 height 10
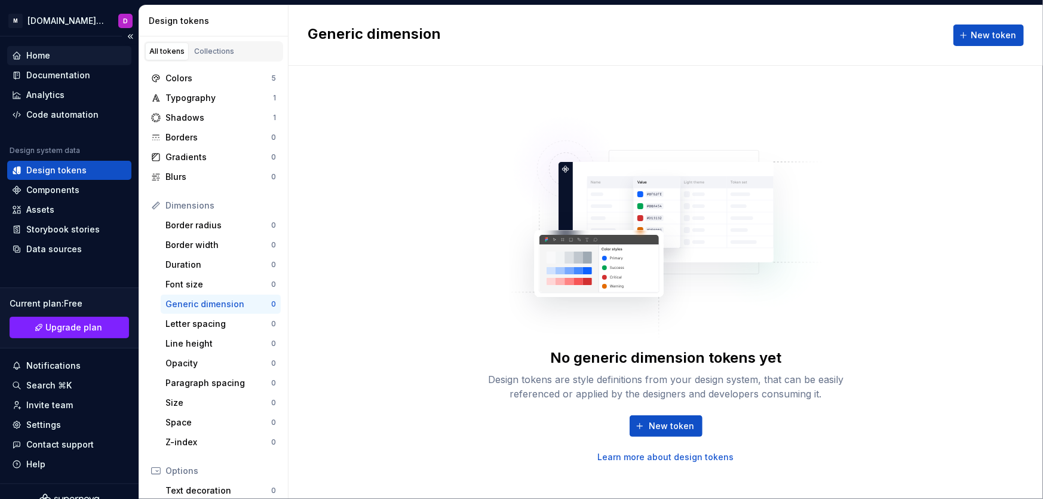
click at [42, 59] on div "Home" at bounding box center [38, 56] width 24 height 12
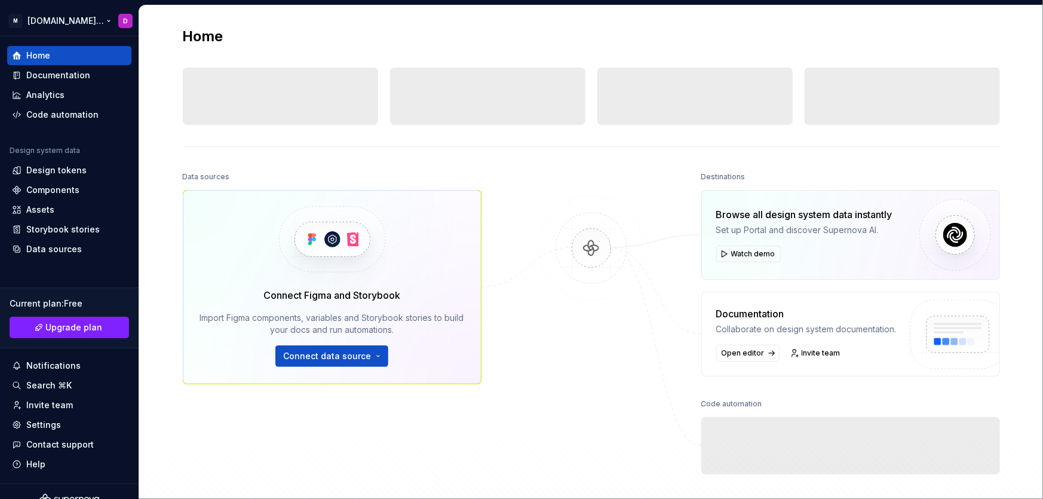
click at [62, 22] on html "M [DOMAIN_NAME] DS D Home Documentation Analytics Code automation Design system…" at bounding box center [521, 249] width 1043 height 499
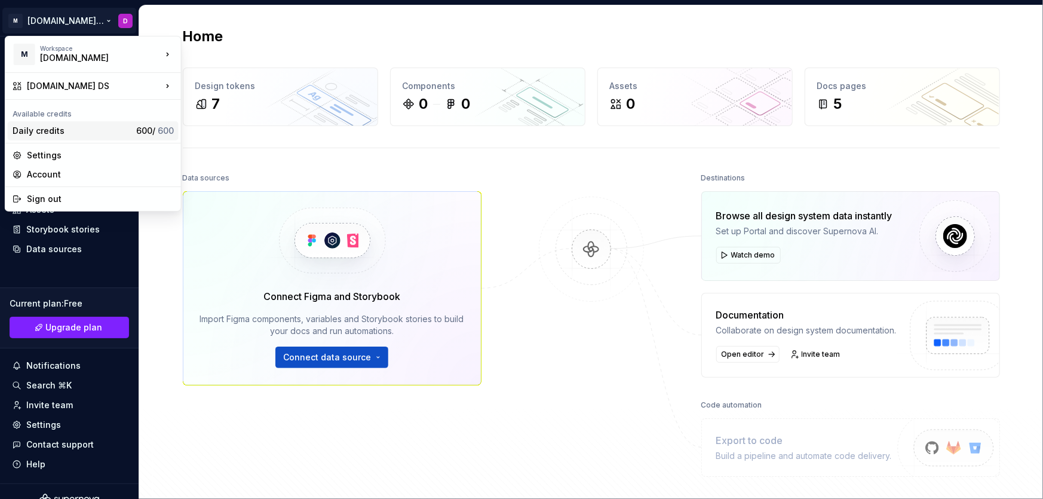
click at [51, 130] on div "Daily credits" at bounding box center [72, 131] width 119 height 12
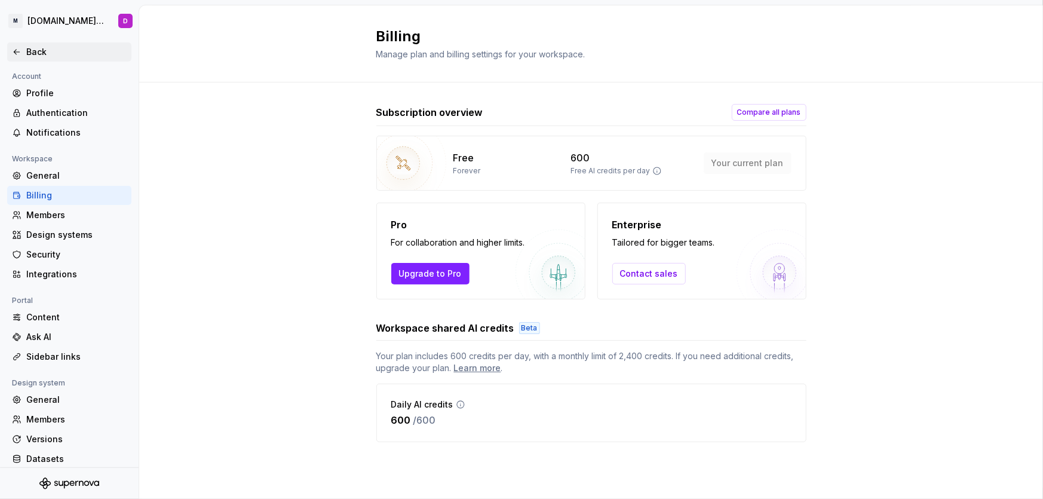
click at [40, 52] on div "Back" at bounding box center [76, 52] width 100 height 12
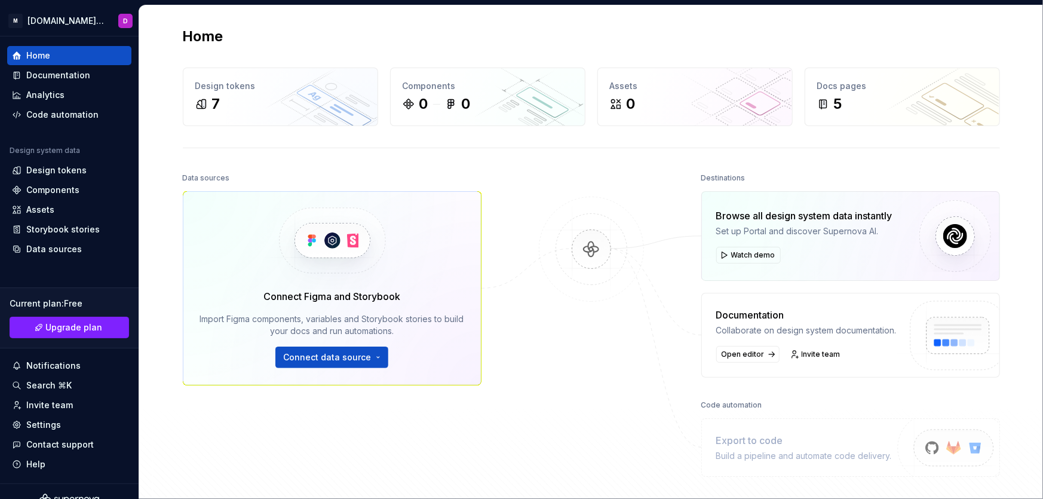
click at [590, 247] on img at bounding box center [591, 262] width 116 height 130
click at [498, 154] on div "Home Design tokens 7 Components 0 0 Assets 0 Docs pages 5 Data sources Connect …" at bounding box center [591, 275] width 860 height 541
click at [44, 20] on html "M [DOMAIN_NAME] DS D Home Documentation Analytics Code automation Design system…" at bounding box center [521, 249] width 1043 height 499
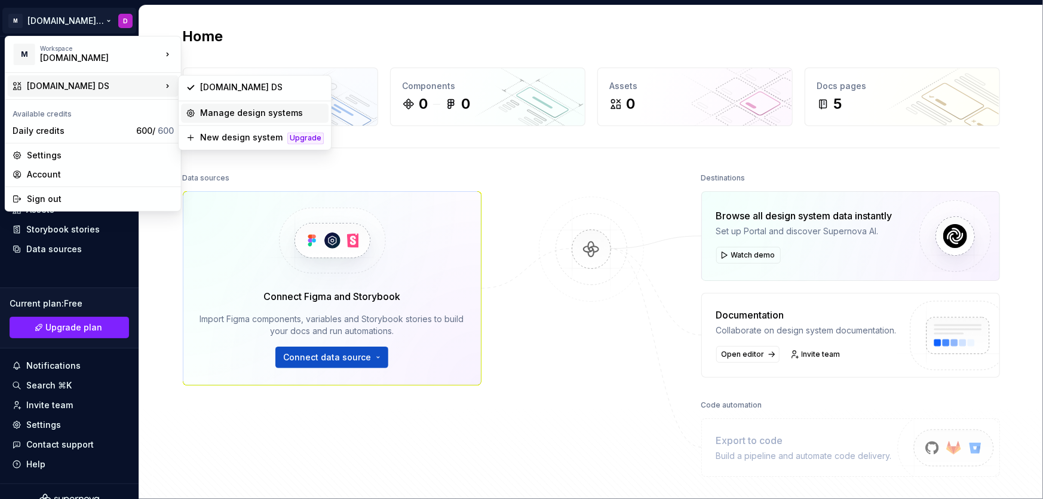
click at [198, 109] on div "Manage design systems" at bounding box center [255, 112] width 148 height 19
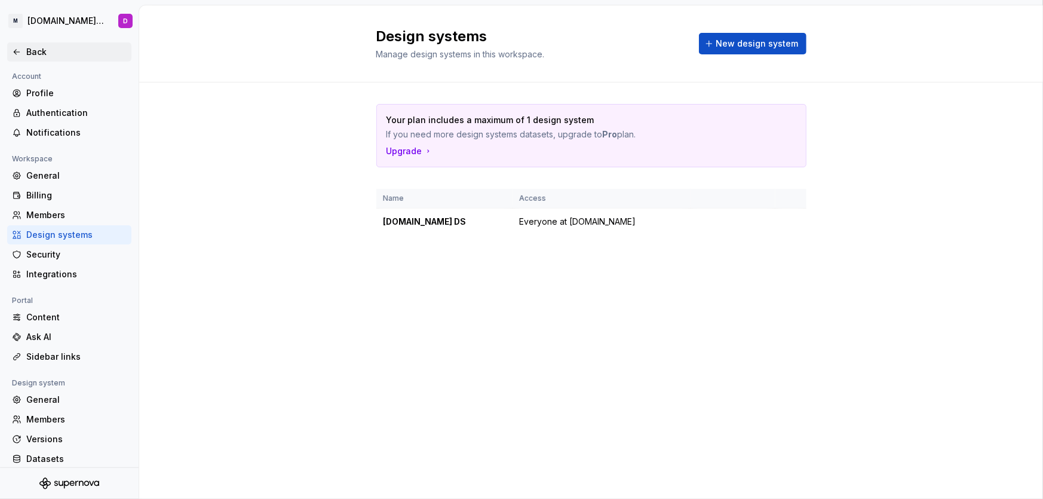
click at [28, 52] on div "Back" at bounding box center [76, 52] width 100 height 12
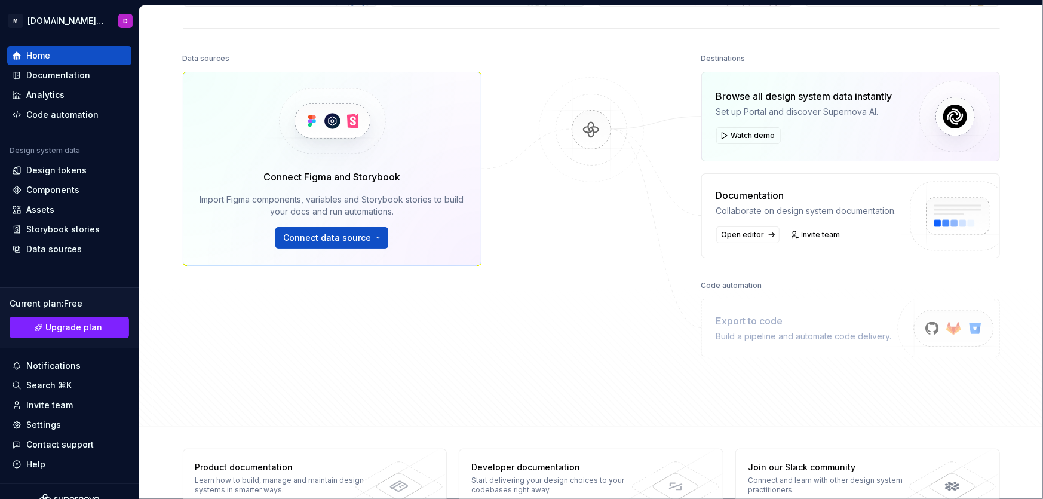
scroll to position [149, 0]
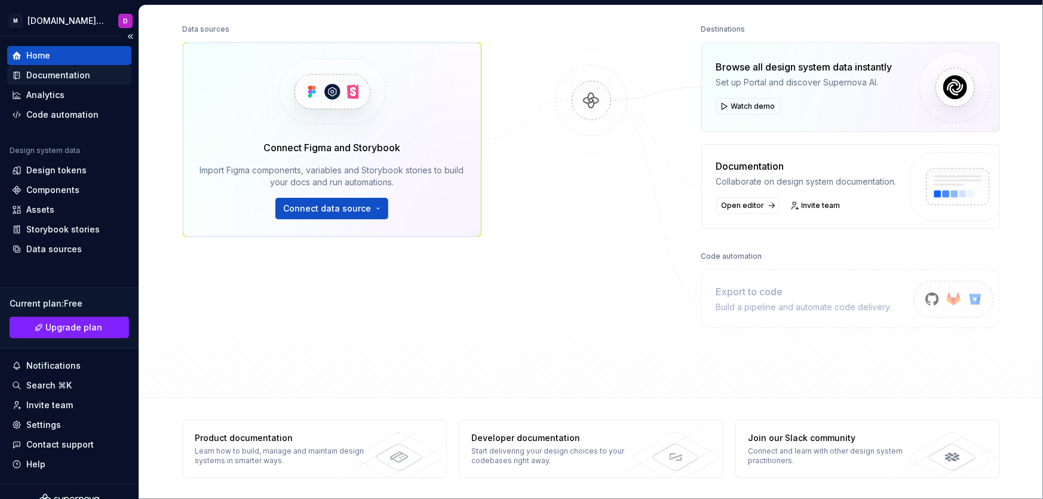
click at [78, 76] on div "Documentation" at bounding box center [58, 75] width 64 height 12
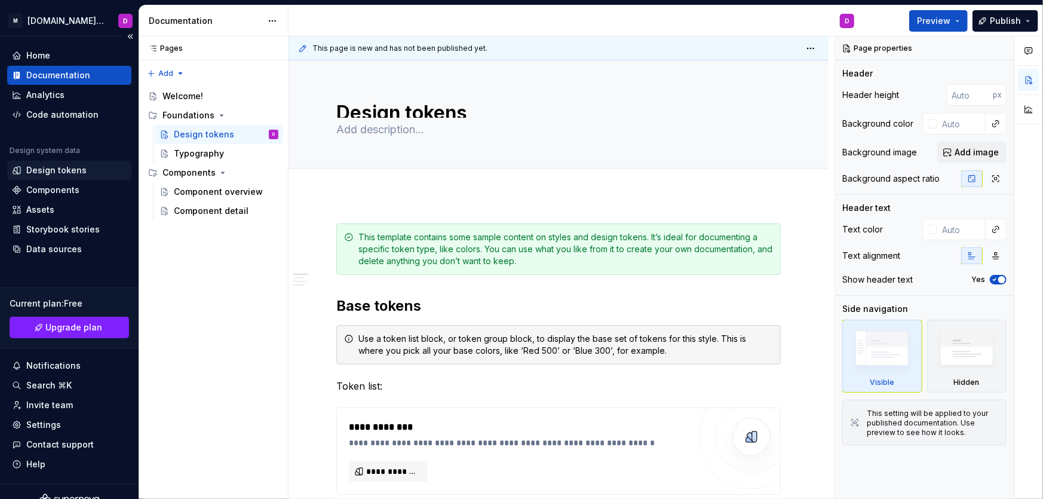
click at [60, 165] on div "Design tokens" at bounding box center [56, 170] width 60 height 12
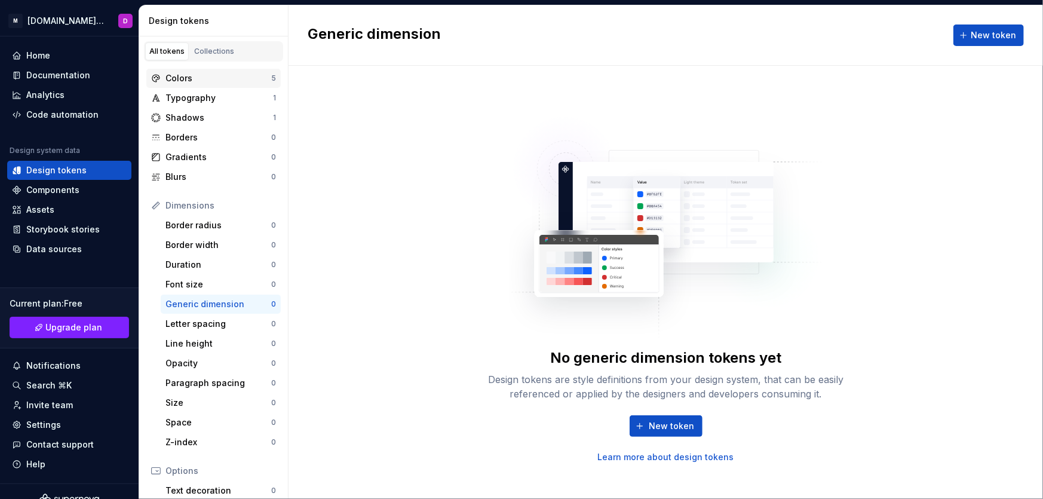
click at [234, 79] on div "Colors" at bounding box center [218, 78] width 106 height 12
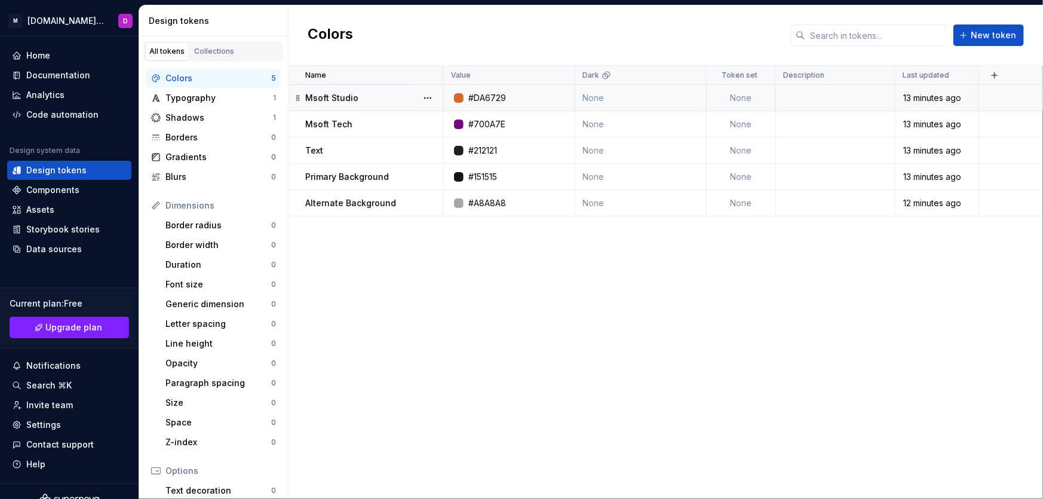
click at [604, 99] on td "None" at bounding box center [640, 98] width 131 height 26
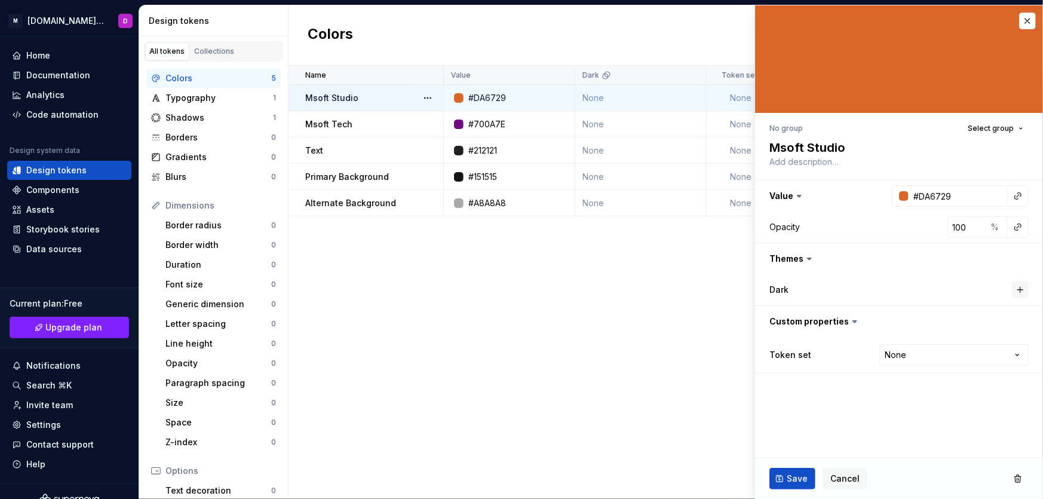
click at [1025, 289] on button "button" at bounding box center [1020, 289] width 17 height 17
click at [901, 290] on button "button" at bounding box center [900, 290] width 22 height 22
click at [672, 387] on div "Name Value Dark Token set Description Last updated Msoft Studio #DA6729 None No…" at bounding box center [666, 282] width 755 height 433
click at [830, 477] on span "Cancel" at bounding box center [844, 479] width 29 height 12
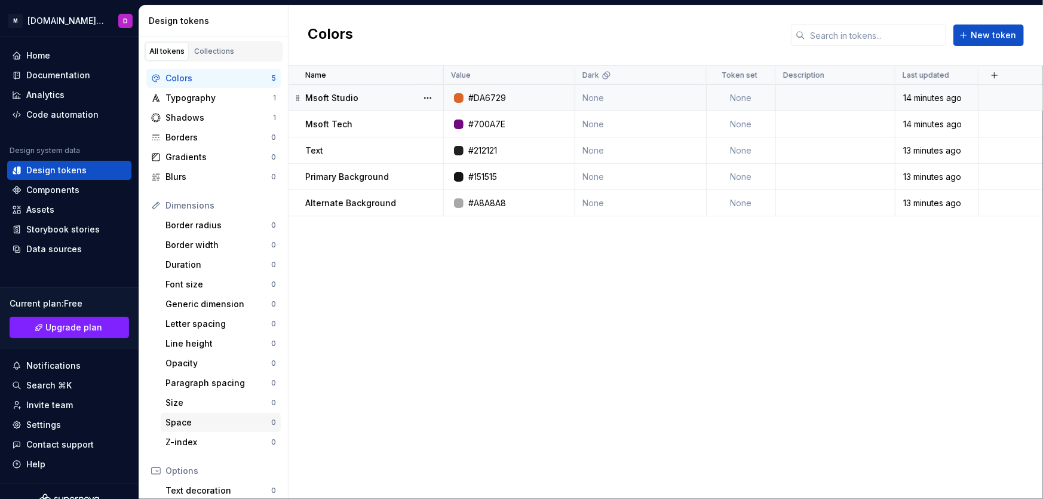
scroll to position [155, 0]
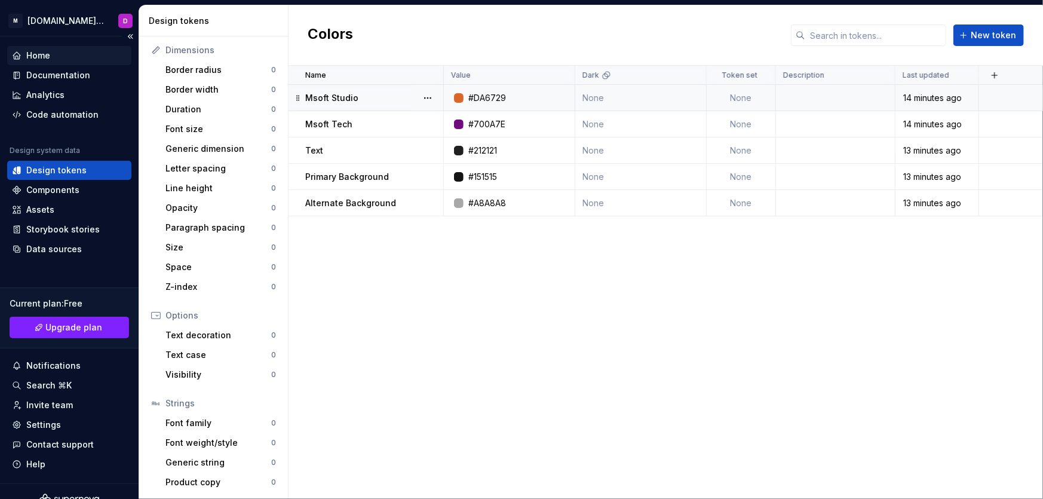
click at [39, 54] on div "Home" at bounding box center [38, 56] width 24 height 12
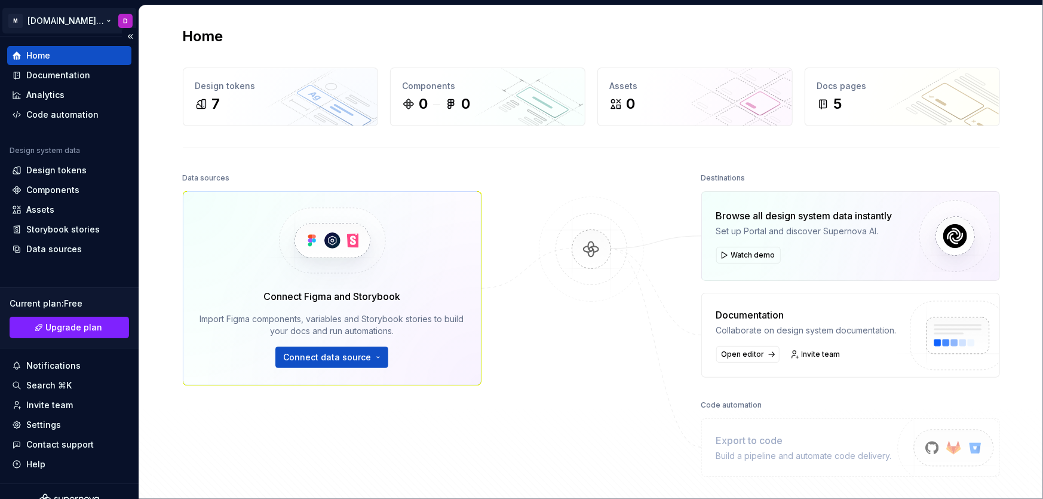
click at [66, 23] on html "M [DOMAIN_NAME] DS D Home Documentation Analytics Code automation Design system…" at bounding box center [521, 249] width 1043 height 499
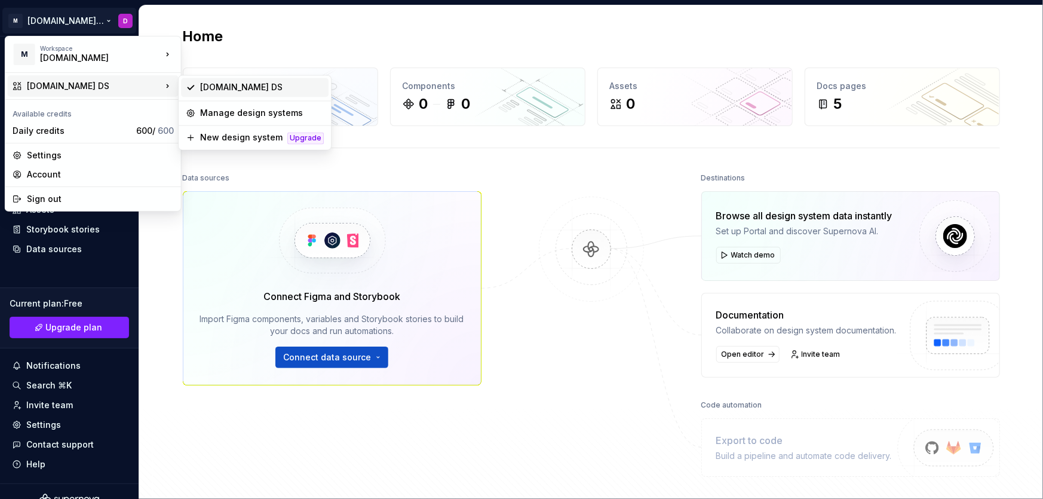
click at [231, 88] on div "[DOMAIN_NAME] DS" at bounding box center [262, 87] width 124 height 12
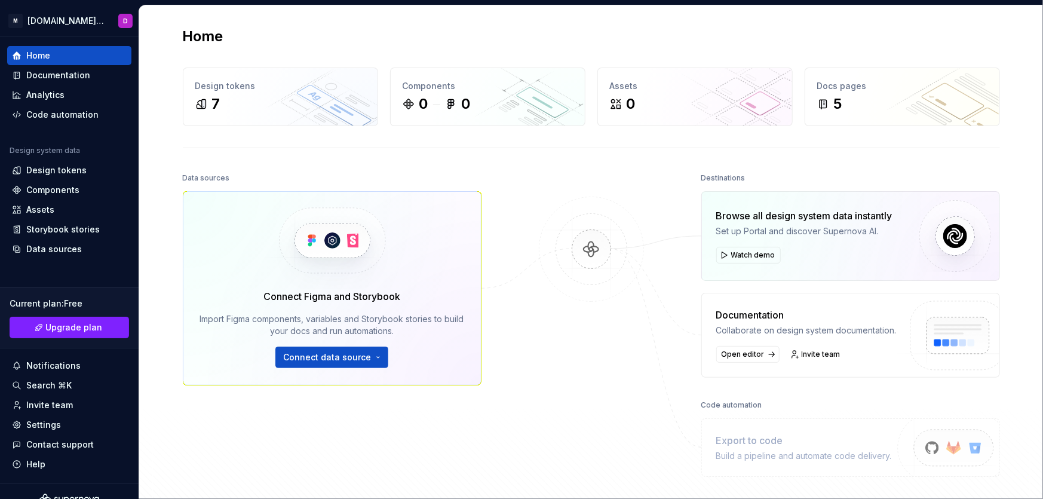
click at [499, 166] on div "Home Design tokens 7 Components 0 0 Assets 0 Docs pages 5 Data sources Connect …" at bounding box center [591, 275] width 860 height 541
click at [431, 100] on div "0 0" at bounding box center [488, 103] width 170 height 19
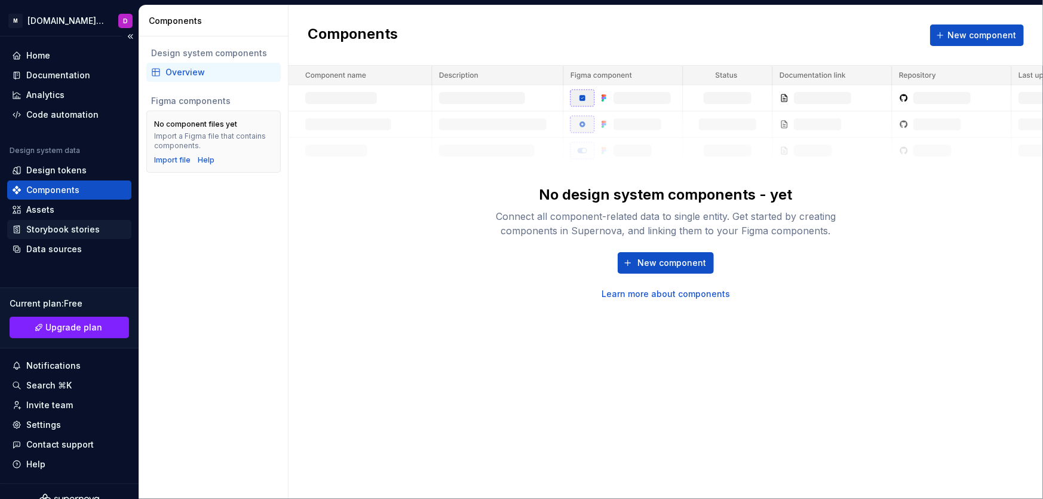
click at [55, 229] on div "Storybook stories" at bounding box center [62, 229] width 73 height 12
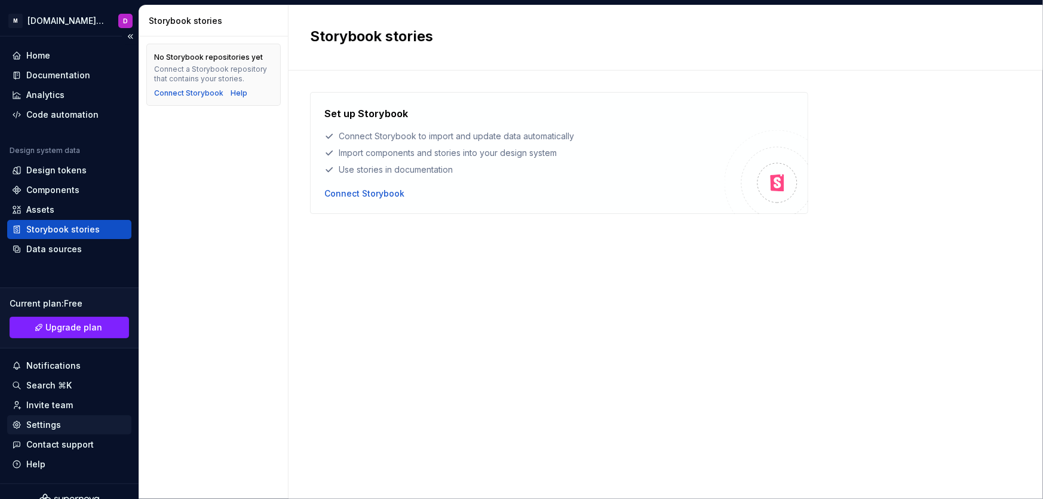
click at [54, 423] on div "Settings" at bounding box center [43, 425] width 35 height 12
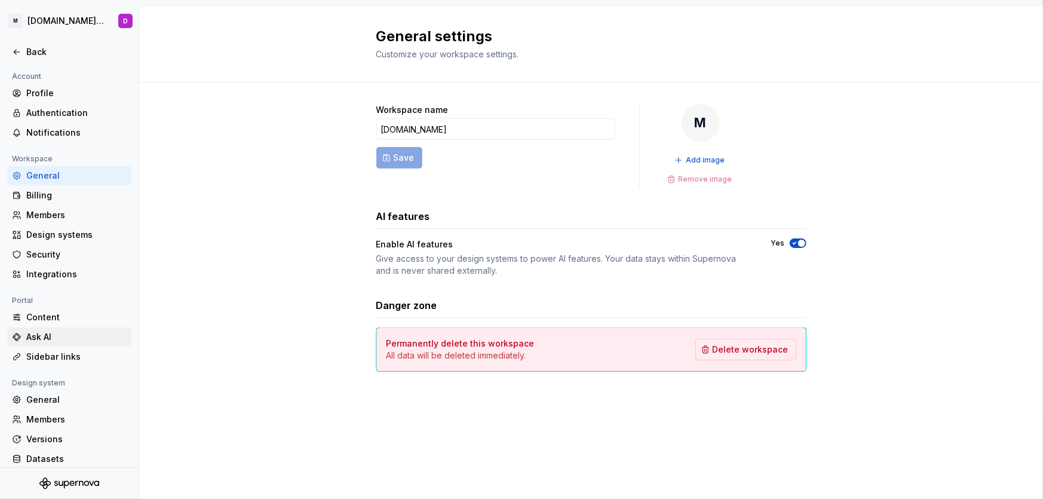
click at [65, 334] on div "Ask AI" at bounding box center [76, 337] width 100 height 12
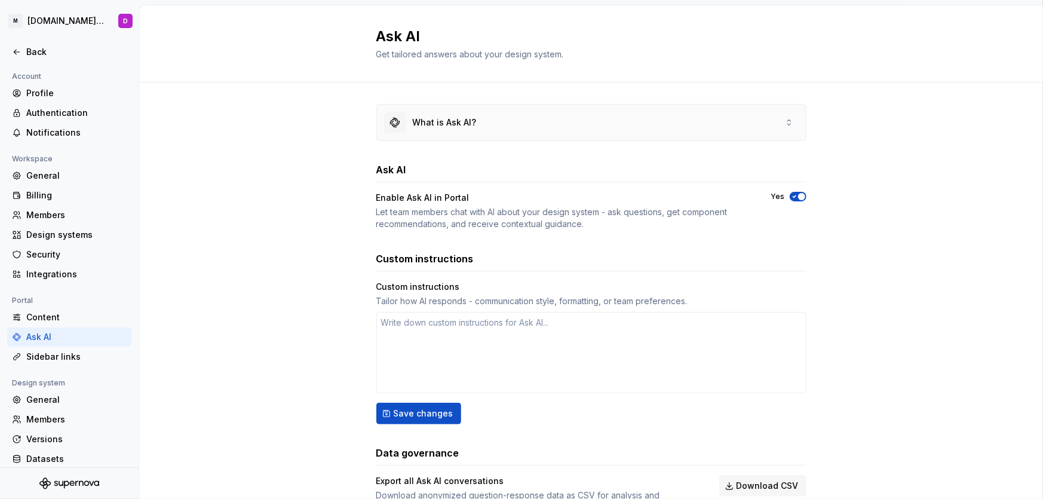
click at [459, 125] on div "What is Ask AI?" at bounding box center [445, 122] width 64 height 12
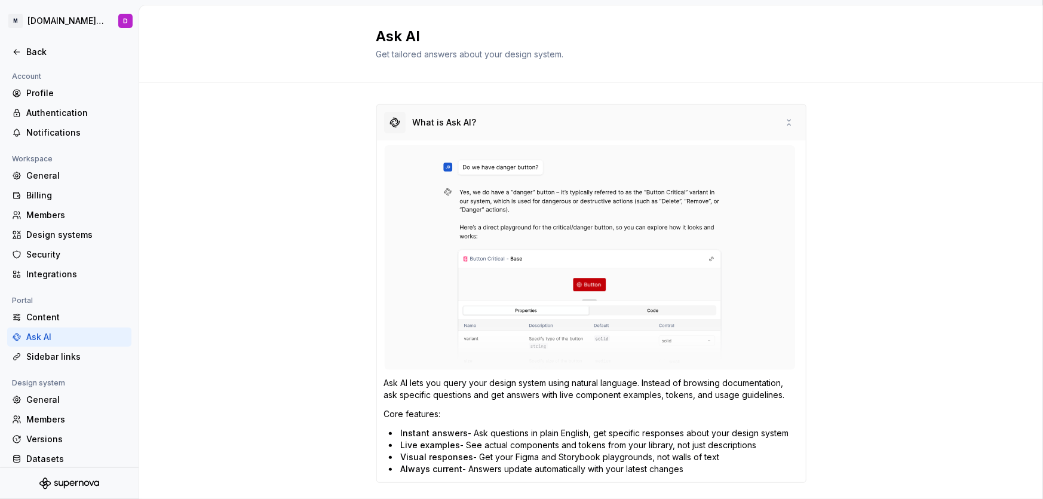
click at [462, 125] on div "What is Ask AI?" at bounding box center [445, 122] width 64 height 12
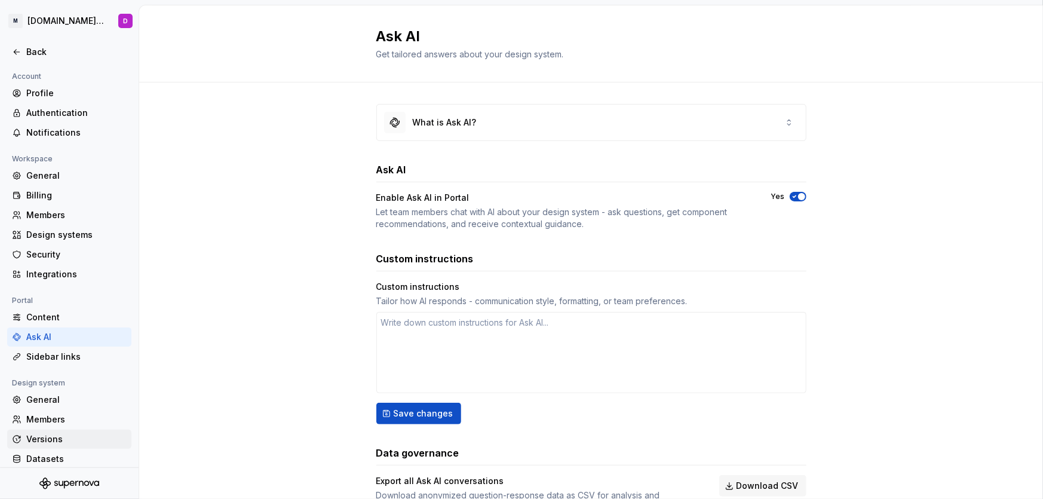
scroll to position [27, 0]
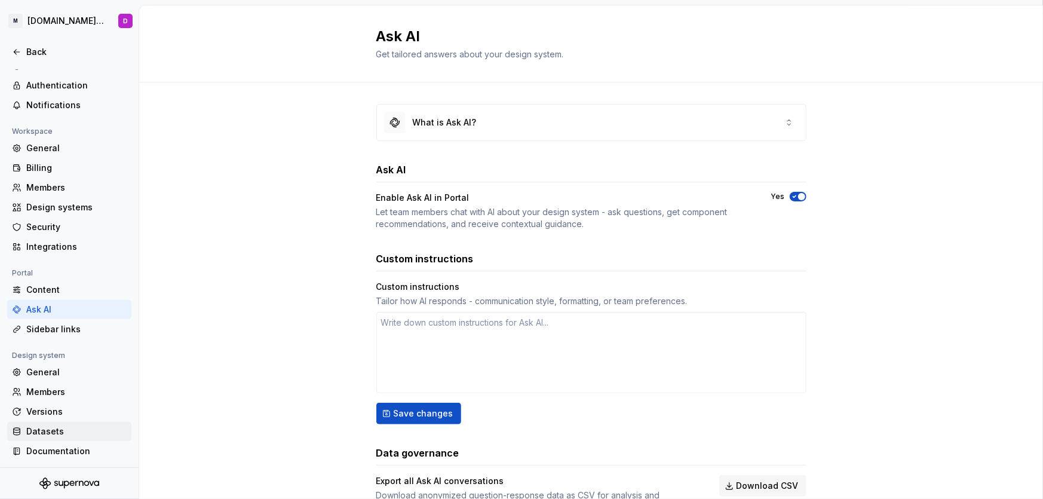
click at [67, 433] on div "Datasets" at bounding box center [76, 431] width 100 height 12
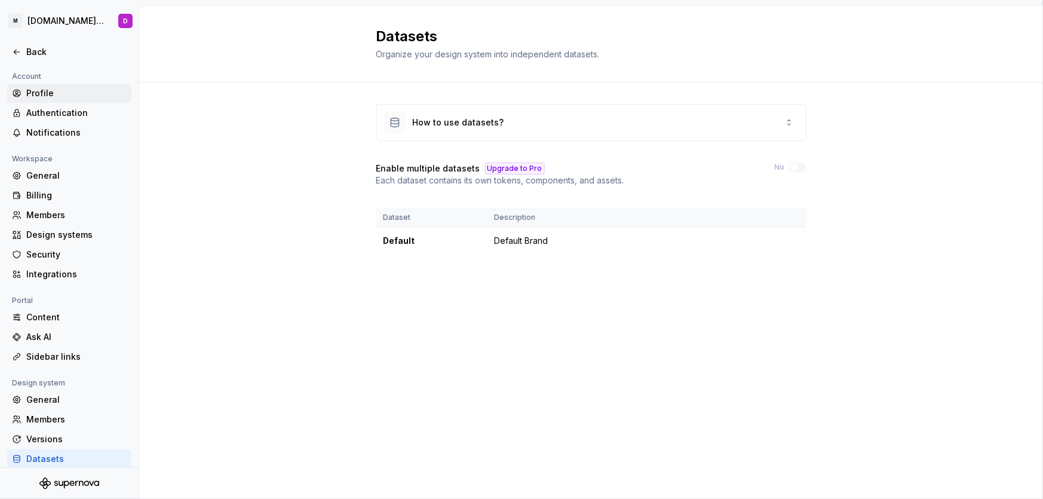
click at [51, 91] on div "Profile" at bounding box center [76, 93] width 100 height 12
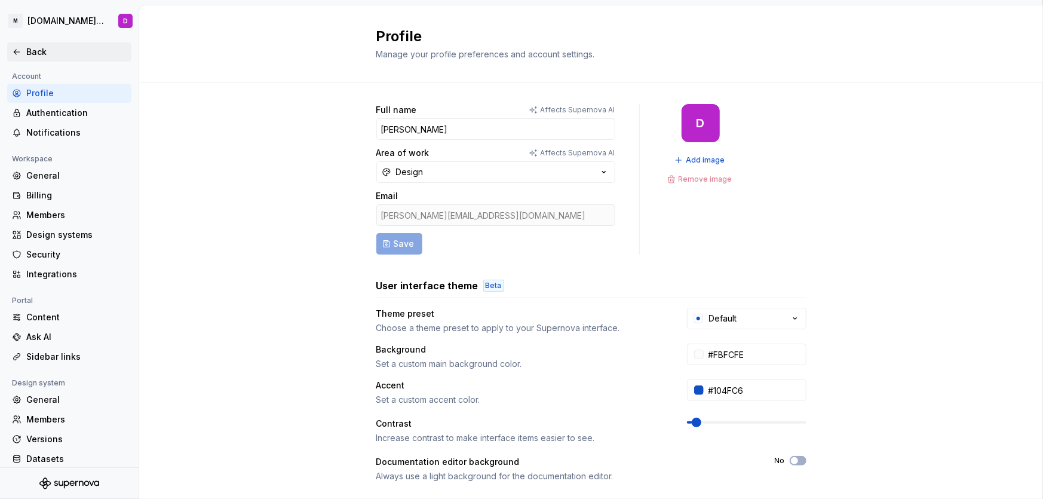
click at [34, 53] on div "Back" at bounding box center [76, 52] width 100 height 12
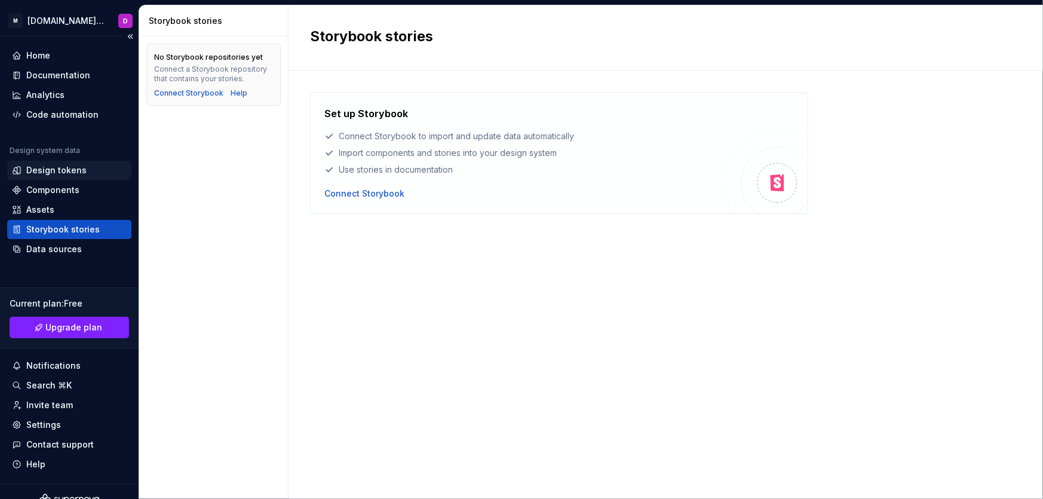
click at [72, 168] on div "Design tokens" at bounding box center [56, 170] width 60 height 12
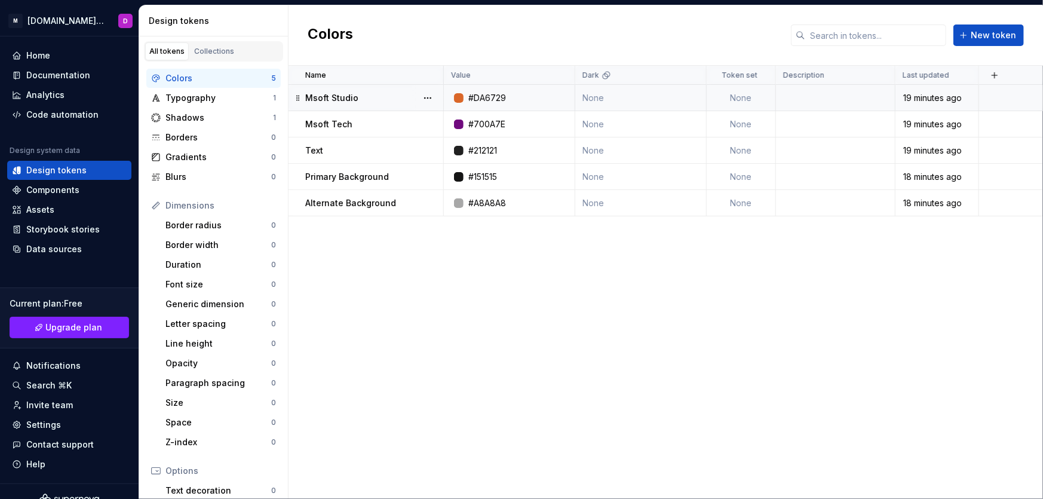
click at [490, 96] on div "#DA6729" at bounding box center [487, 98] width 38 height 12
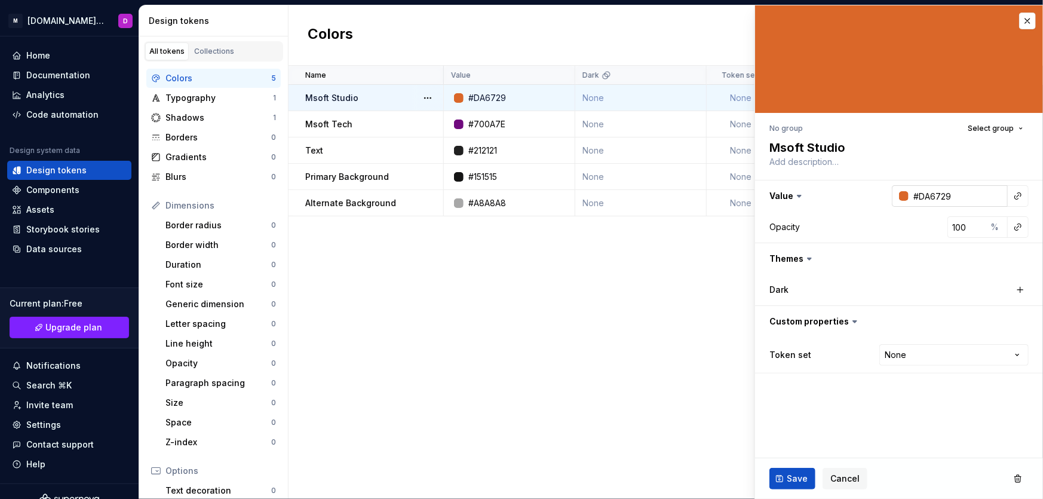
click at [963, 198] on input "#DA6729" at bounding box center [958, 196] width 99 height 22
click at [490, 130] on div "#700A7E" at bounding box center [486, 124] width 37 height 12
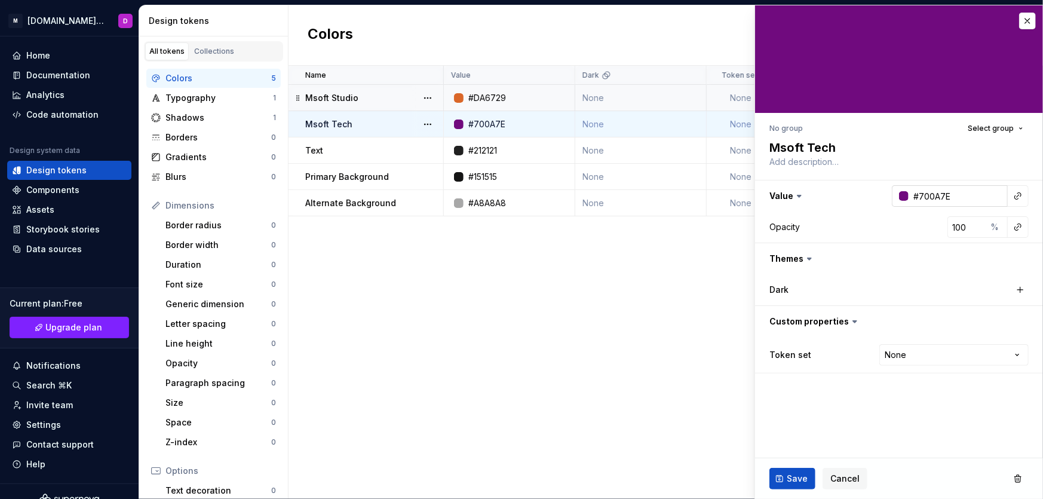
click at [960, 196] on input "#700A7E" at bounding box center [958, 196] width 99 height 22
type textarea "*"
click at [207, 103] on div "Typography" at bounding box center [219, 98] width 108 height 12
